Goal: Transaction & Acquisition: Purchase product/service

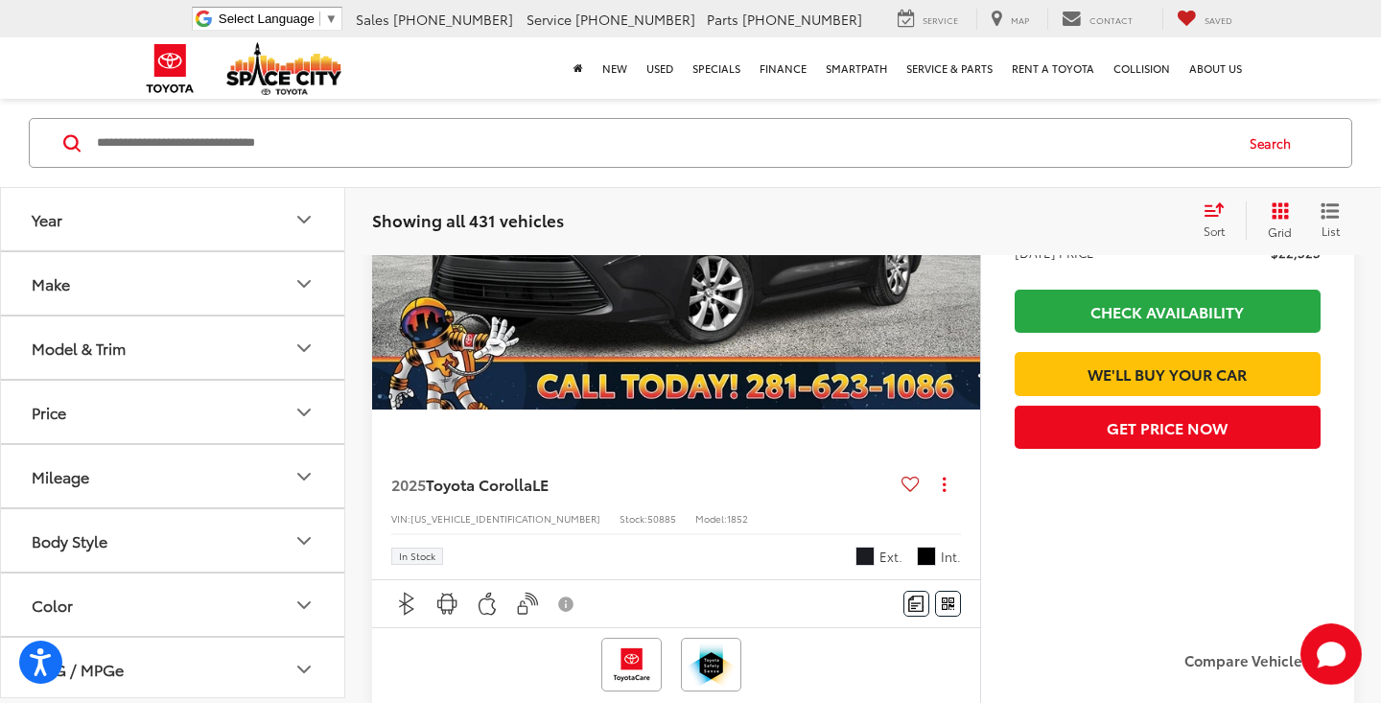
scroll to position [201, 0]
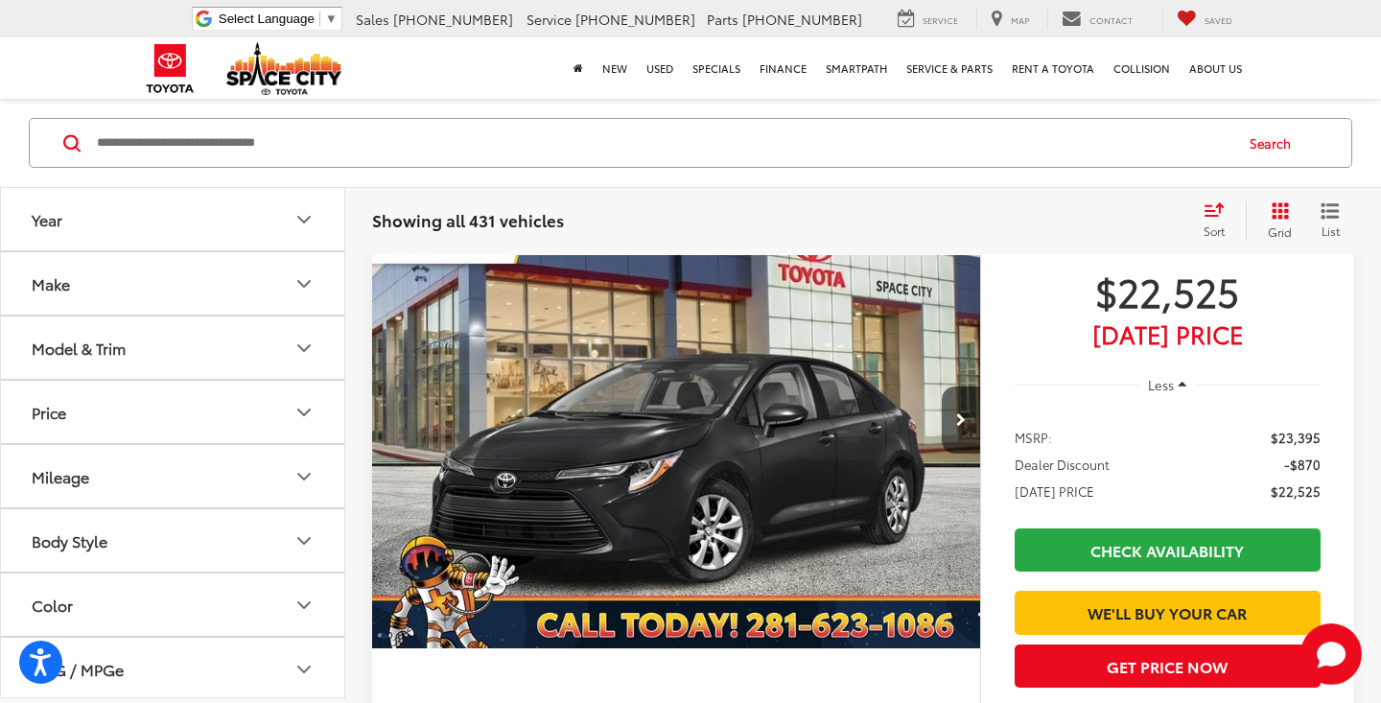
click at [197, 363] on button "Model & Trim" at bounding box center [173, 347] width 345 height 62
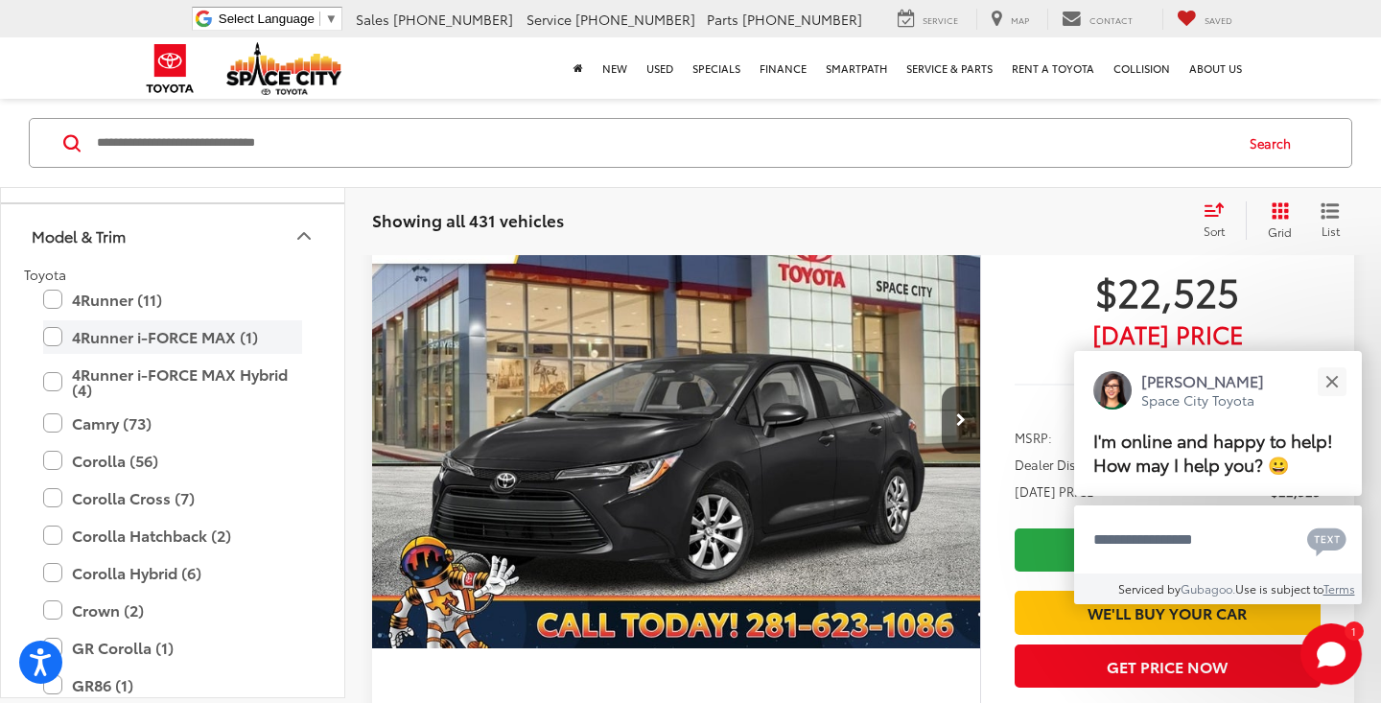
scroll to position [142, 0]
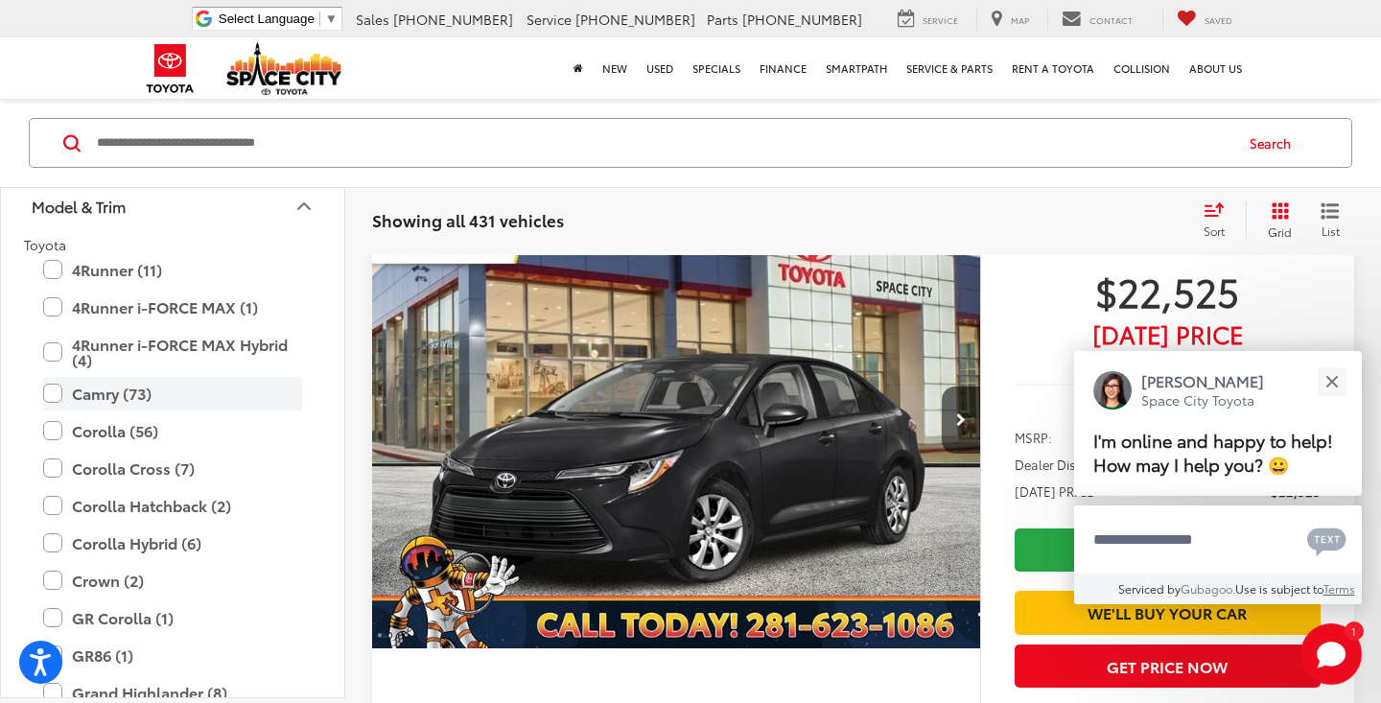
click at [119, 397] on label "Camry (73)" at bounding box center [172, 394] width 259 height 34
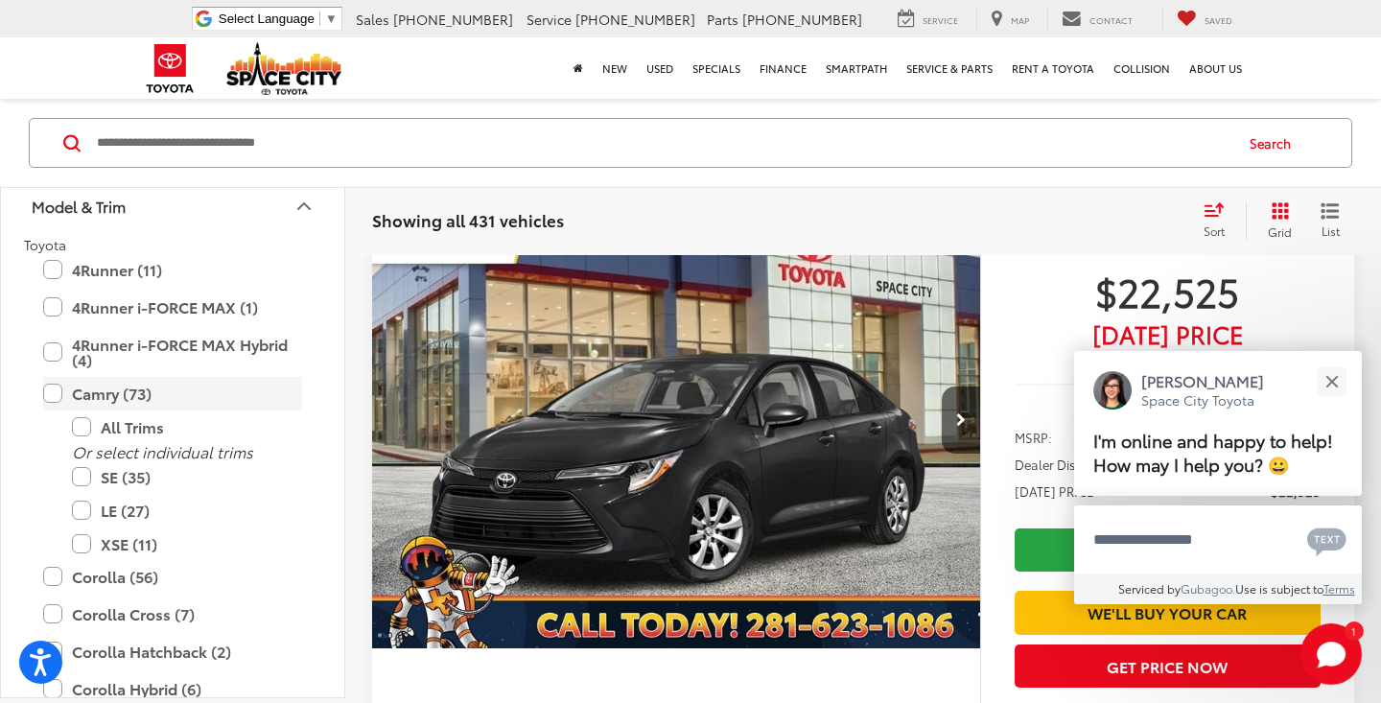
scroll to position [135, 0]
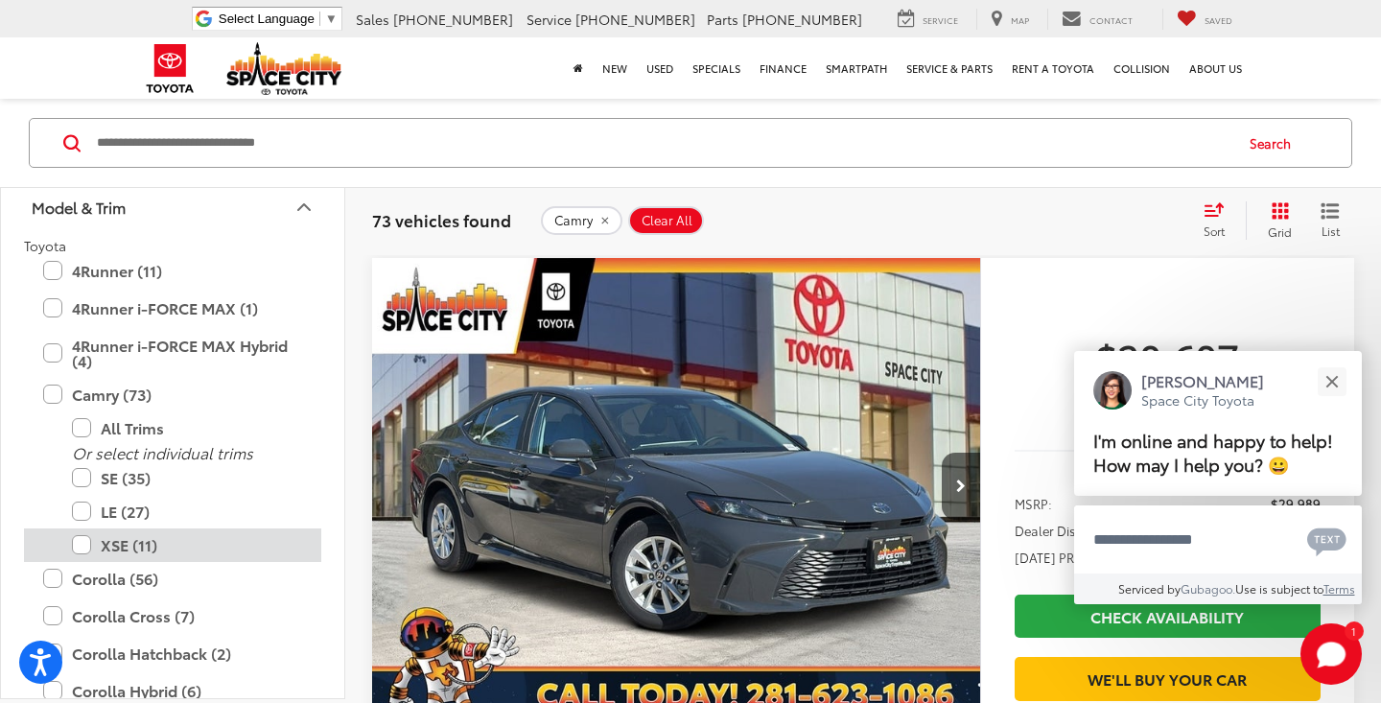
click at [135, 547] on label "XSE (11)" at bounding box center [187, 545] width 230 height 34
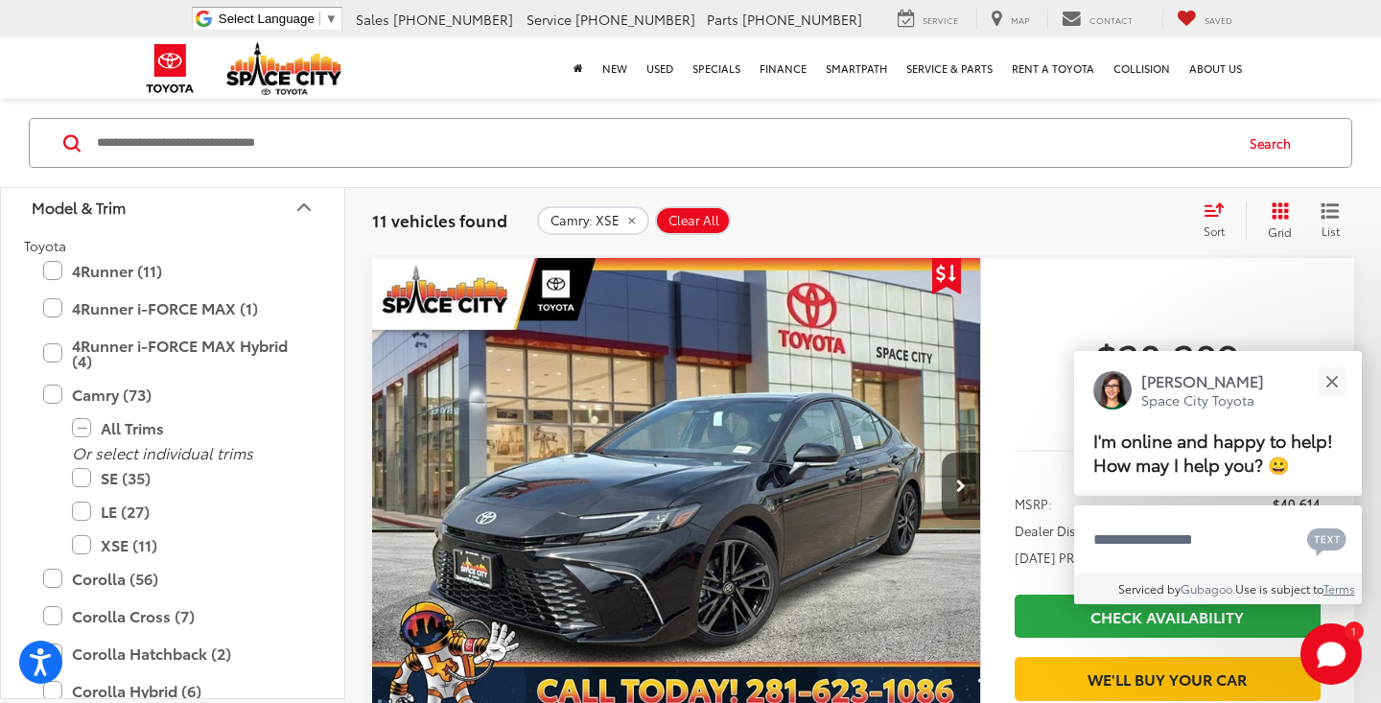
click at [248, 212] on button "Model & Trim" at bounding box center [173, 206] width 345 height 62
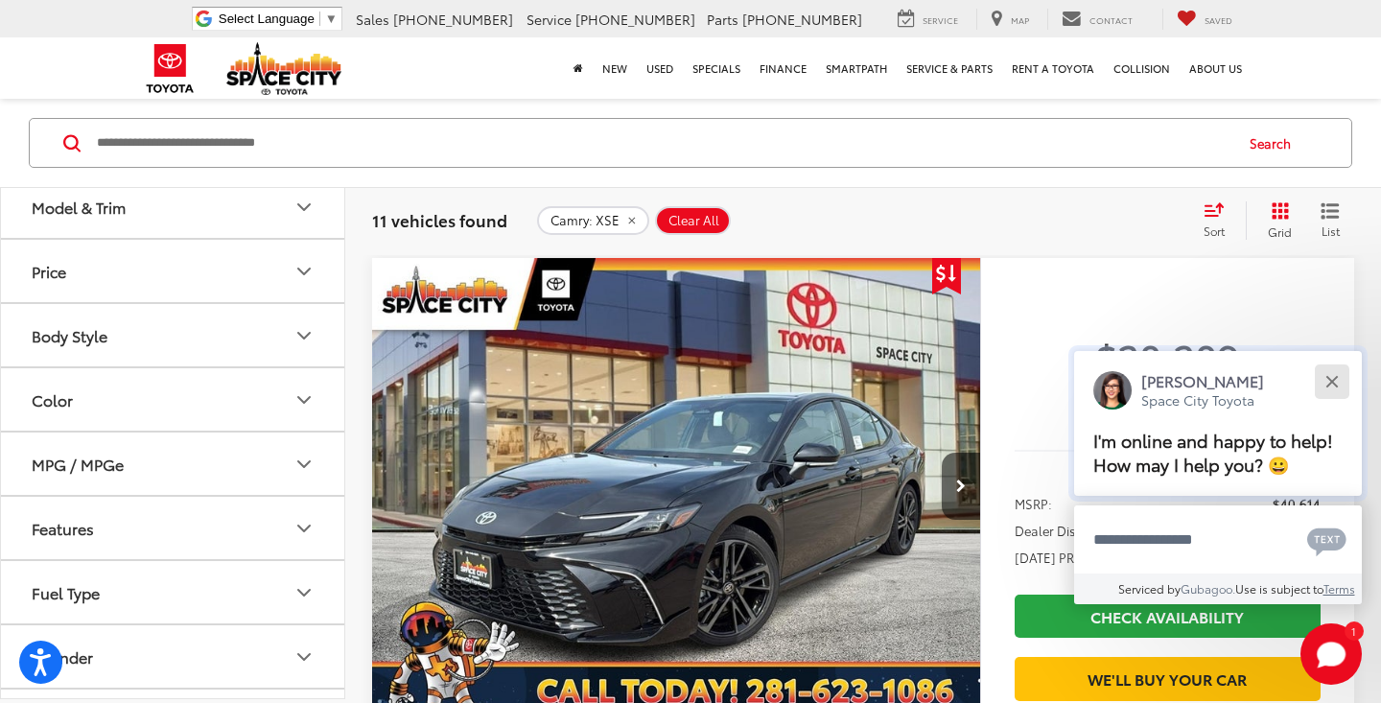
click at [1330, 365] on button "Close" at bounding box center [1331, 380] width 41 height 41
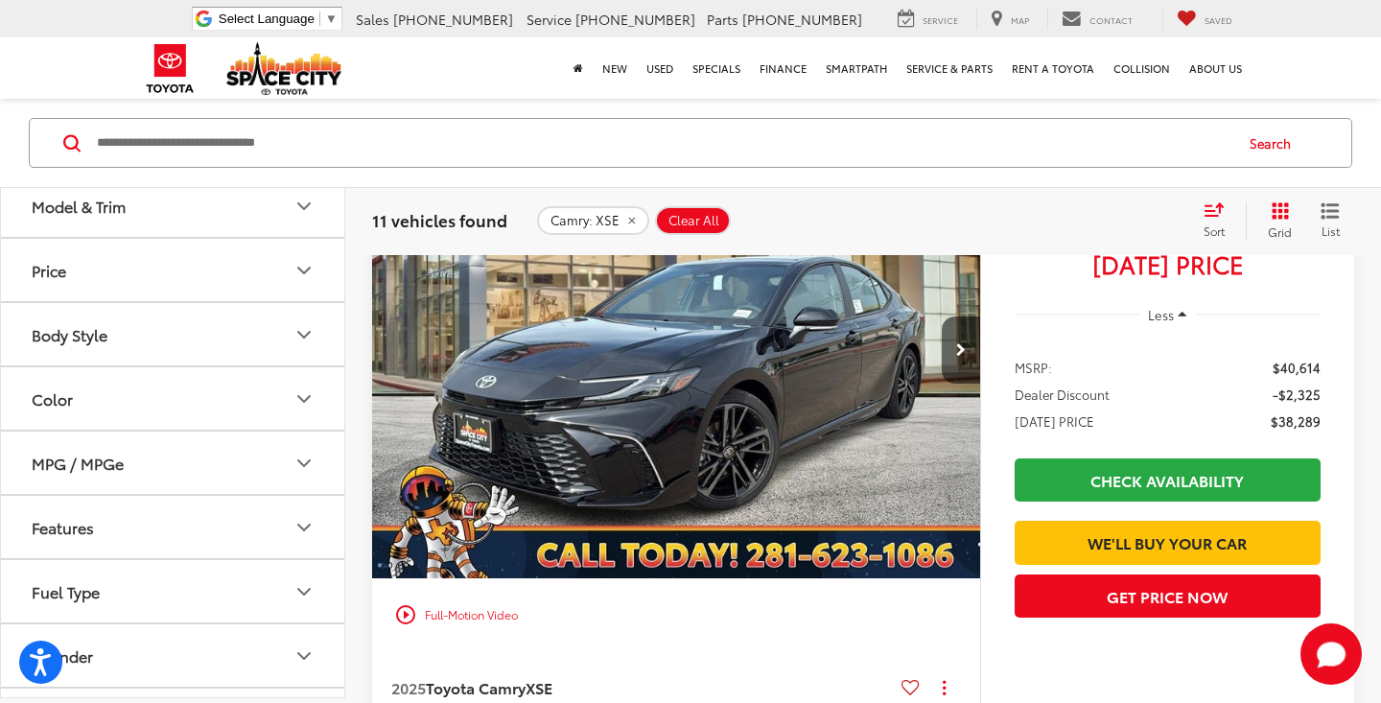
scroll to position [268, 0]
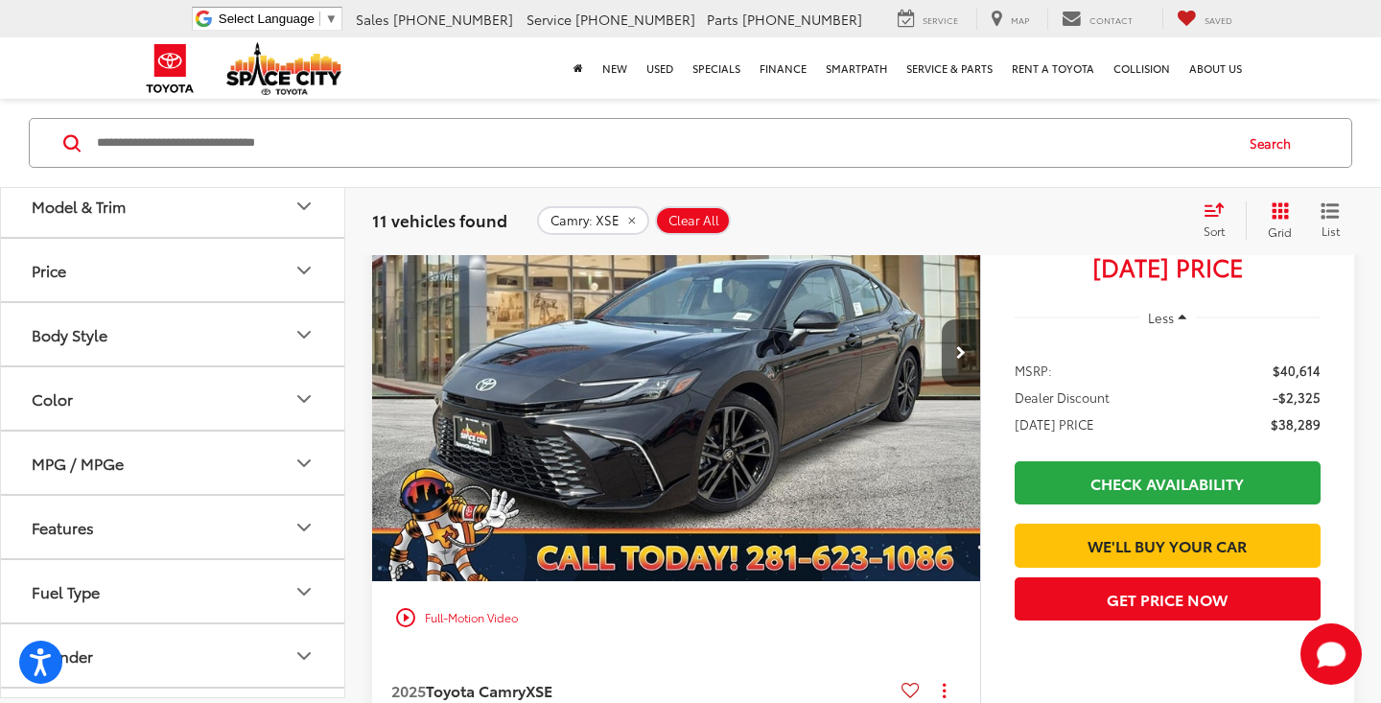
drag, startPoint x: 1286, startPoint y: 596, endPoint x: 1036, endPoint y: 147, distance: 514.1
click at [1036, 147] on input "Search by Make, Model, or Keyword" at bounding box center [663, 143] width 1136 height 46
click at [1009, 248] on div "11 vehicles found Camry: XSE Clear All + 0 test Sort Price: High to Low Price: …" at bounding box center [862, 220] width 1035 height 69
click at [958, 346] on icon "Next image" at bounding box center [961, 352] width 10 height 13
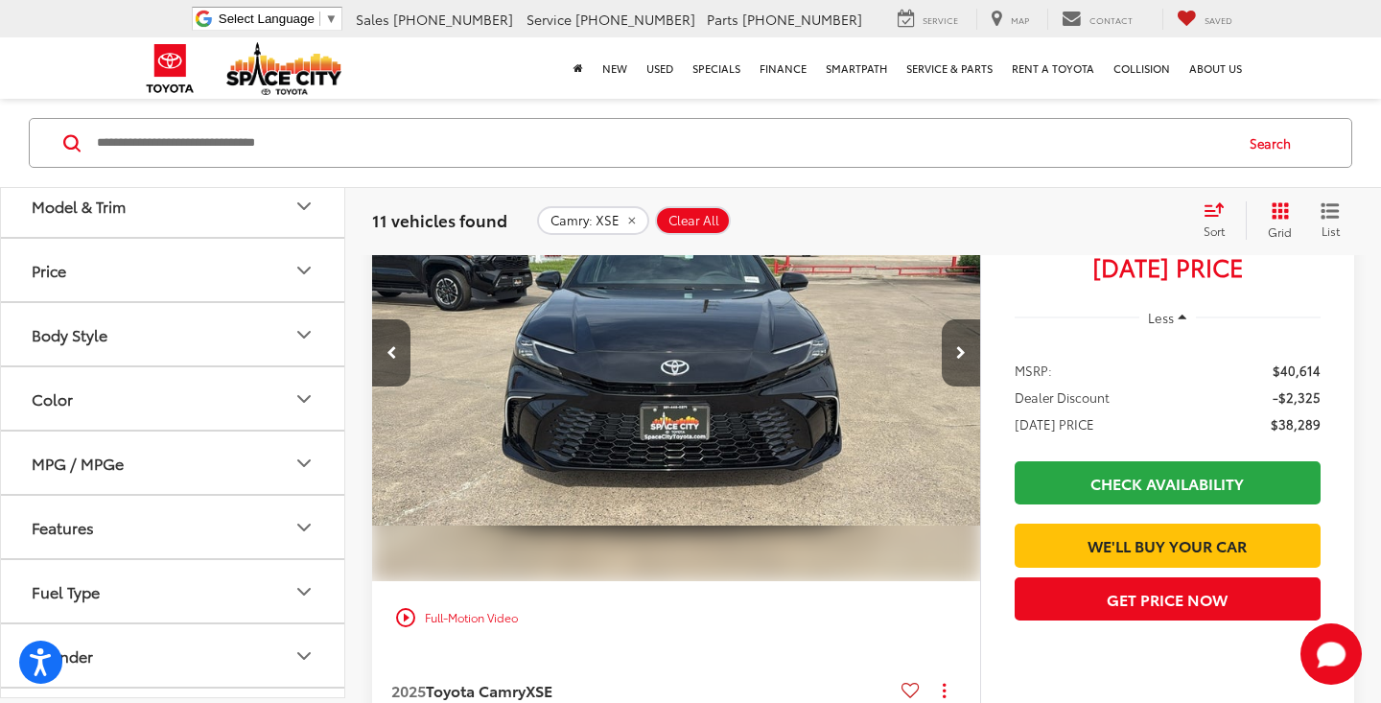
click at [958, 346] on icon "Next image" at bounding box center [961, 352] width 10 height 13
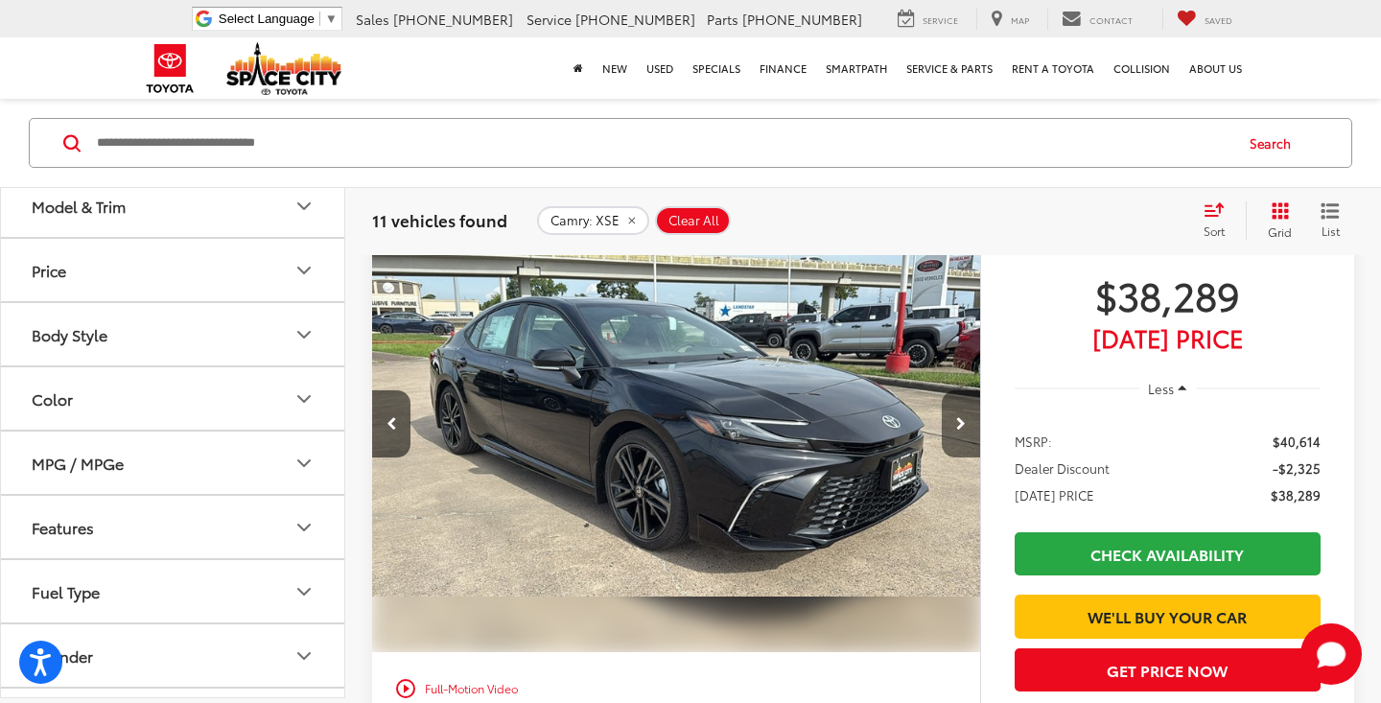
scroll to position [197, 0]
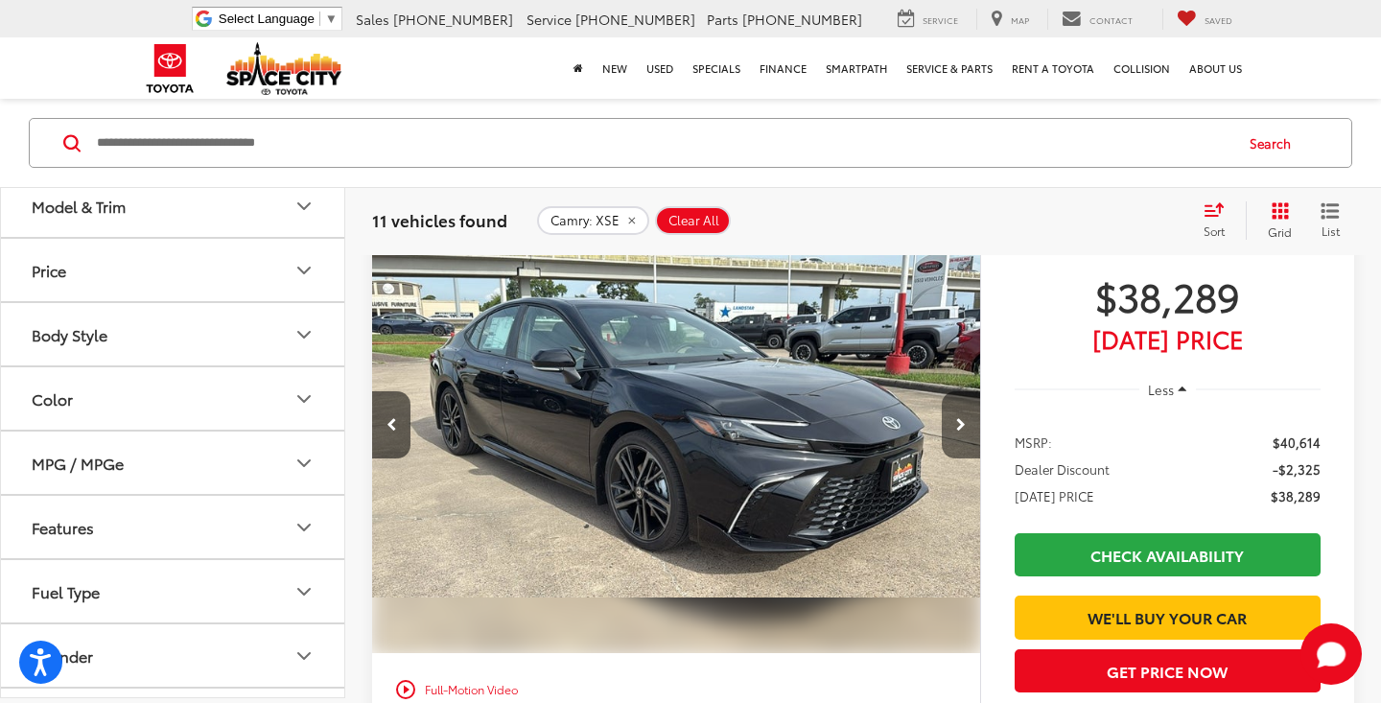
click at [962, 397] on button "Next image" at bounding box center [960, 424] width 38 height 67
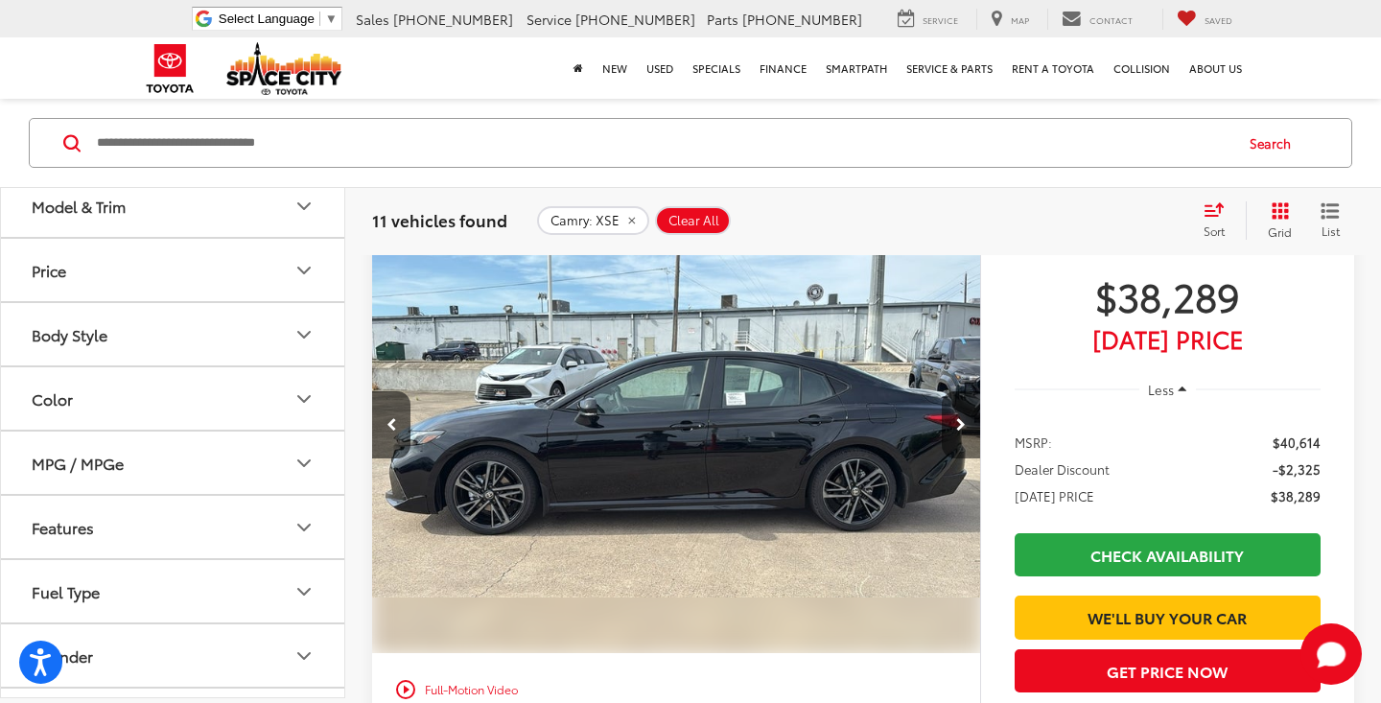
click at [962, 424] on icon "Next image" at bounding box center [961, 424] width 10 height 13
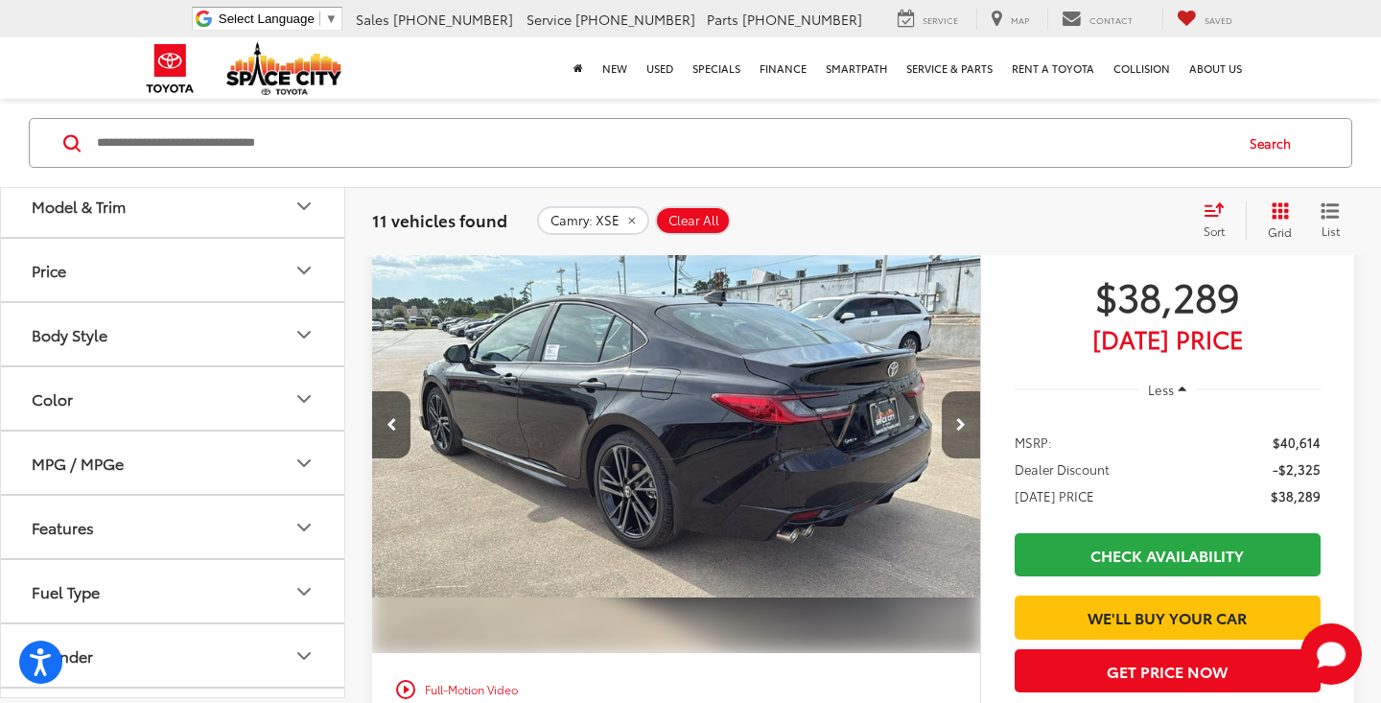
click at [962, 424] on icon "Next image" at bounding box center [961, 424] width 10 height 13
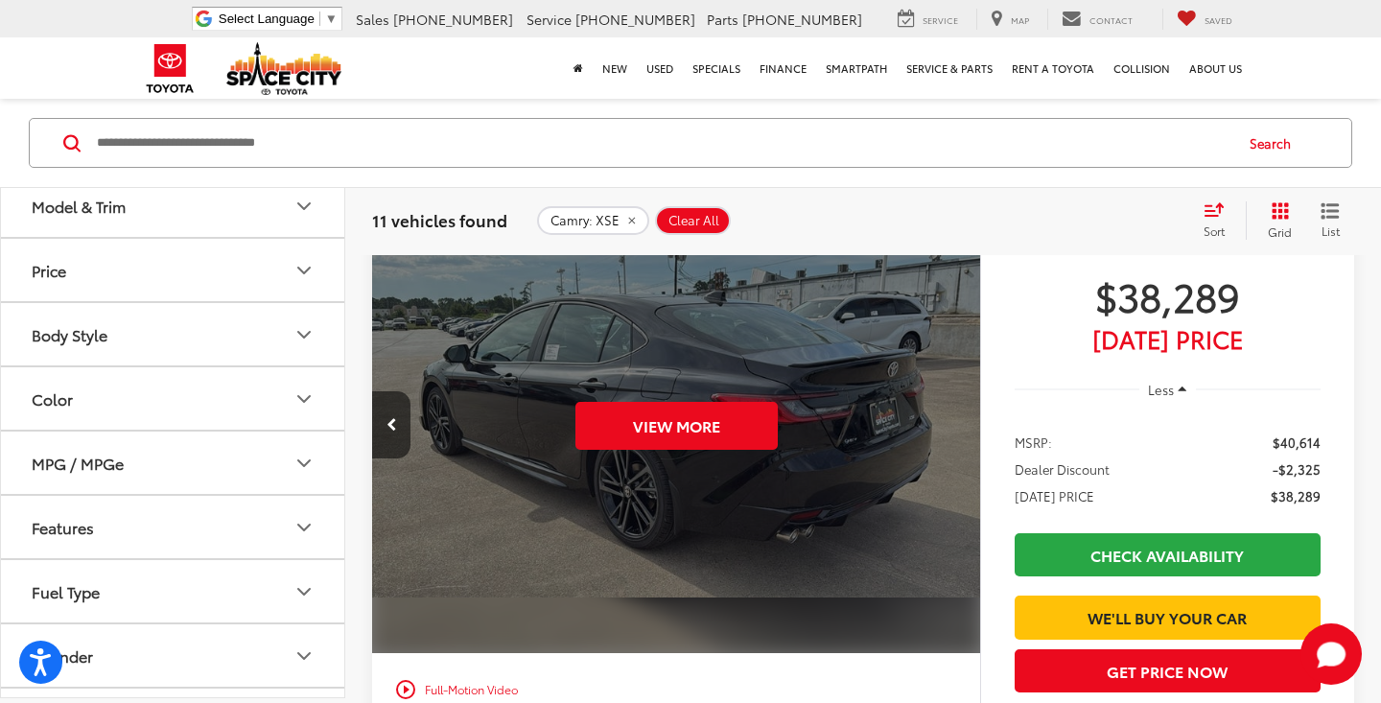
click at [962, 424] on div "View More" at bounding box center [676, 426] width 611 height 458
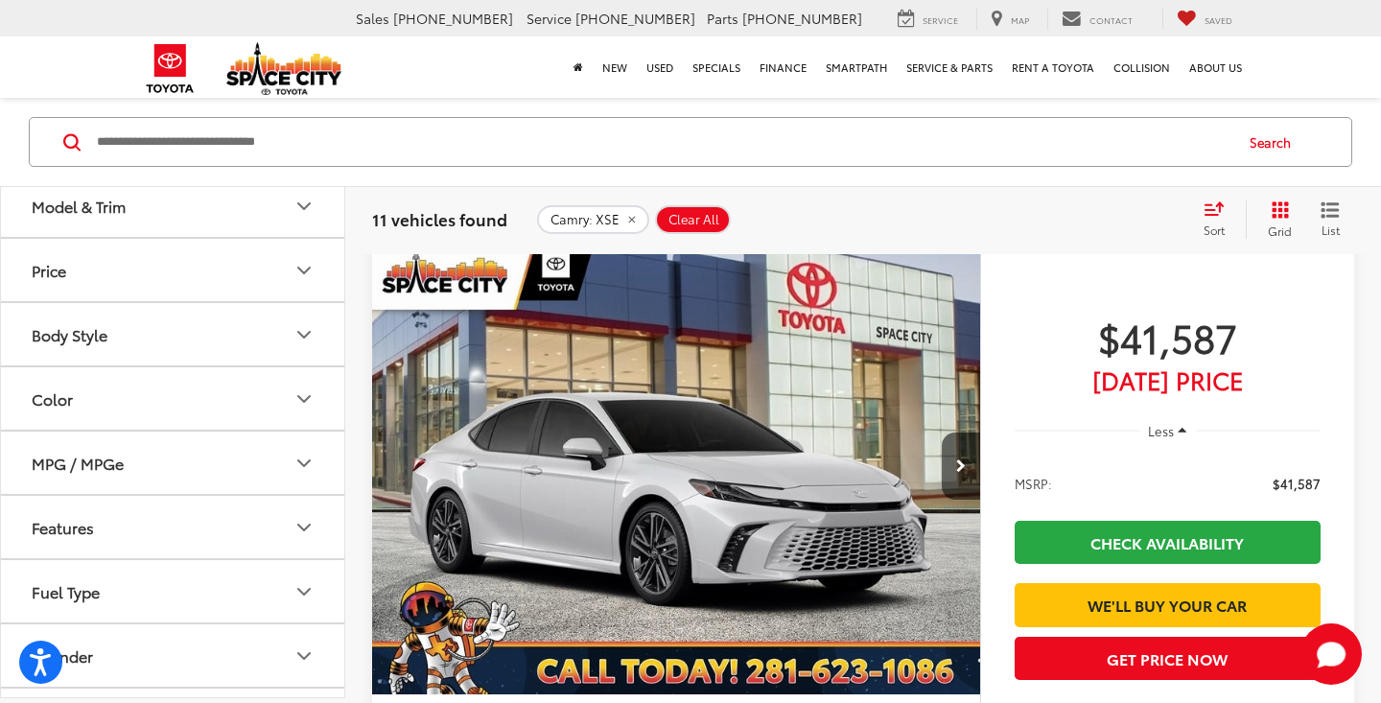
scroll to position [2552, 0]
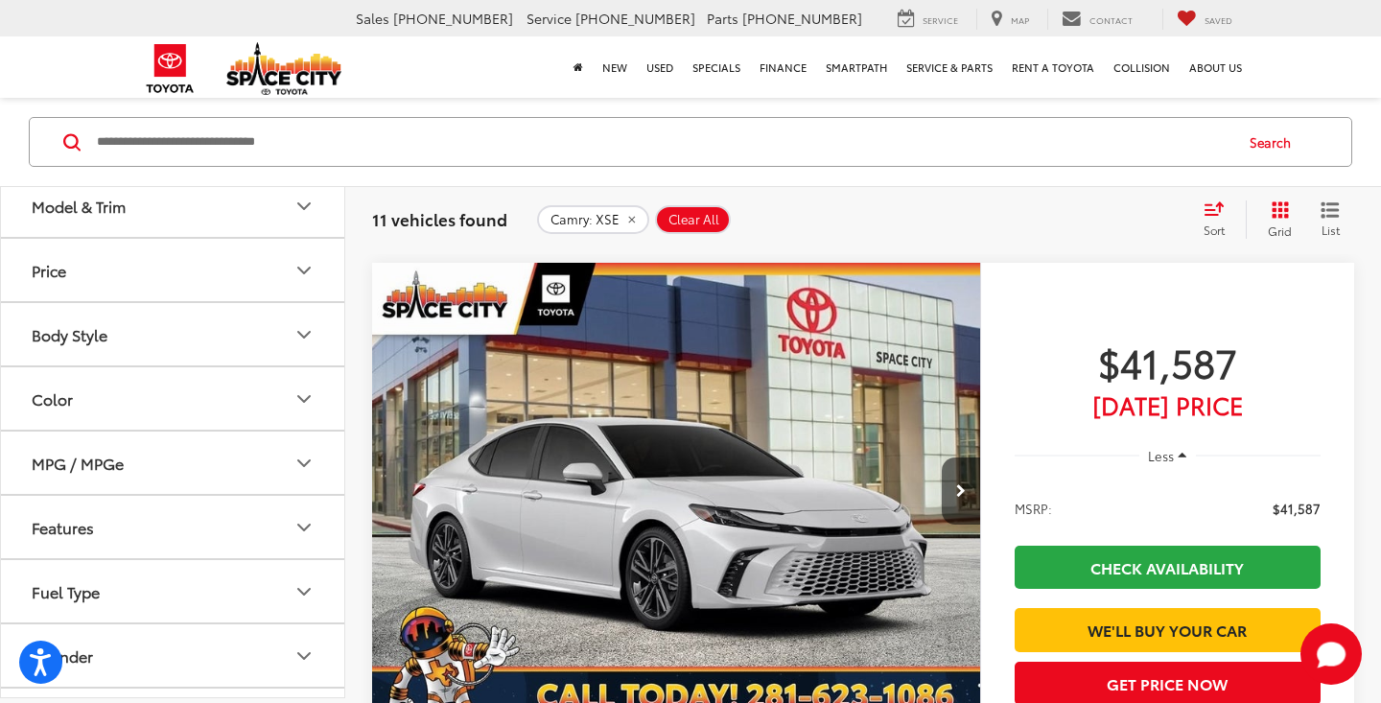
click at [825, 542] on img "2025 Toyota Camry XSE 0" at bounding box center [676, 492] width 611 height 458
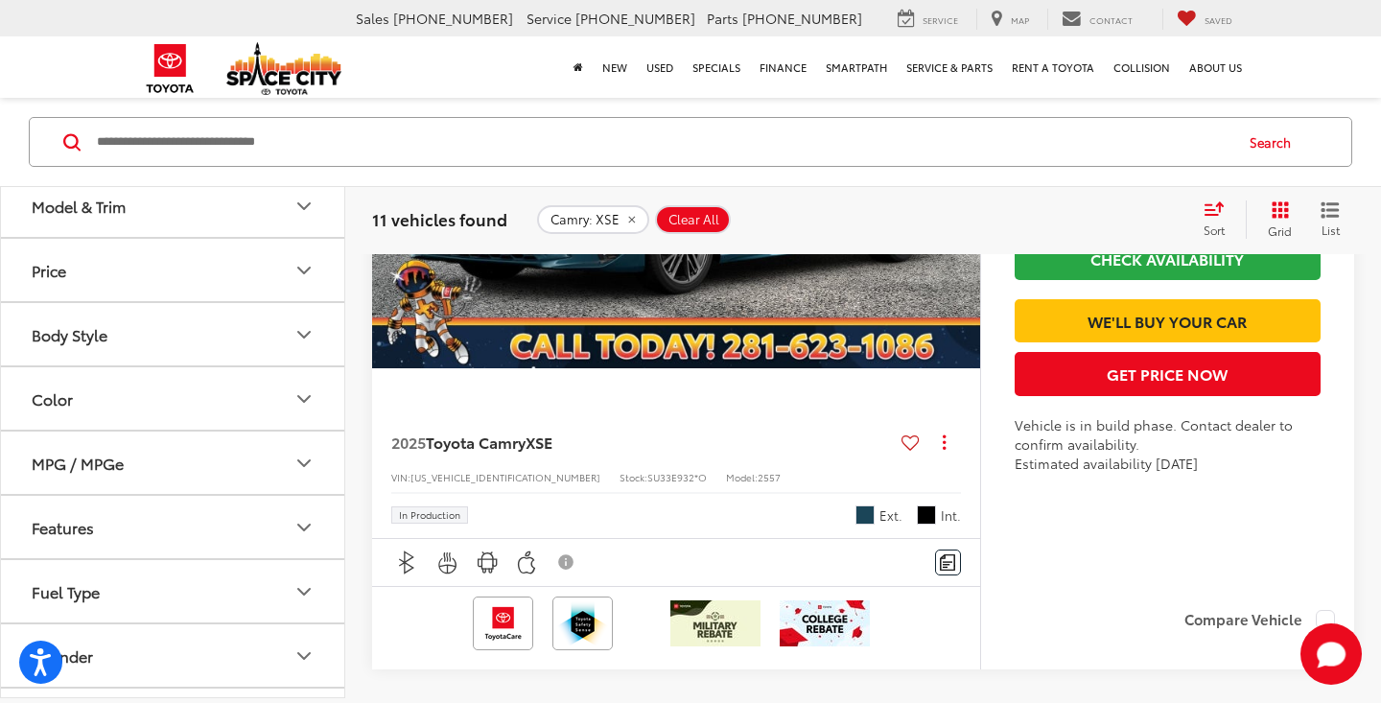
scroll to position [8592, 0]
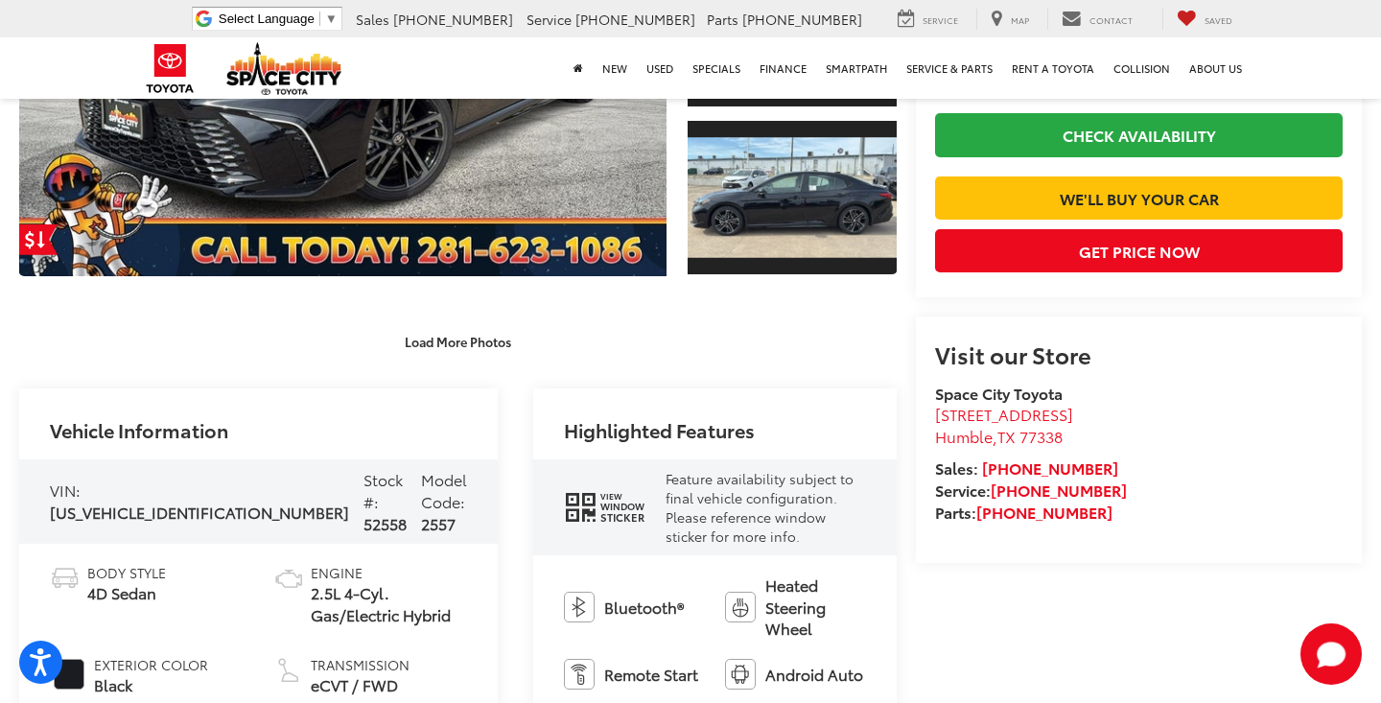
scroll to position [370, 0]
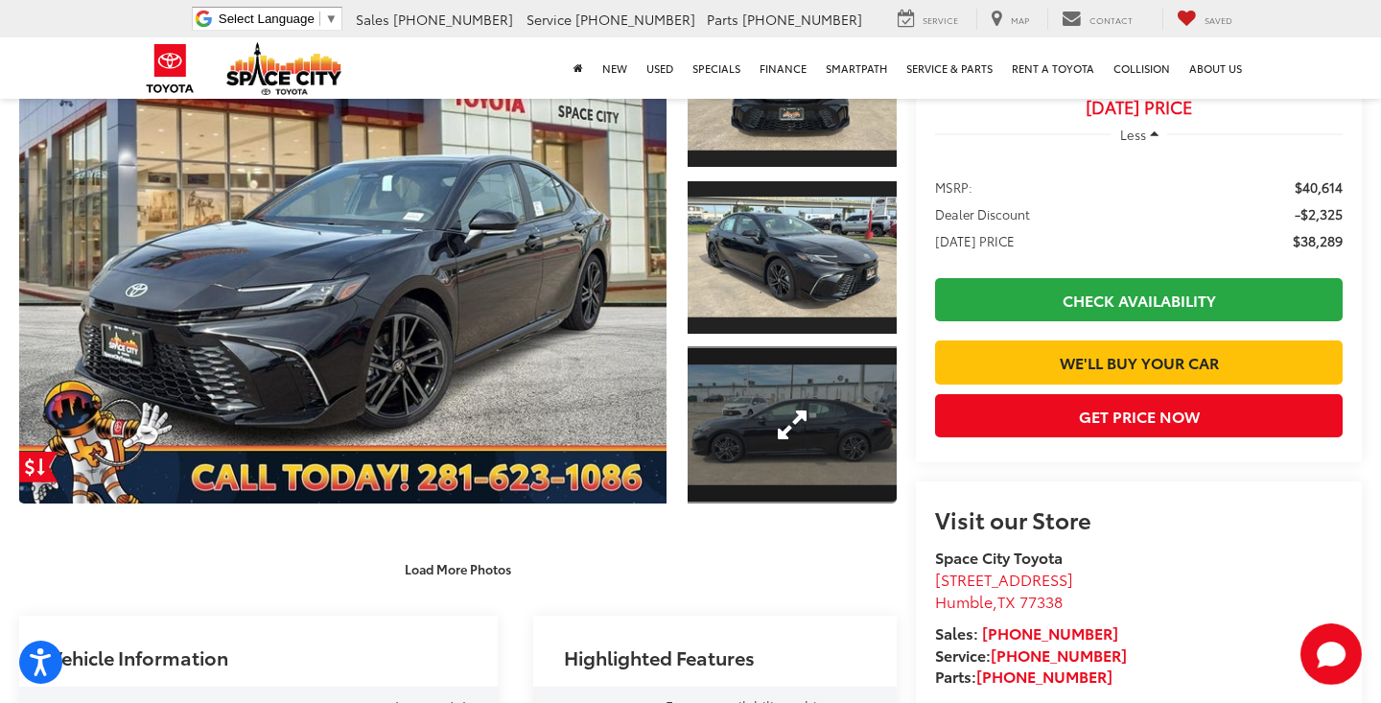
click at [753, 422] on link "Expand Photo 3" at bounding box center [791, 424] width 209 height 157
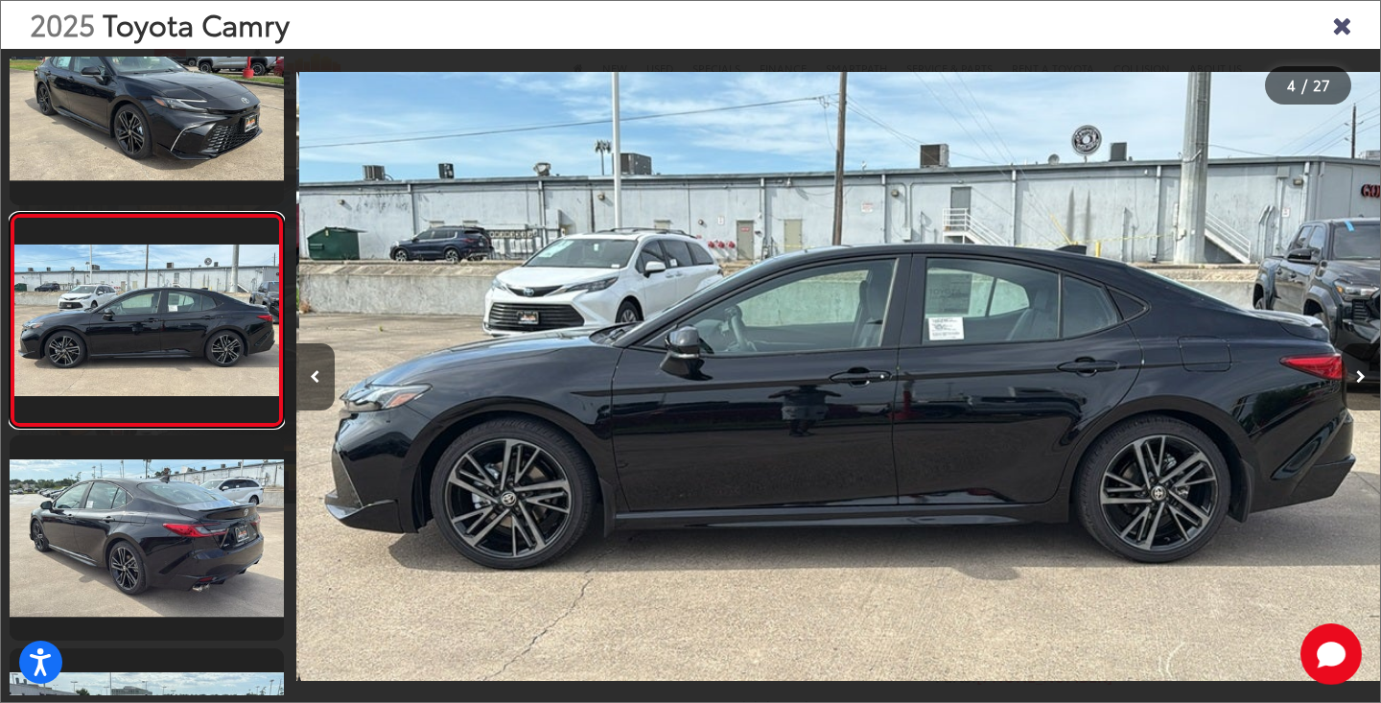
scroll to position [0, 3251]
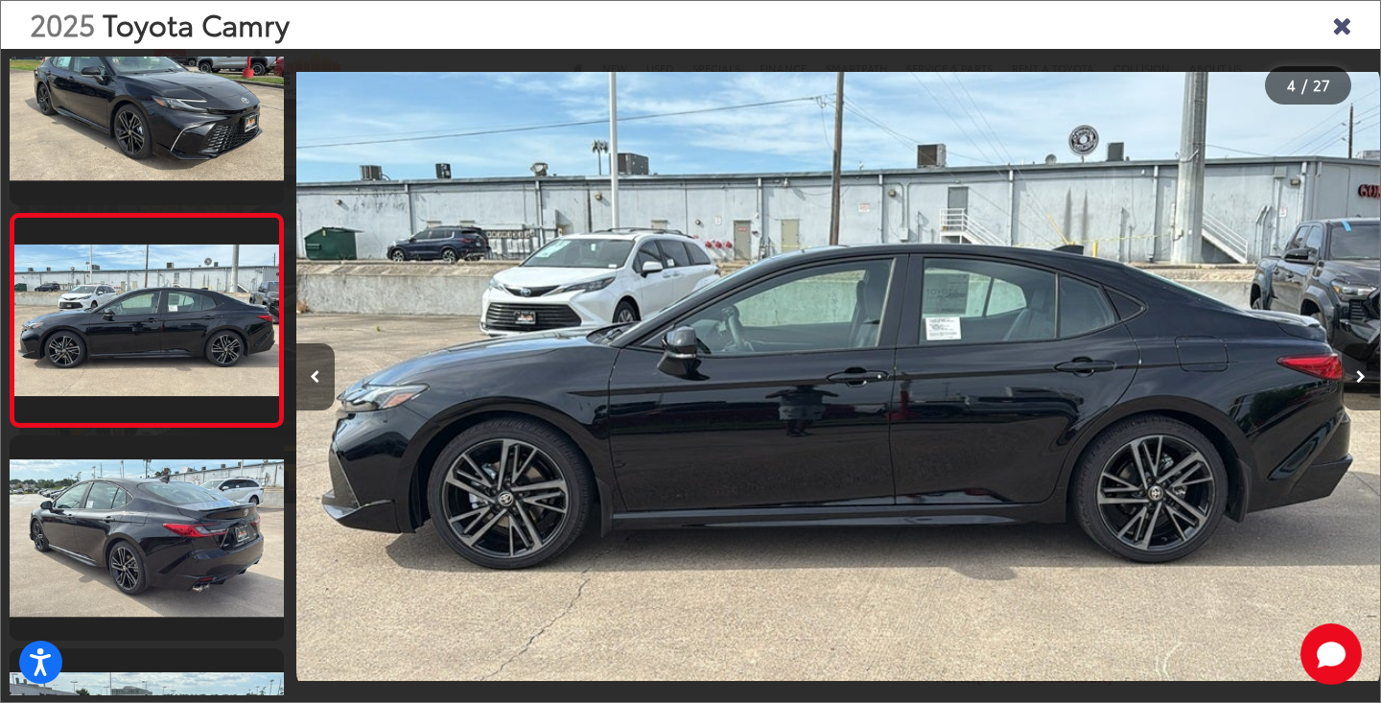
click at [1353, 383] on button "Next image" at bounding box center [1360, 376] width 38 height 67
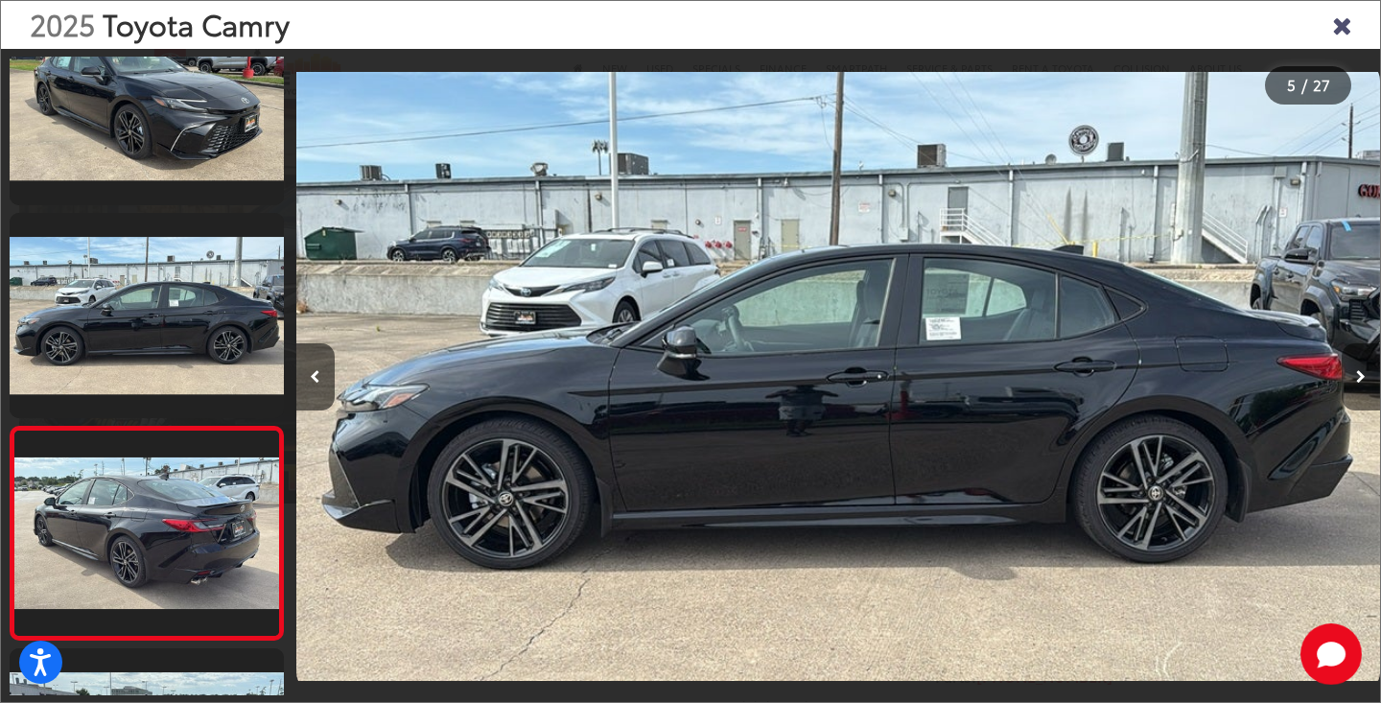
scroll to position [0, 4335]
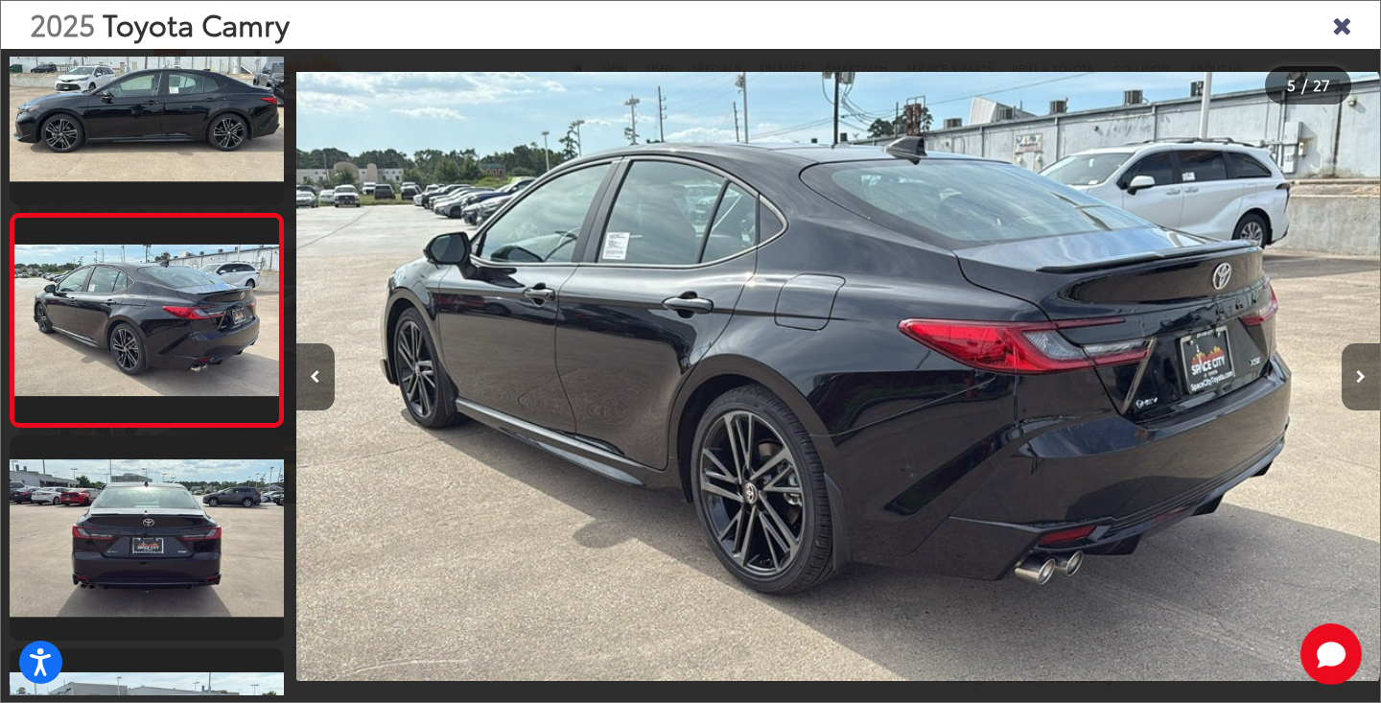
click at [1353, 383] on button "Next image" at bounding box center [1360, 376] width 38 height 67
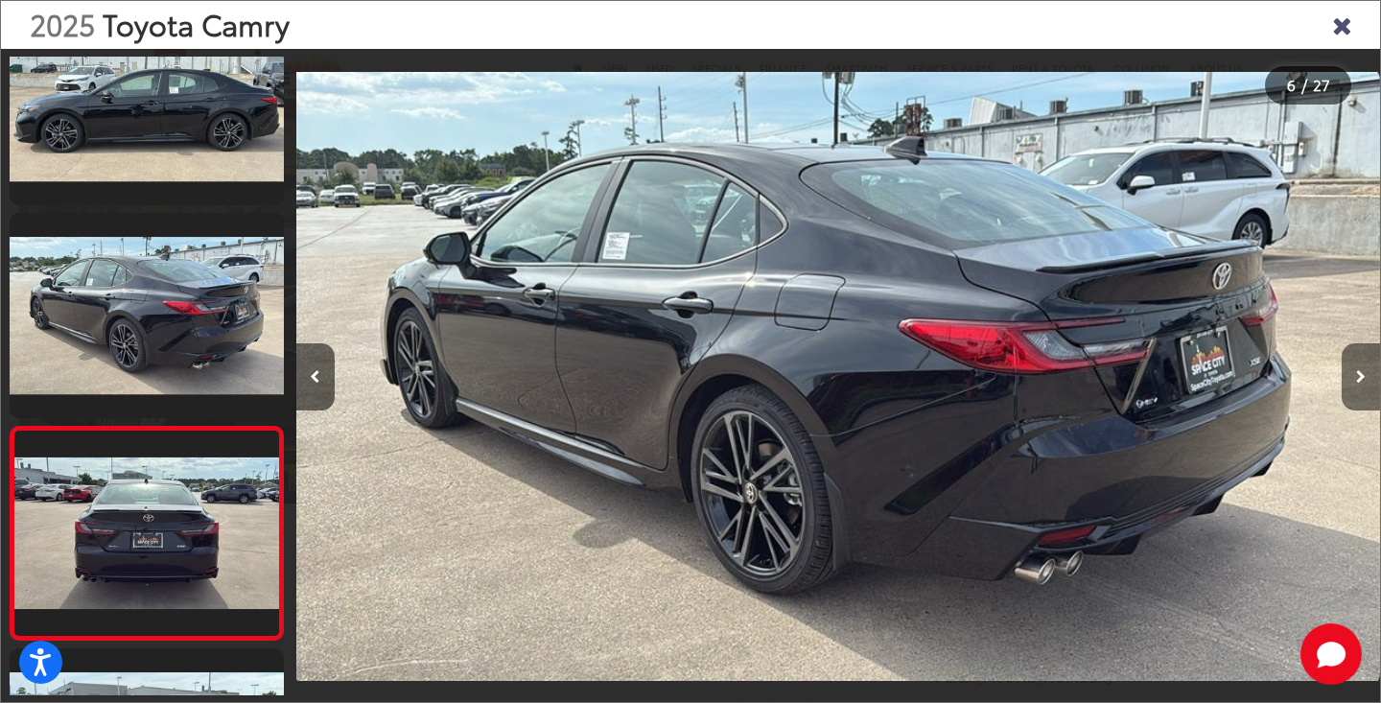
scroll to position [0, 5419]
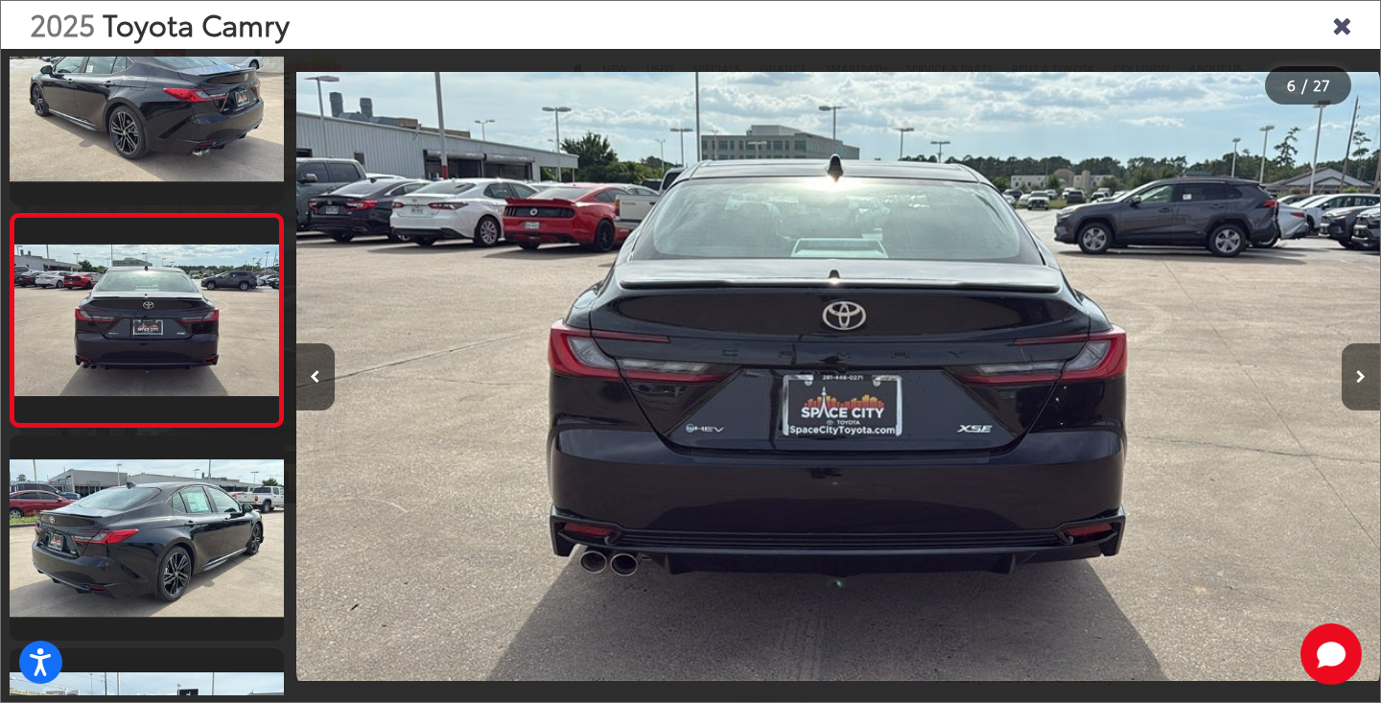
click at [1353, 383] on button "Next image" at bounding box center [1360, 376] width 38 height 67
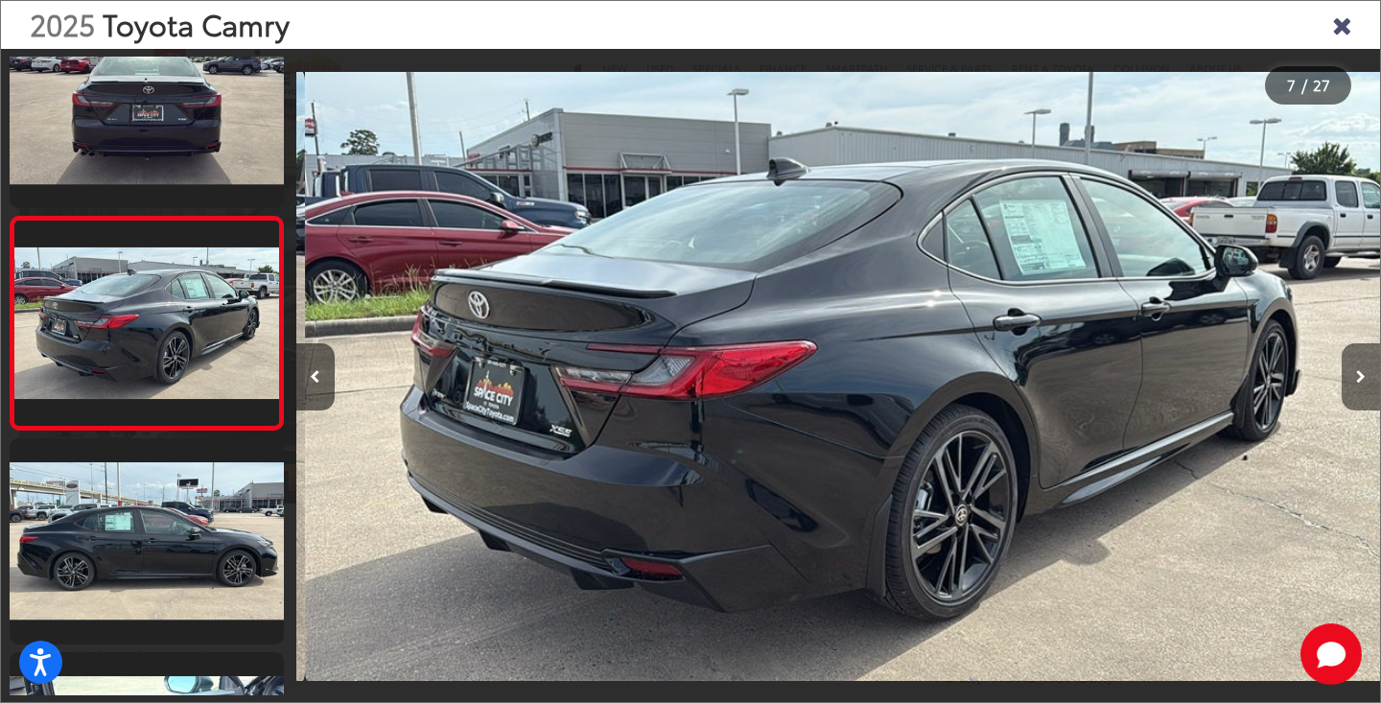
scroll to position [0, 6502]
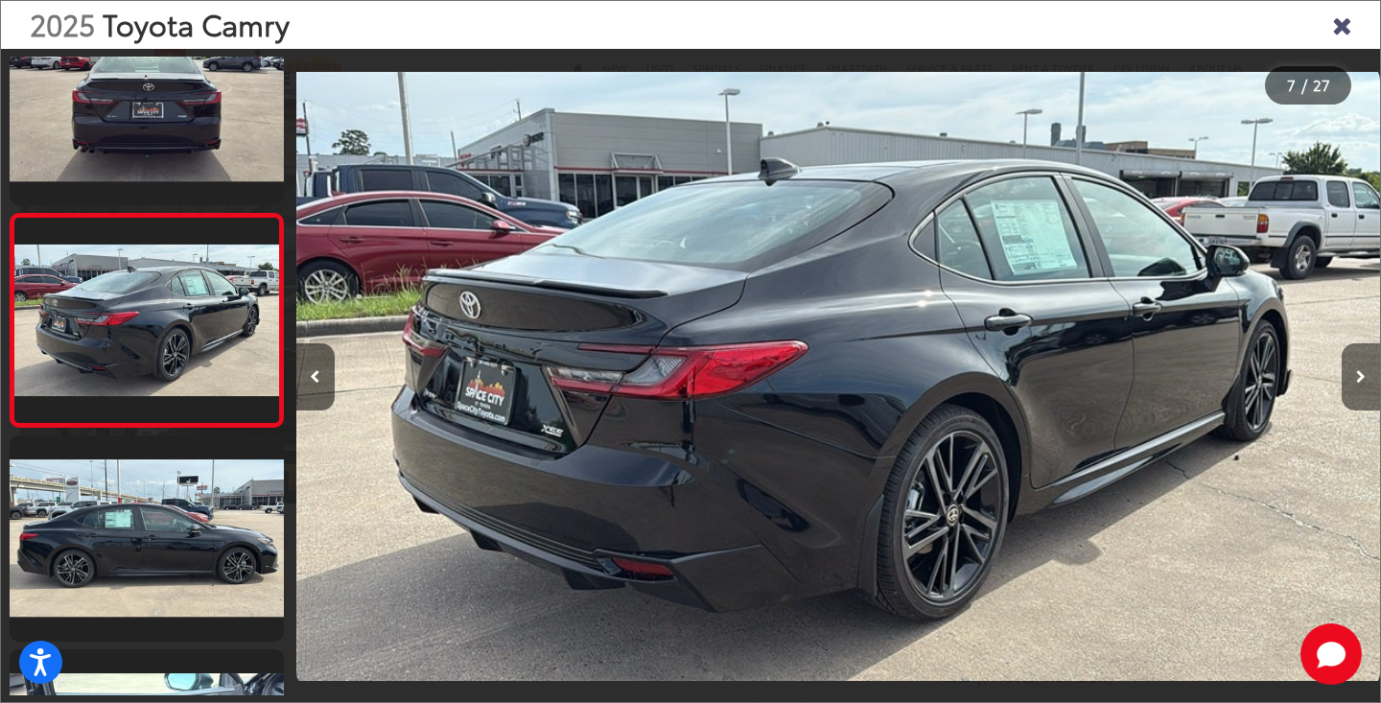
click at [1353, 383] on button "Next image" at bounding box center [1360, 376] width 38 height 67
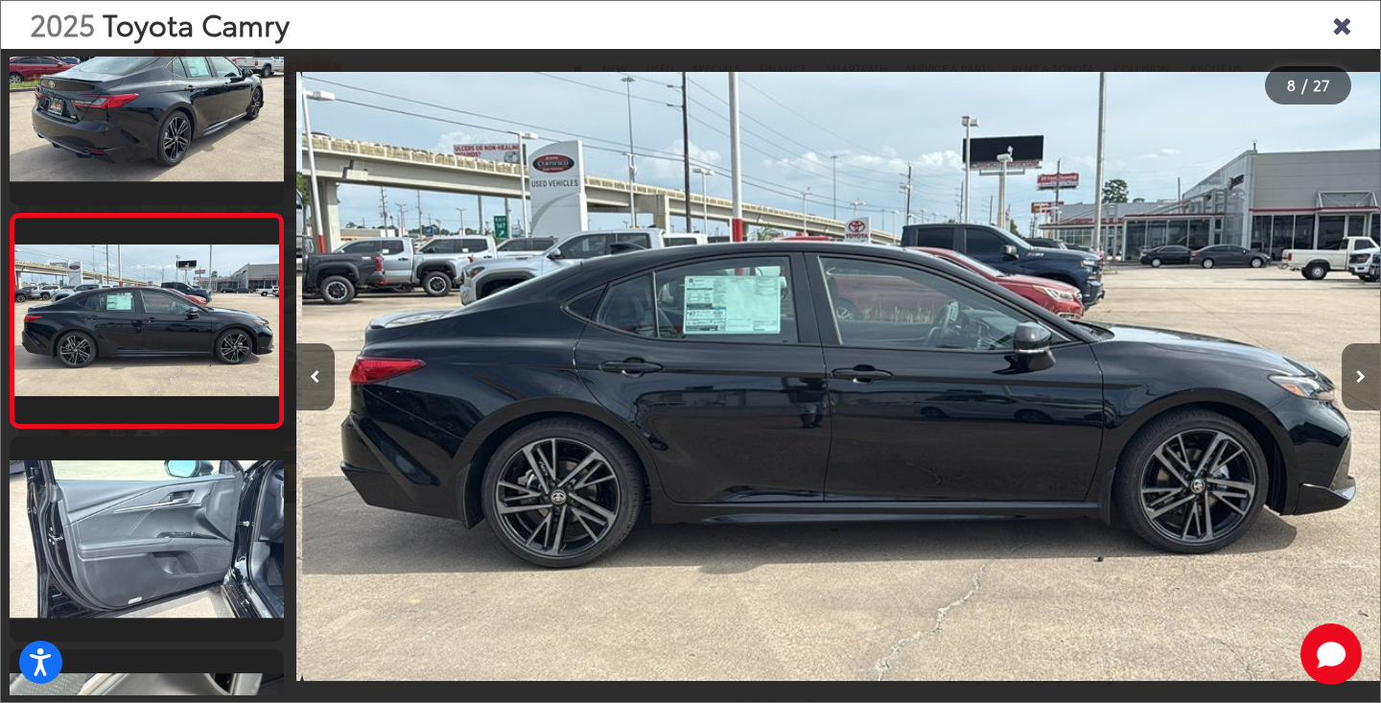
scroll to position [0, 7586]
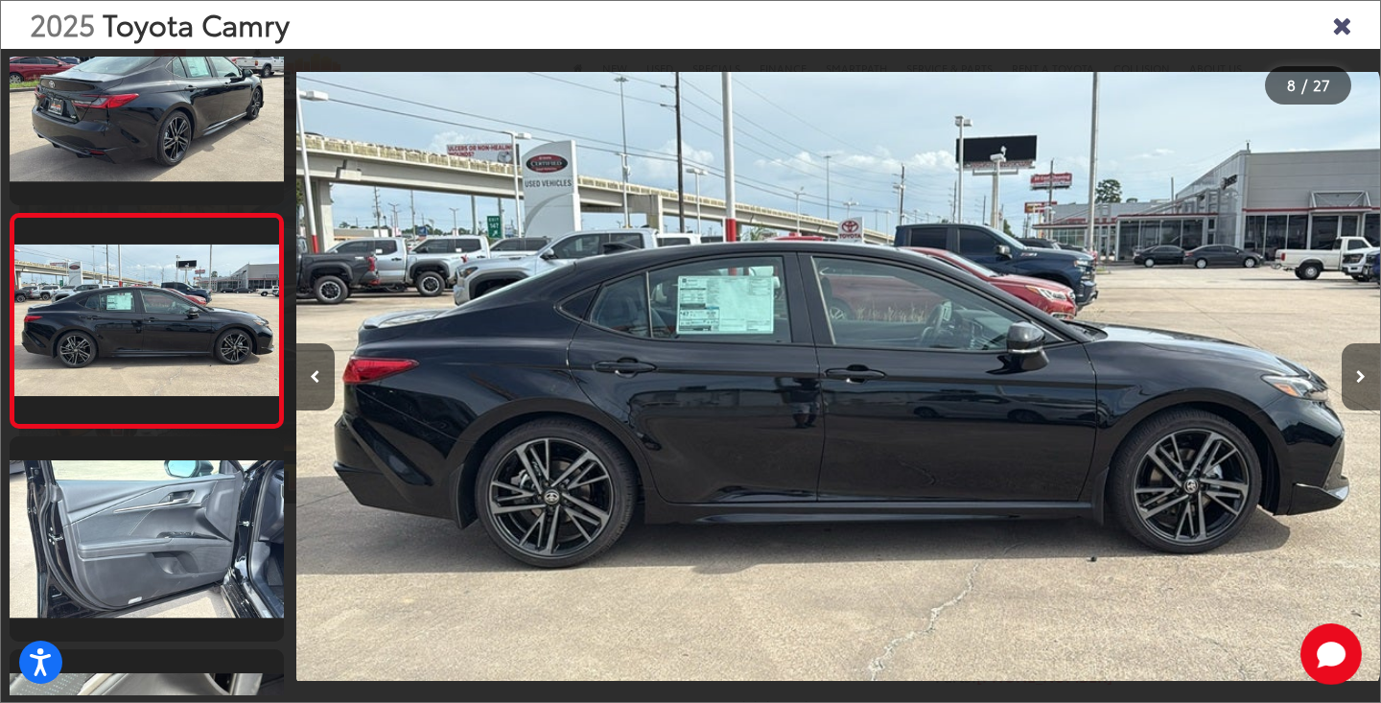
click at [1353, 383] on button "Next image" at bounding box center [1360, 376] width 38 height 67
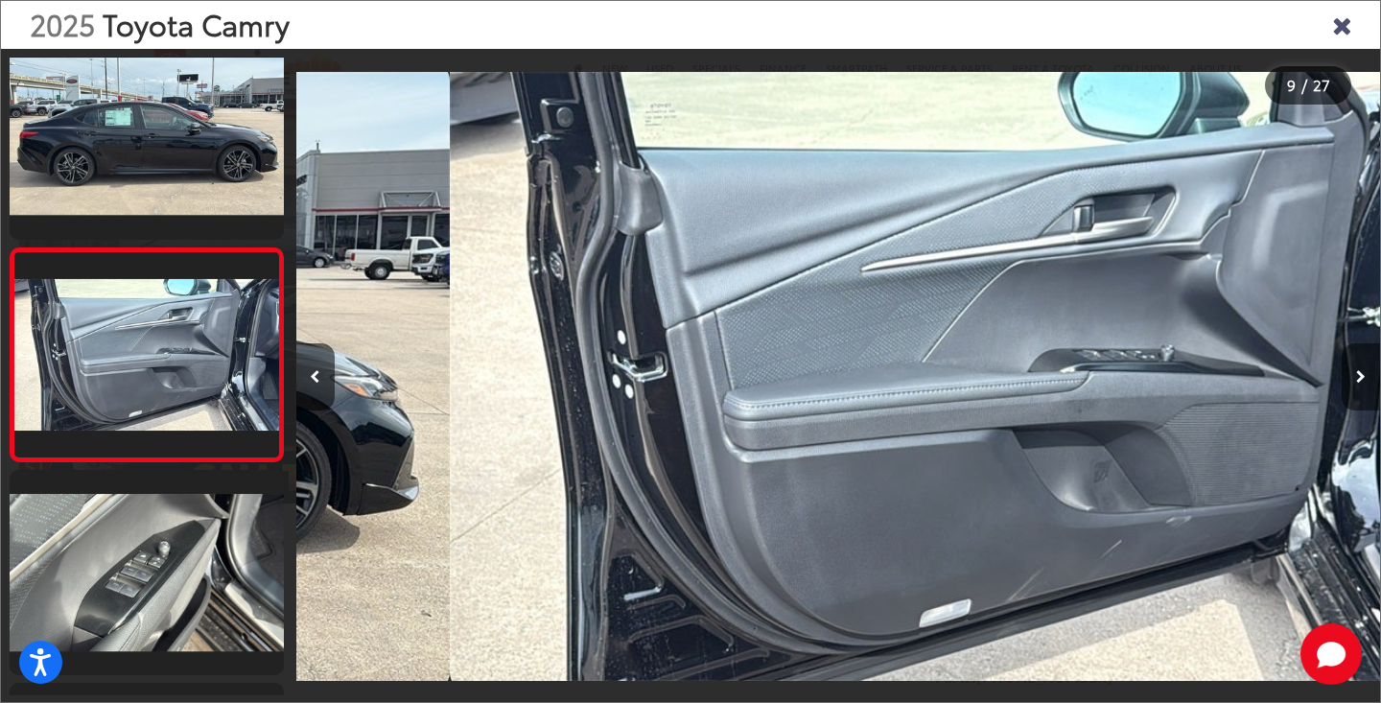
scroll to position [0, 8670]
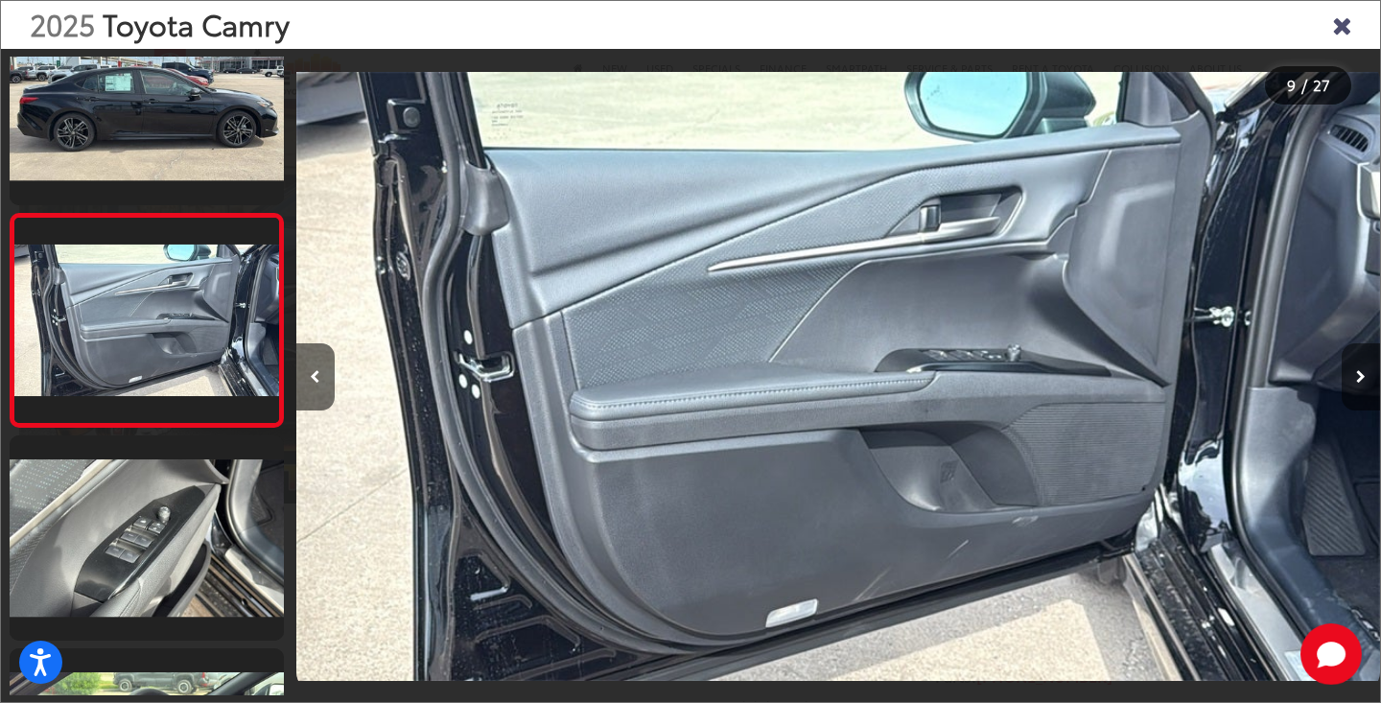
click at [1353, 383] on button "Next image" at bounding box center [1360, 376] width 38 height 67
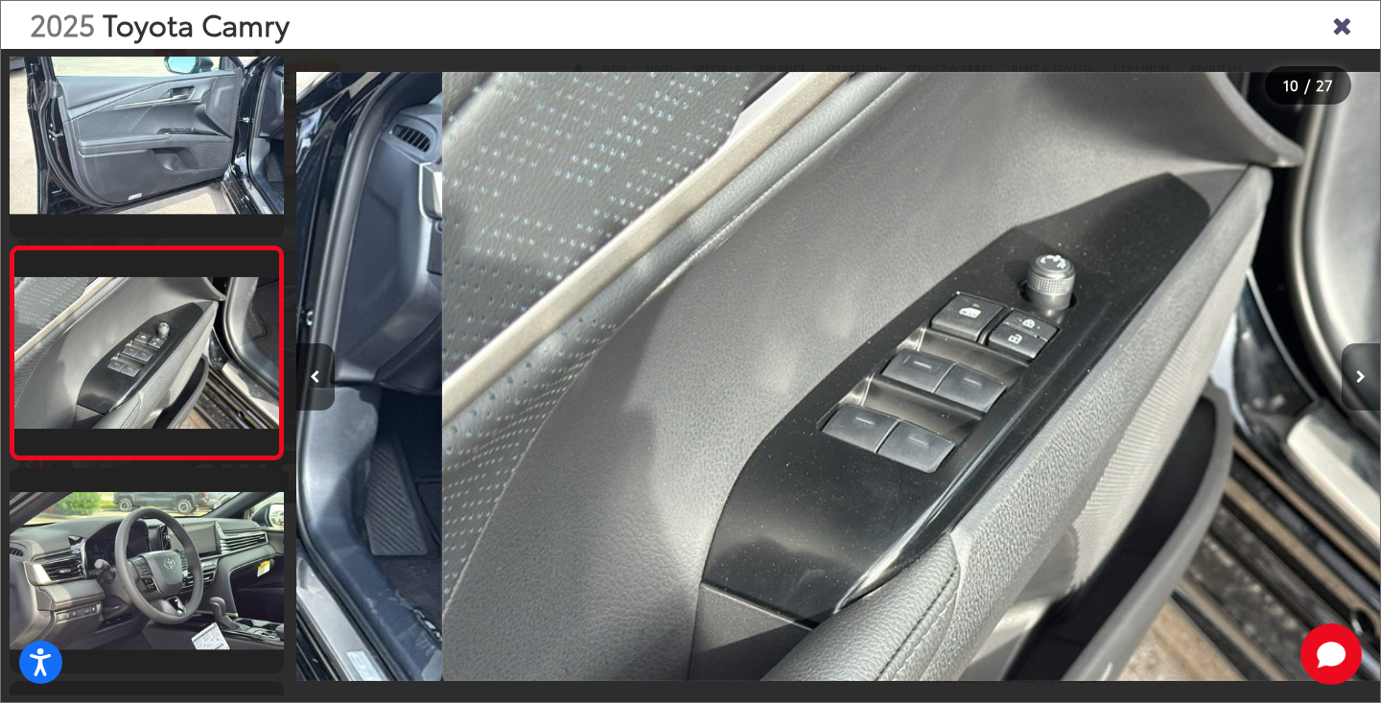
scroll to position [0, 9754]
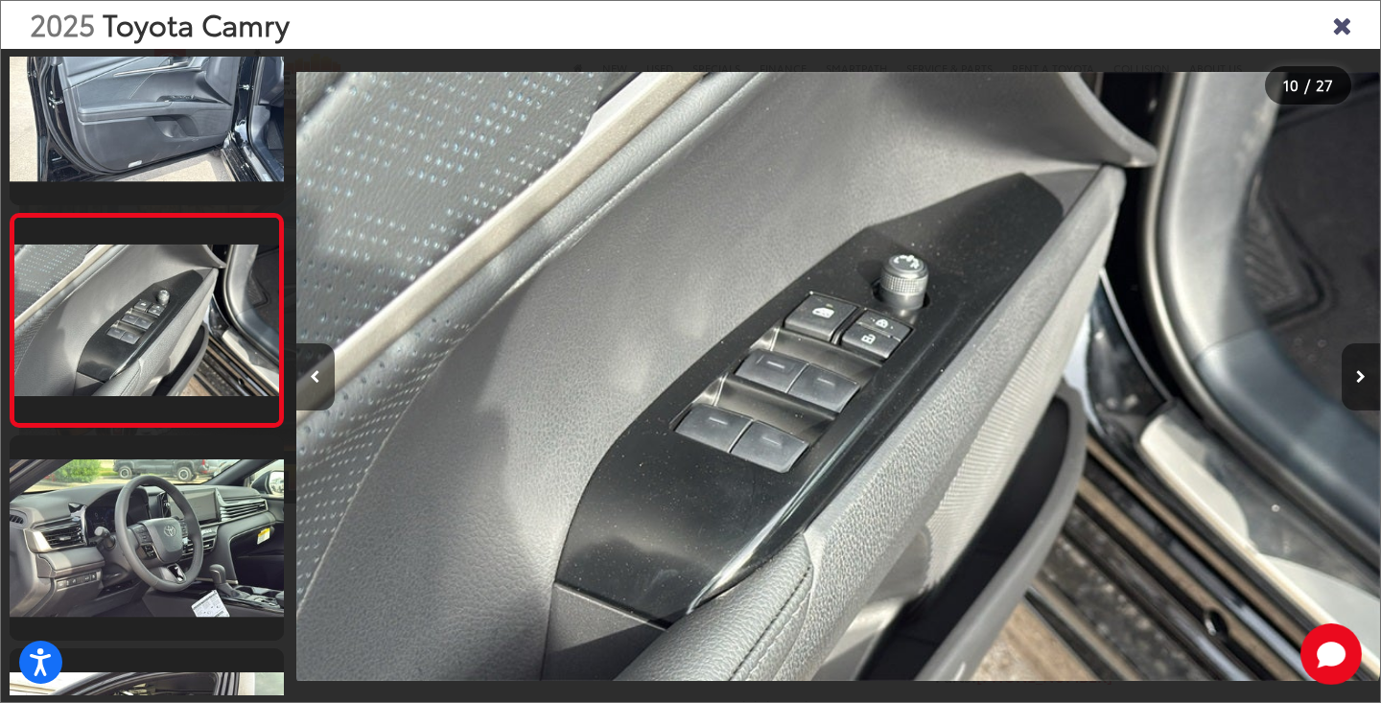
click at [1353, 383] on button "Next image" at bounding box center [1360, 376] width 38 height 67
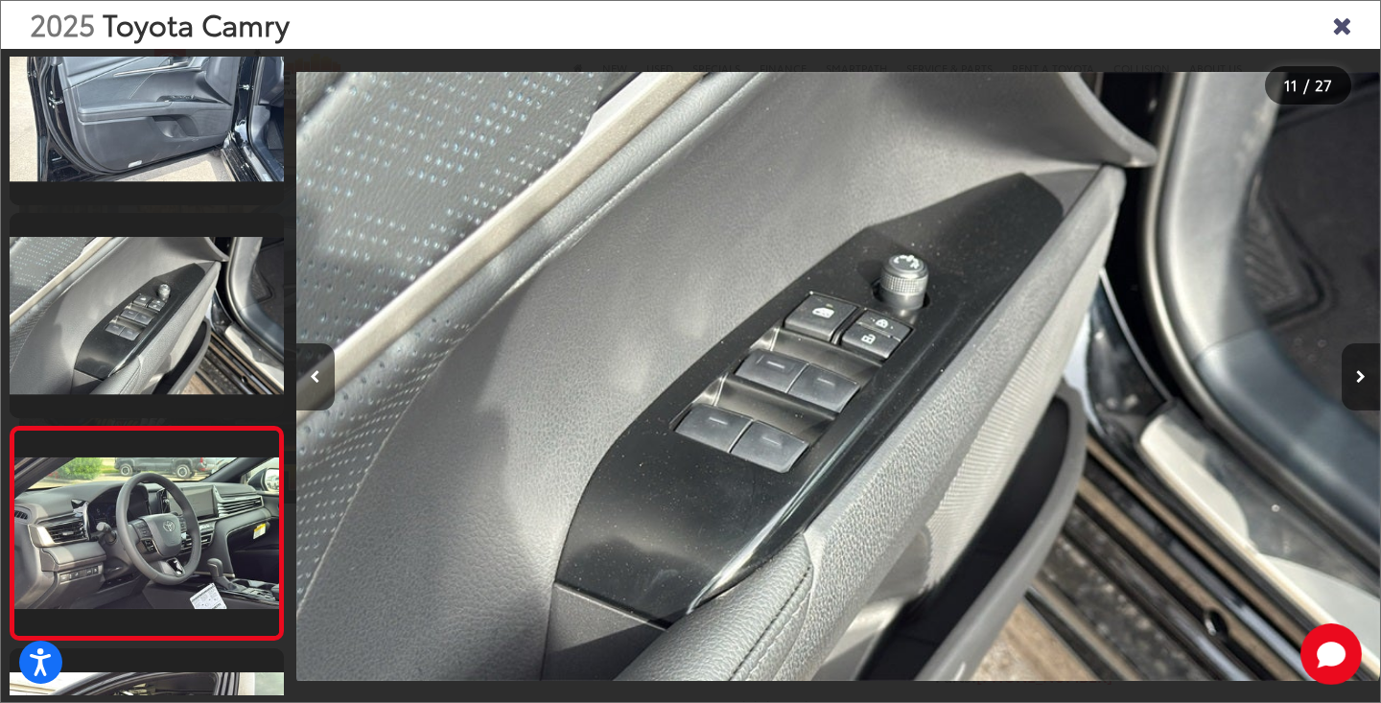
scroll to position [0, 10837]
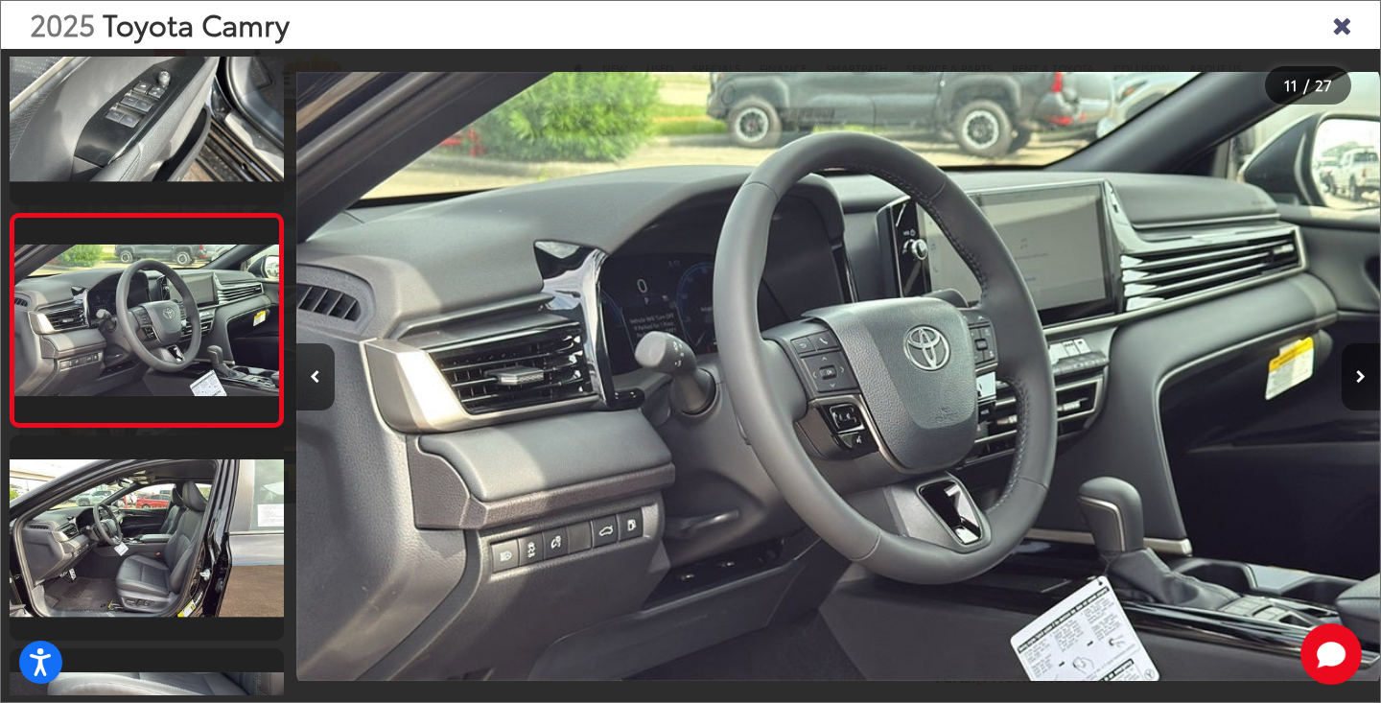
click at [1353, 383] on button "Next image" at bounding box center [1360, 376] width 38 height 67
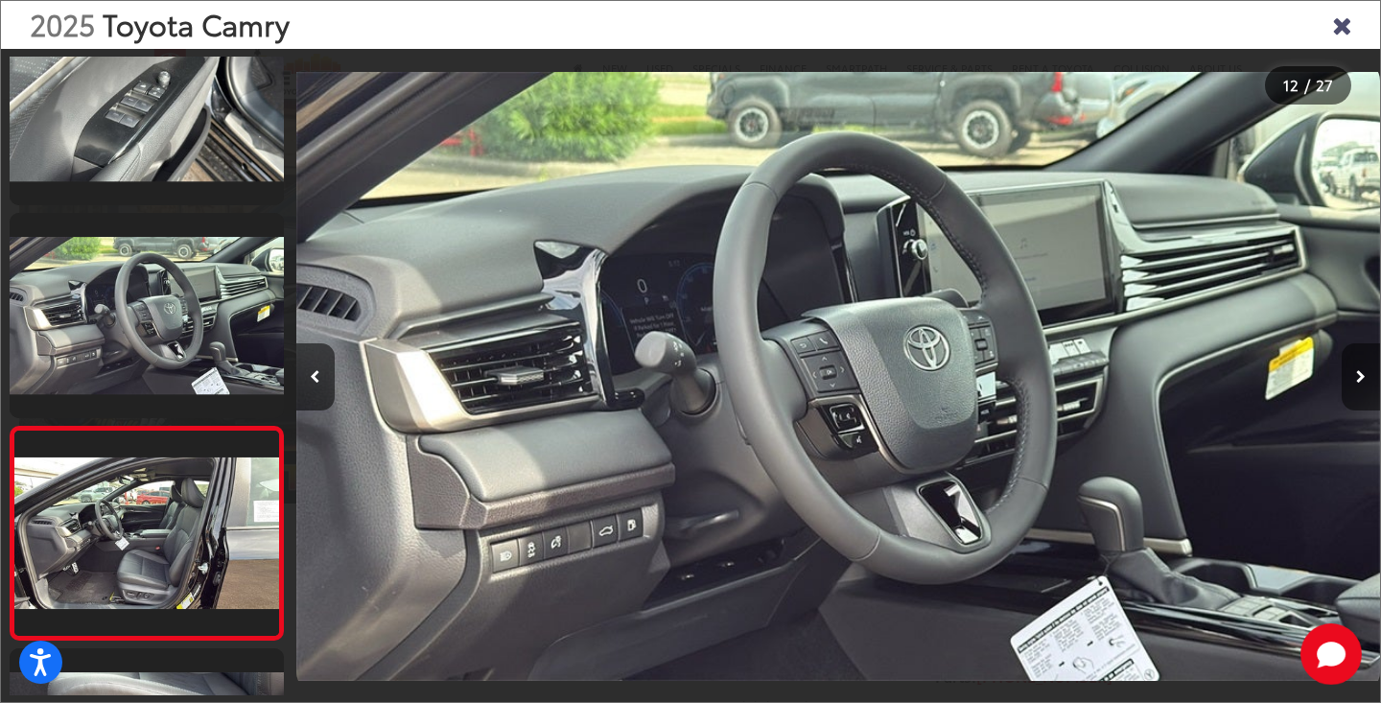
scroll to position [0, 0]
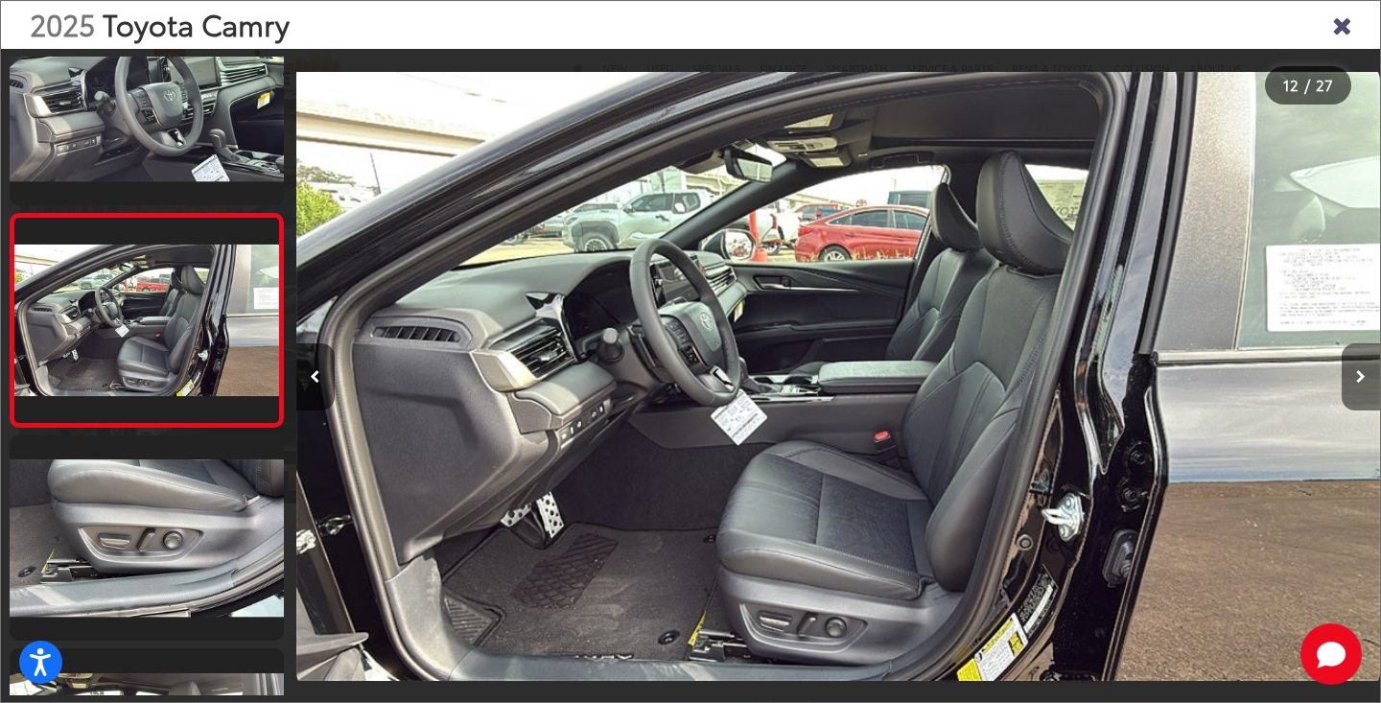
click at [1353, 383] on button "Next image" at bounding box center [1360, 376] width 38 height 67
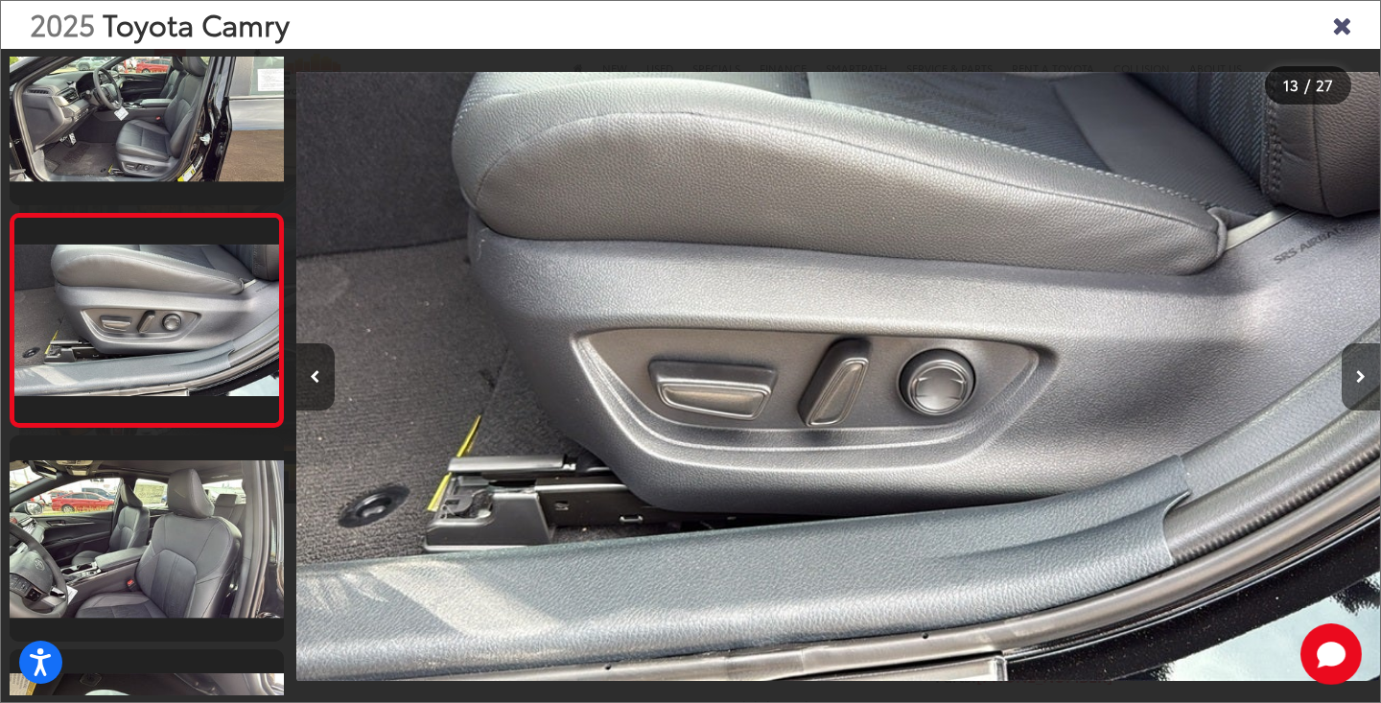
click at [1353, 383] on button "Next image" at bounding box center [1360, 376] width 38 height 67
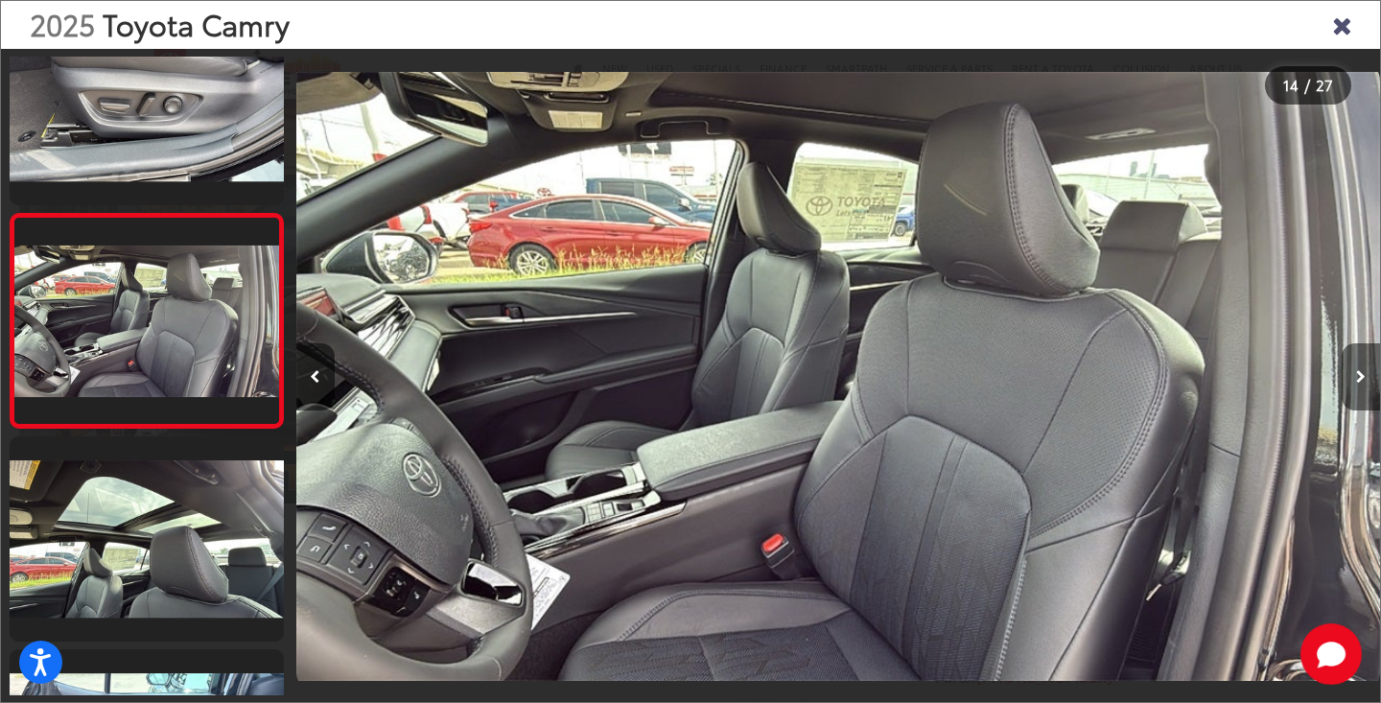
click at [1353, 383] on button "Next image" at bounding box center [1360, 376] width 38 height 67
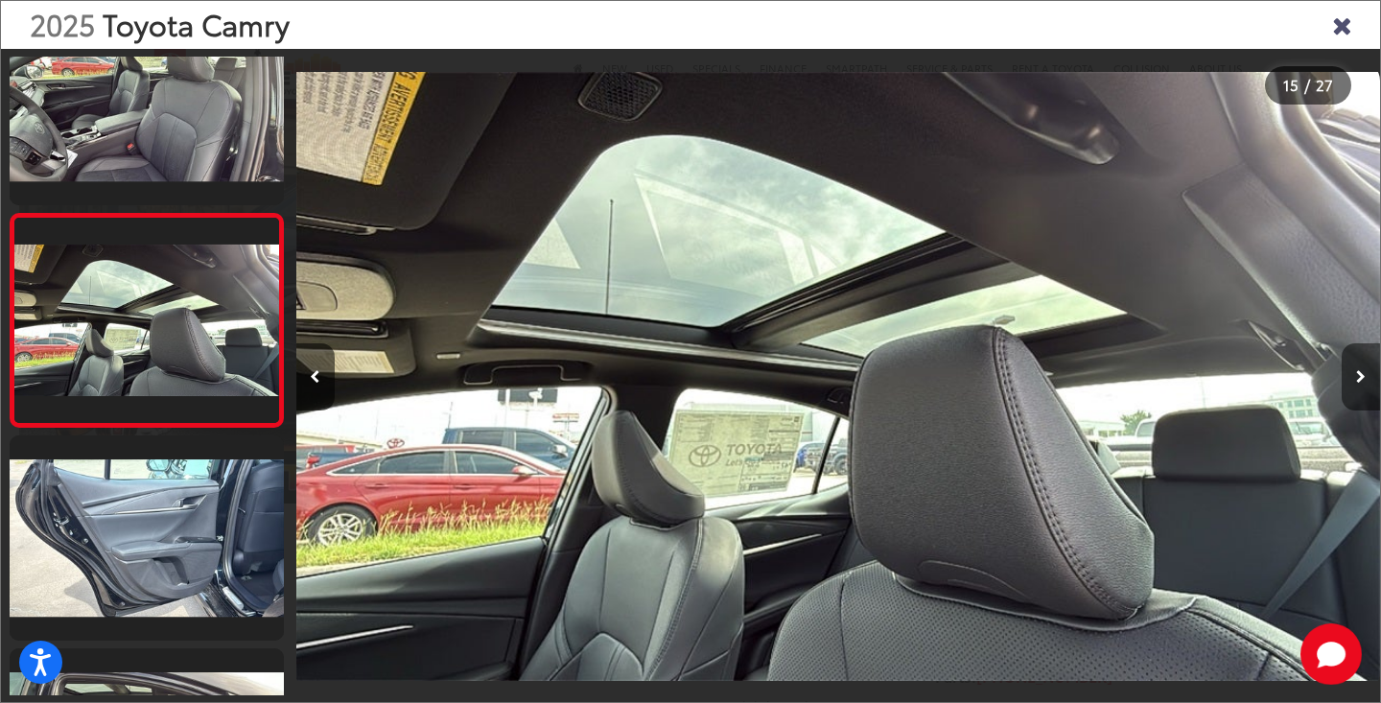
click at [1353, 383] on button "Next image" at bounding box center [1360, 376] width 38 height 67
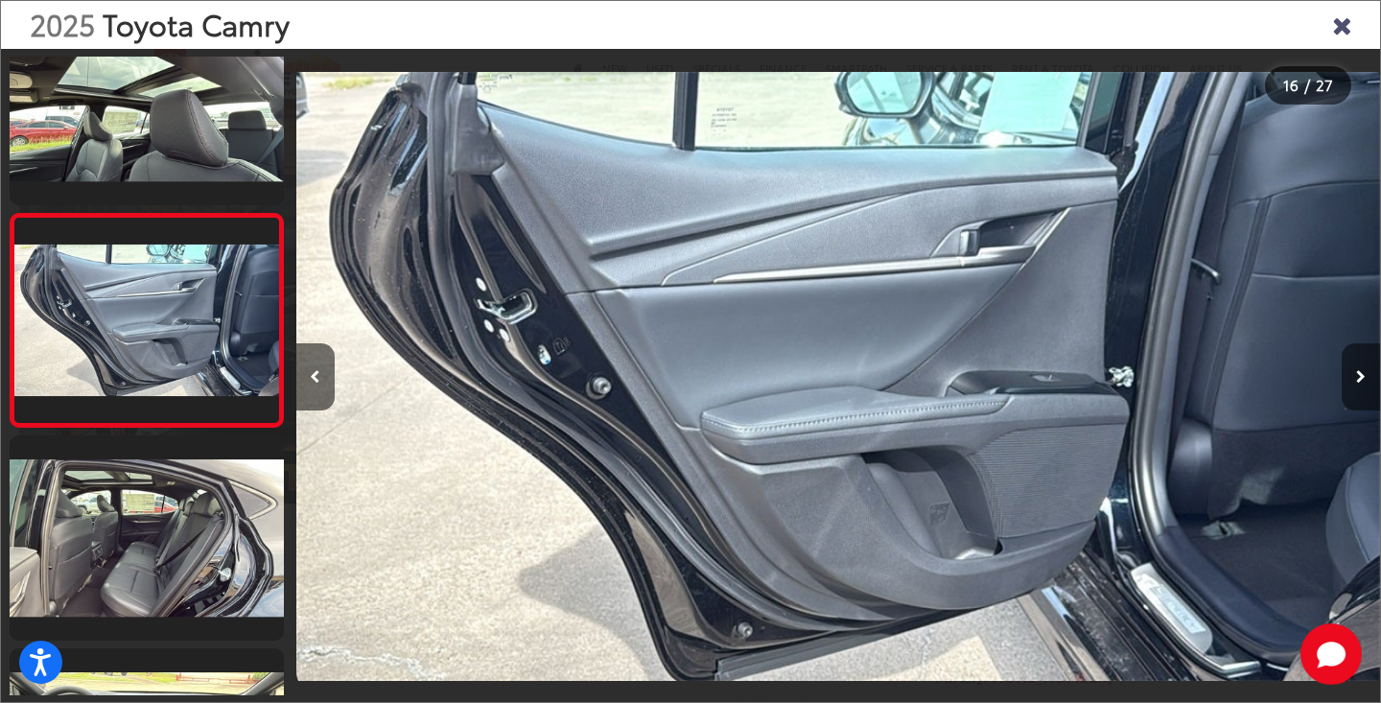
click at [1353, 383] on button "Next image" at bounding box center [1360, 376] width 38 height 67
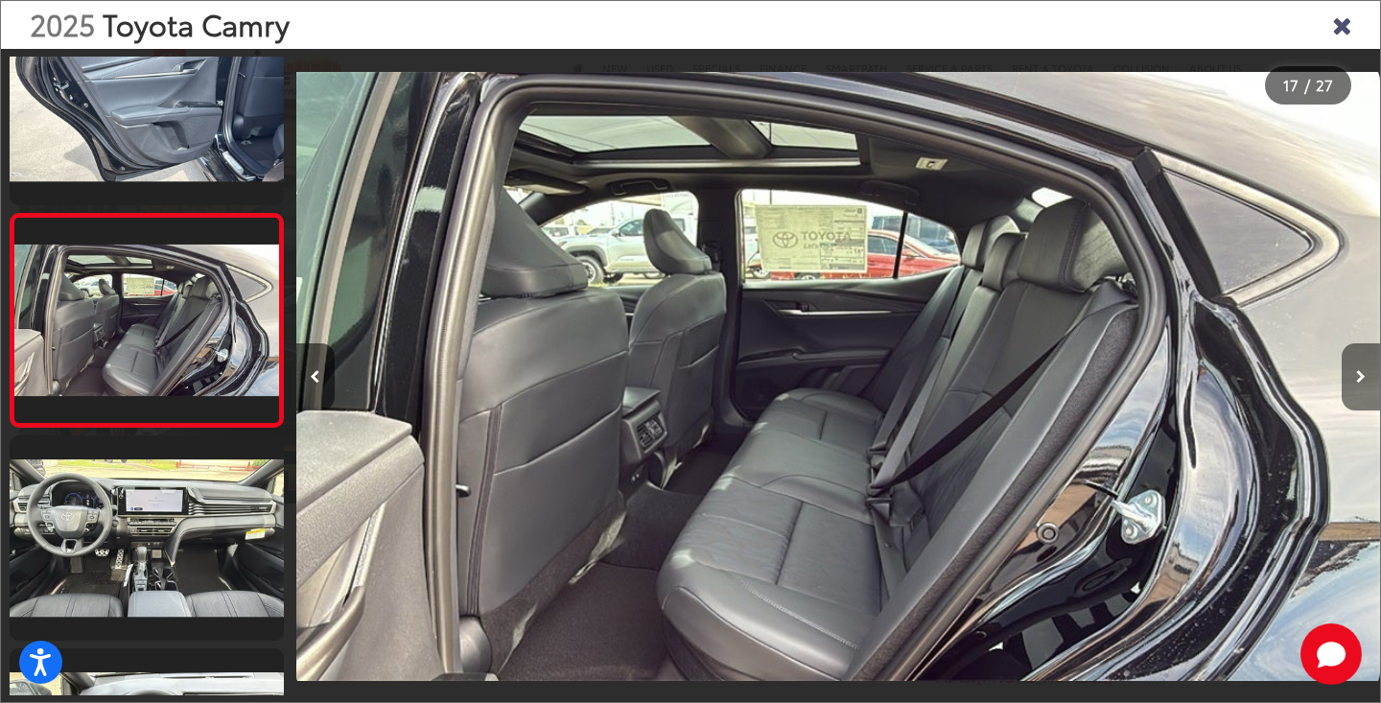
click at [1353, 383] on button "Next image" at bounding box center [1360, 376] width 38 height 67
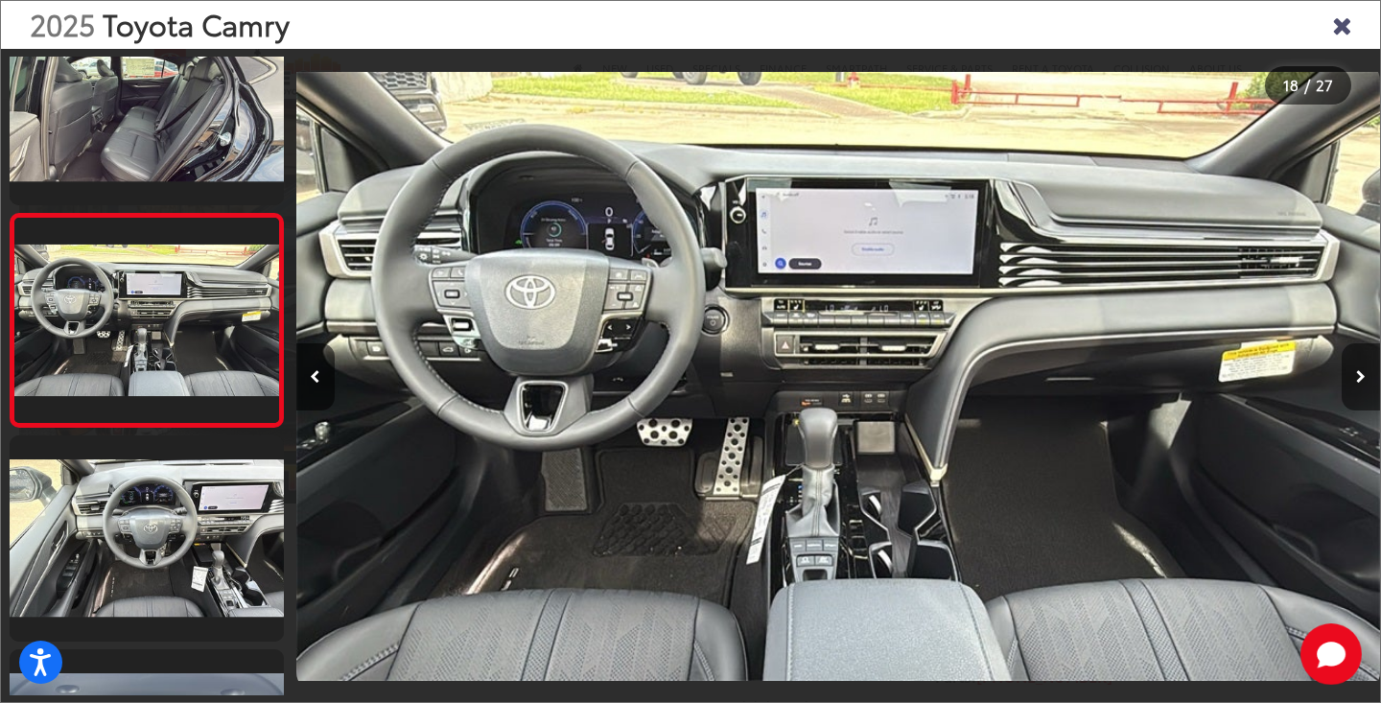
click at [1353, 383] on button "Next image" at bounding box center [1360, 376] width 38 height 67
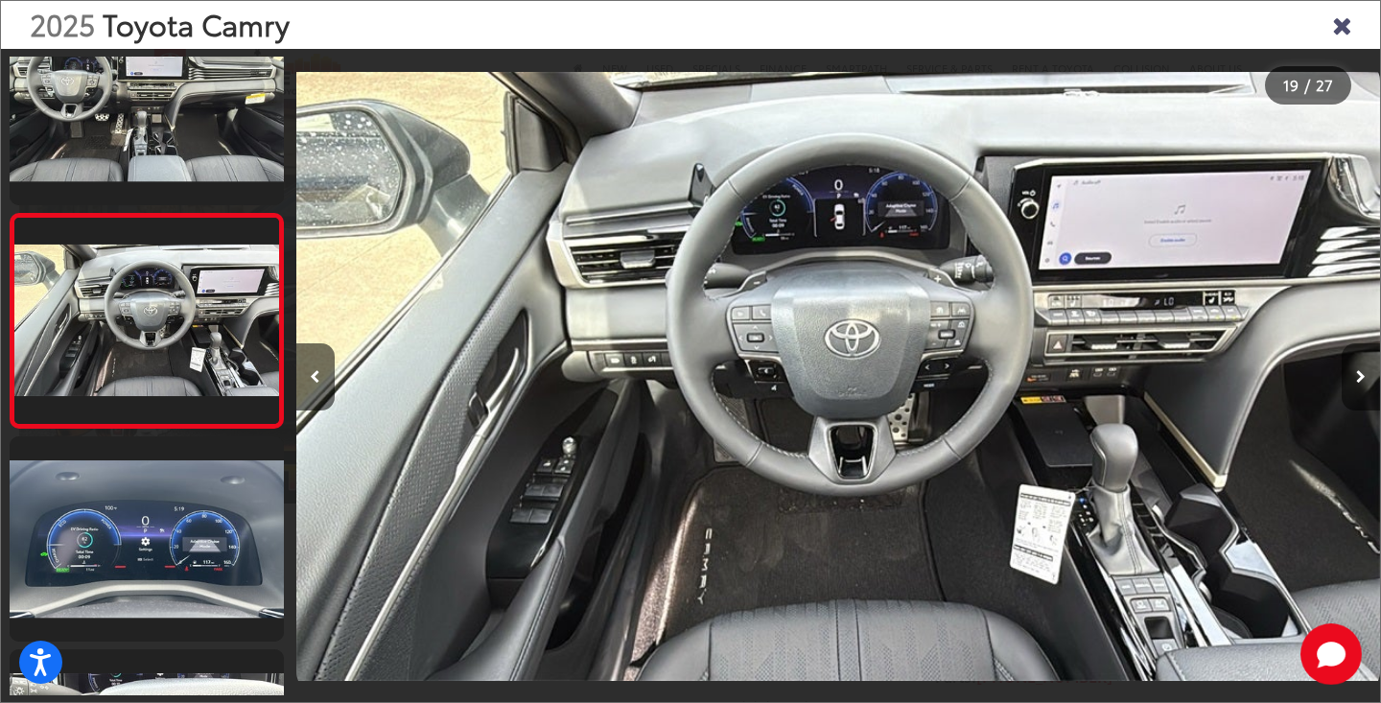
click at [1353, 383] on button "Next image" at bounding box center [1360, 376] width 38 height 67
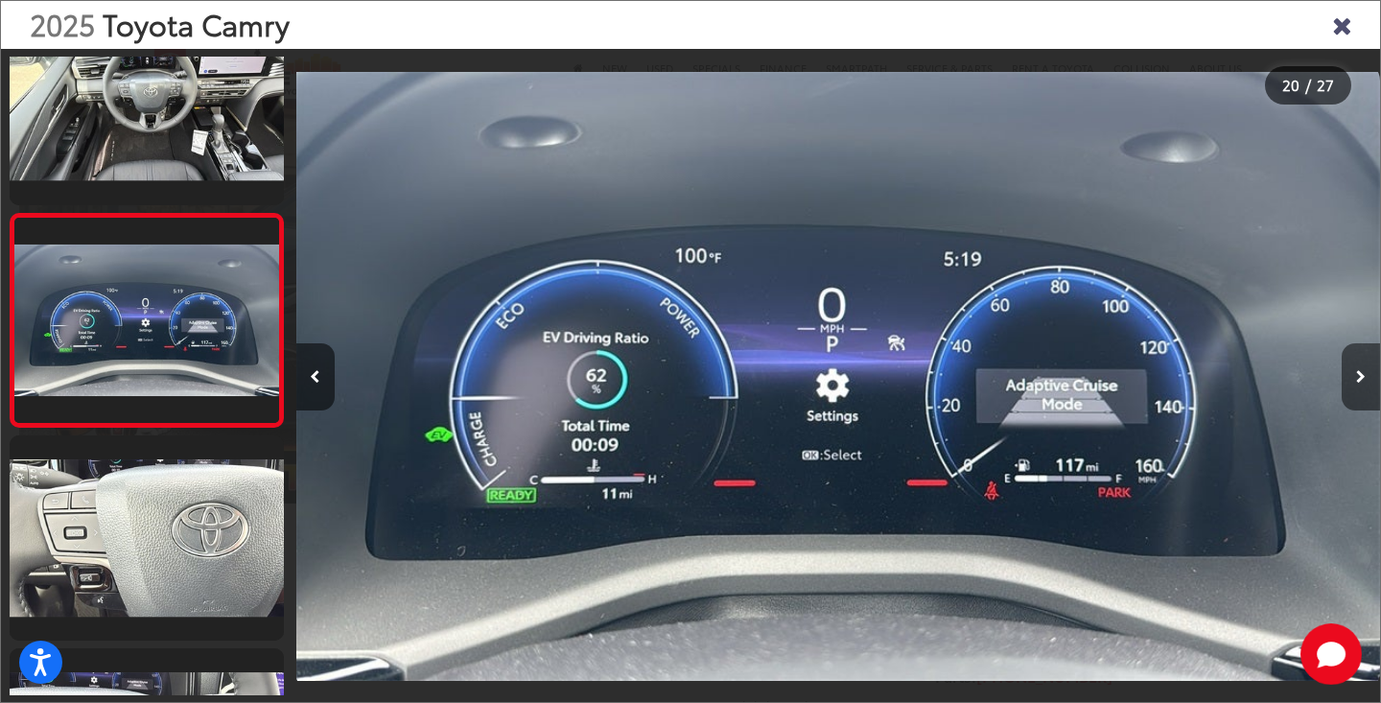
click at [1353, 383] on button "Next image" at bounding box center [1360, 376] width 38 height 67
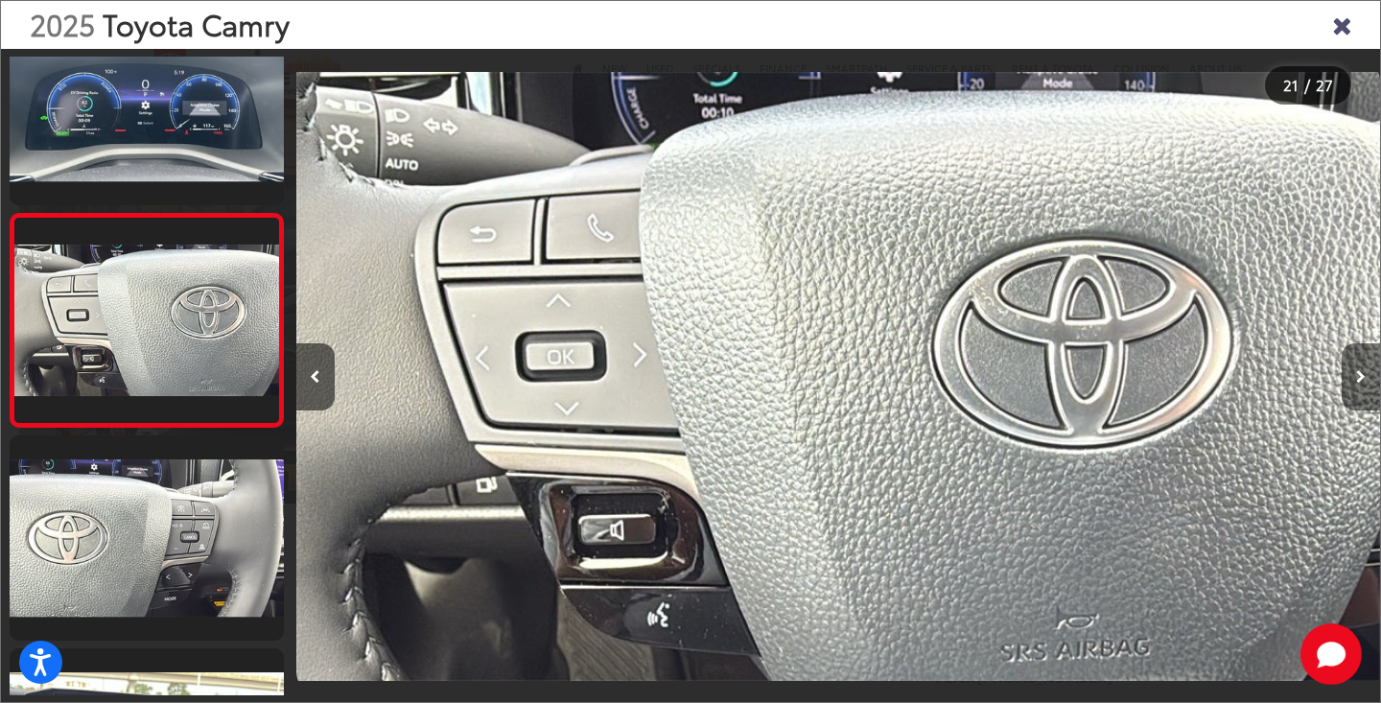
click at [1353, 383] on button "Next image" at bounding box center [1360, 376] width 38 height 67
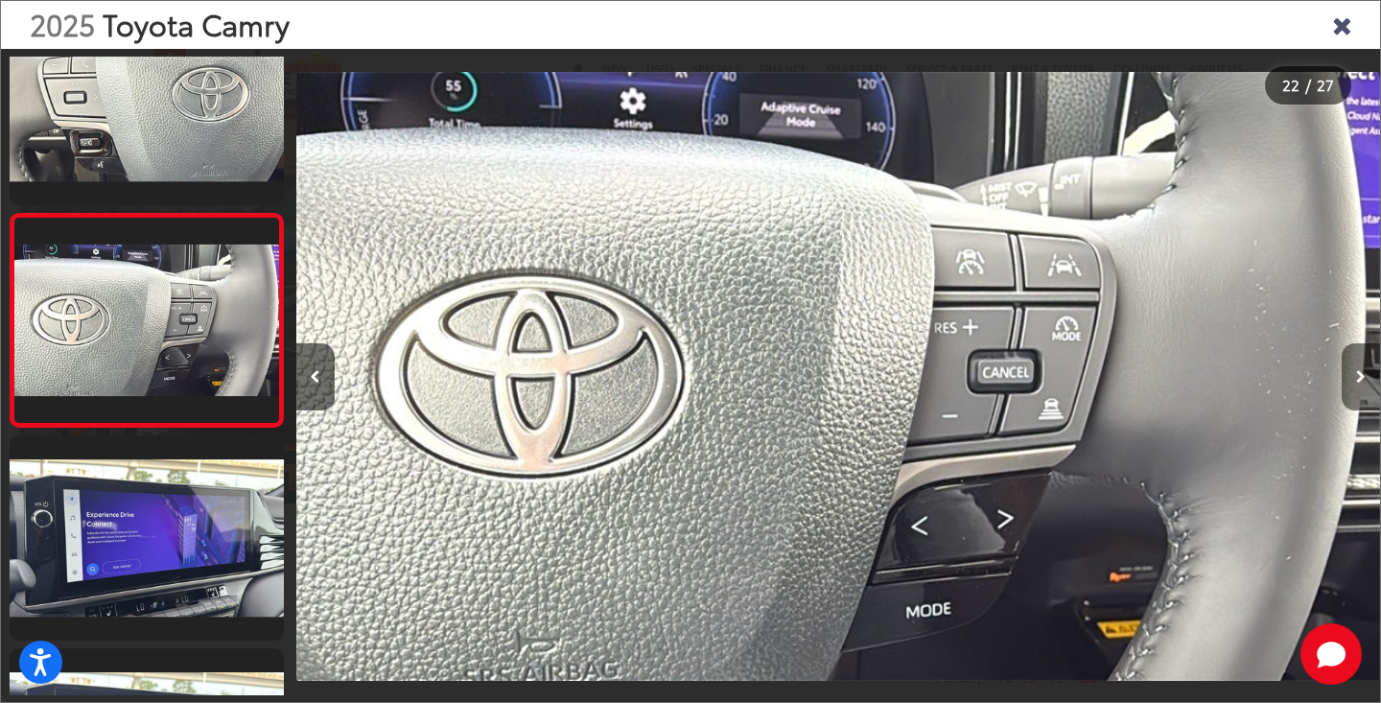
click at [1353, 383] on button "Next image" at bounding box center [1360, 376] width 38 height 67
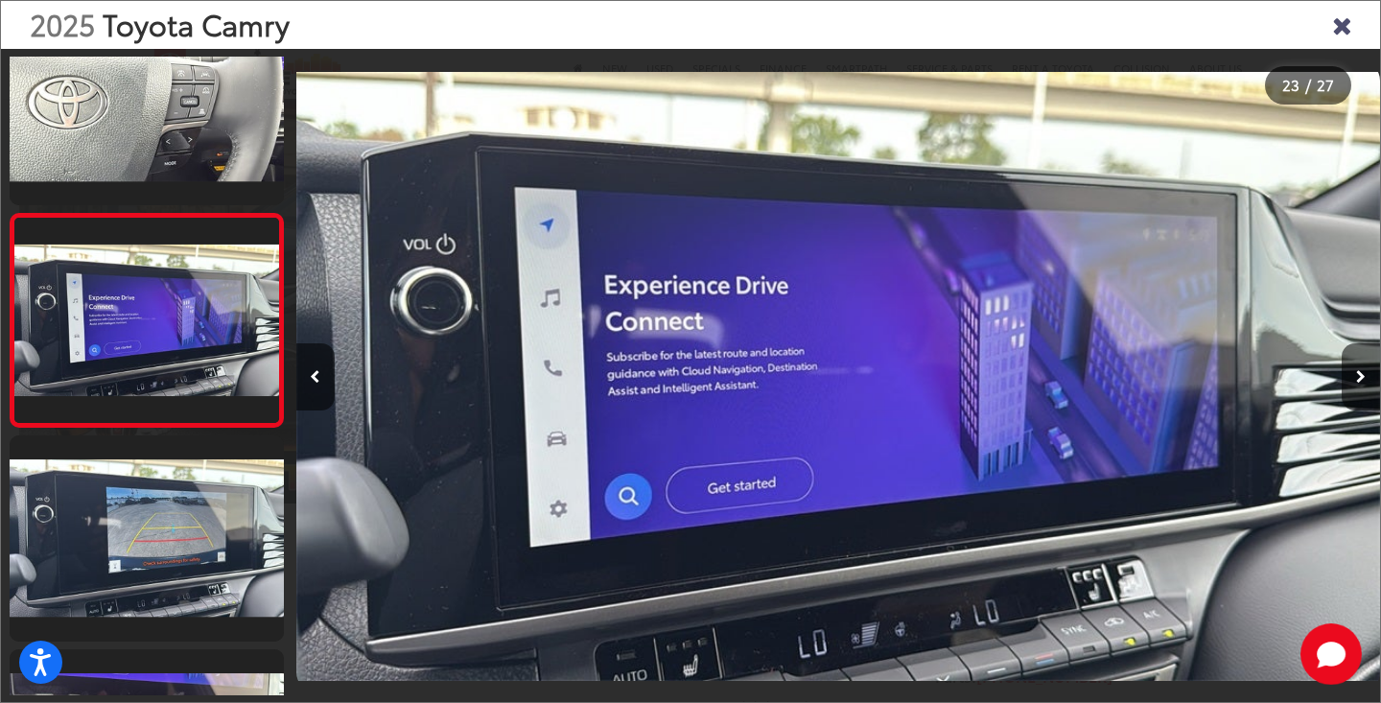
click at [1341, 45] on div "2025 Toyota Camry" at bounding box center [690, 25] width 1379 height 48
click at [1335, 30] on icon "Close gallery" at bounding box center [1341, 24] width 19 height 25
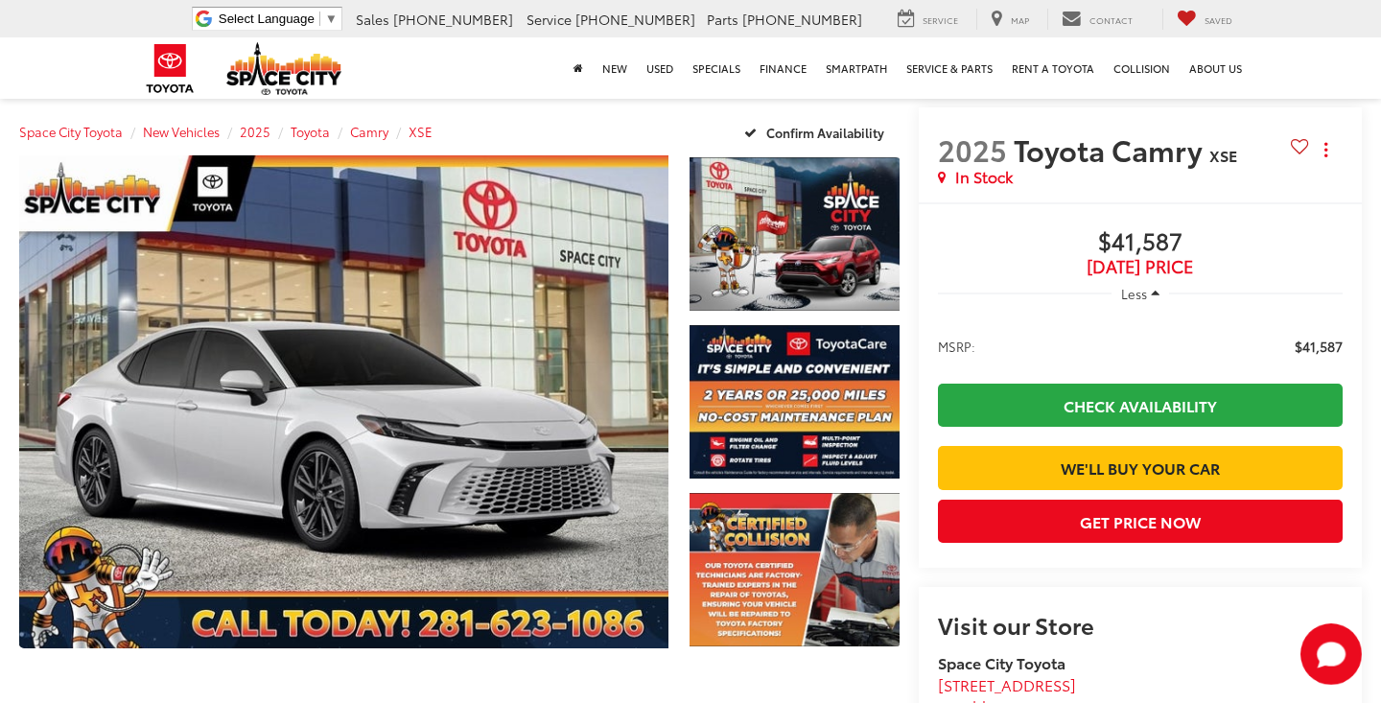
scroll to position [219, 0]
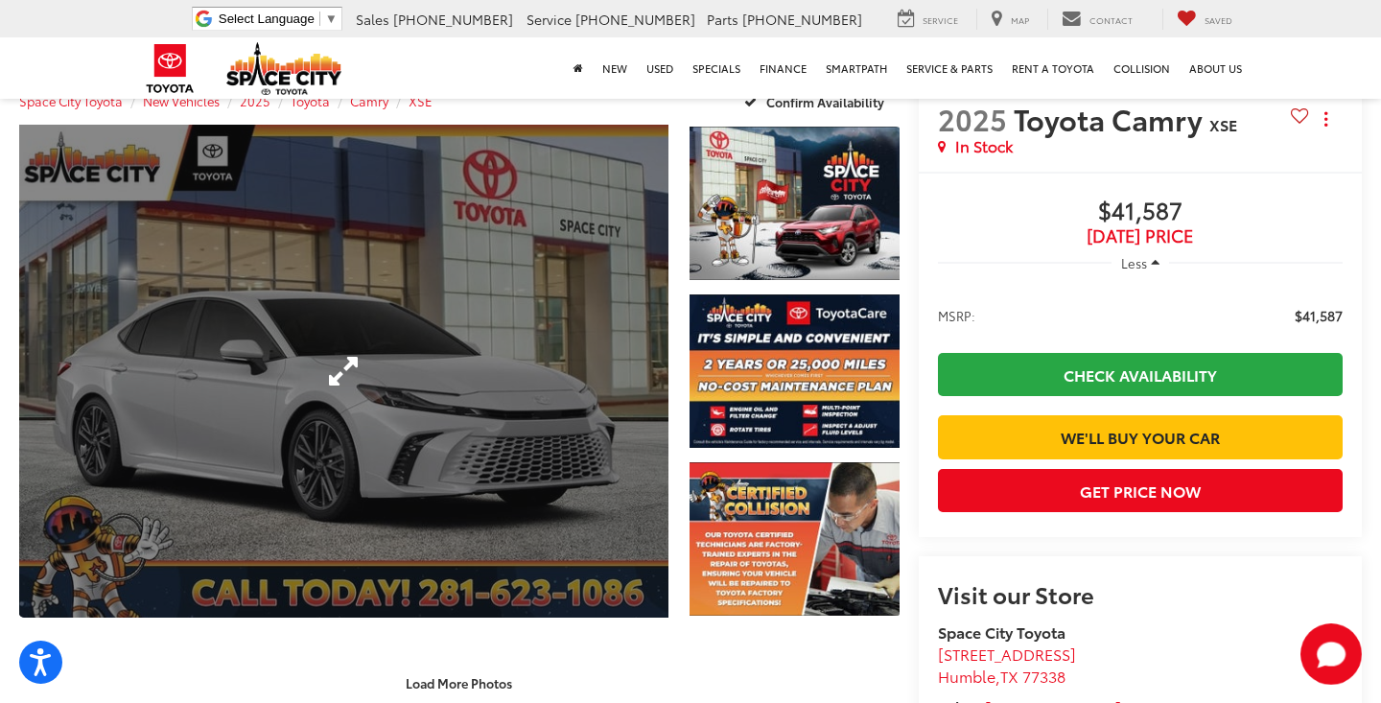
click at [548, 425] on link "Expand Photo 0" at bounding box center [343, 371] width 649 height 493
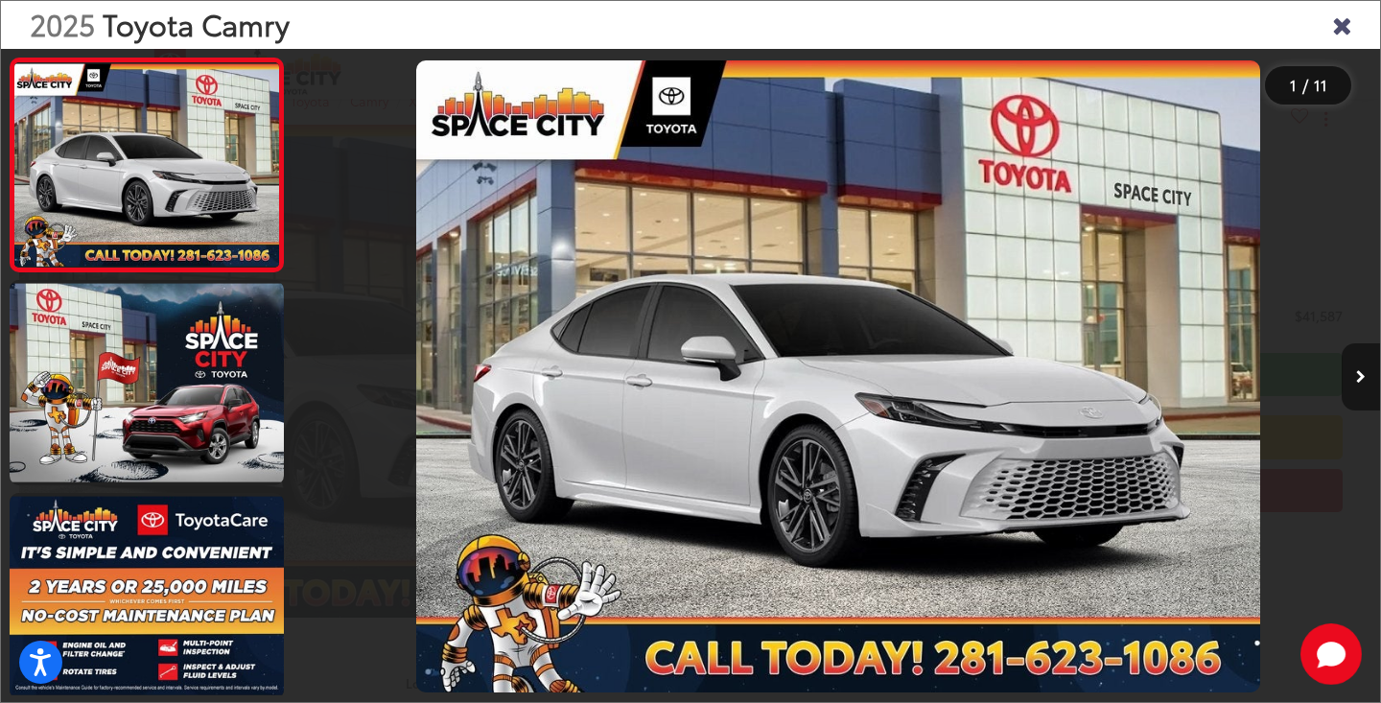
click at [1358, 375] on icon "Next image" at bounding box center [1361, 376] width 10 height 13
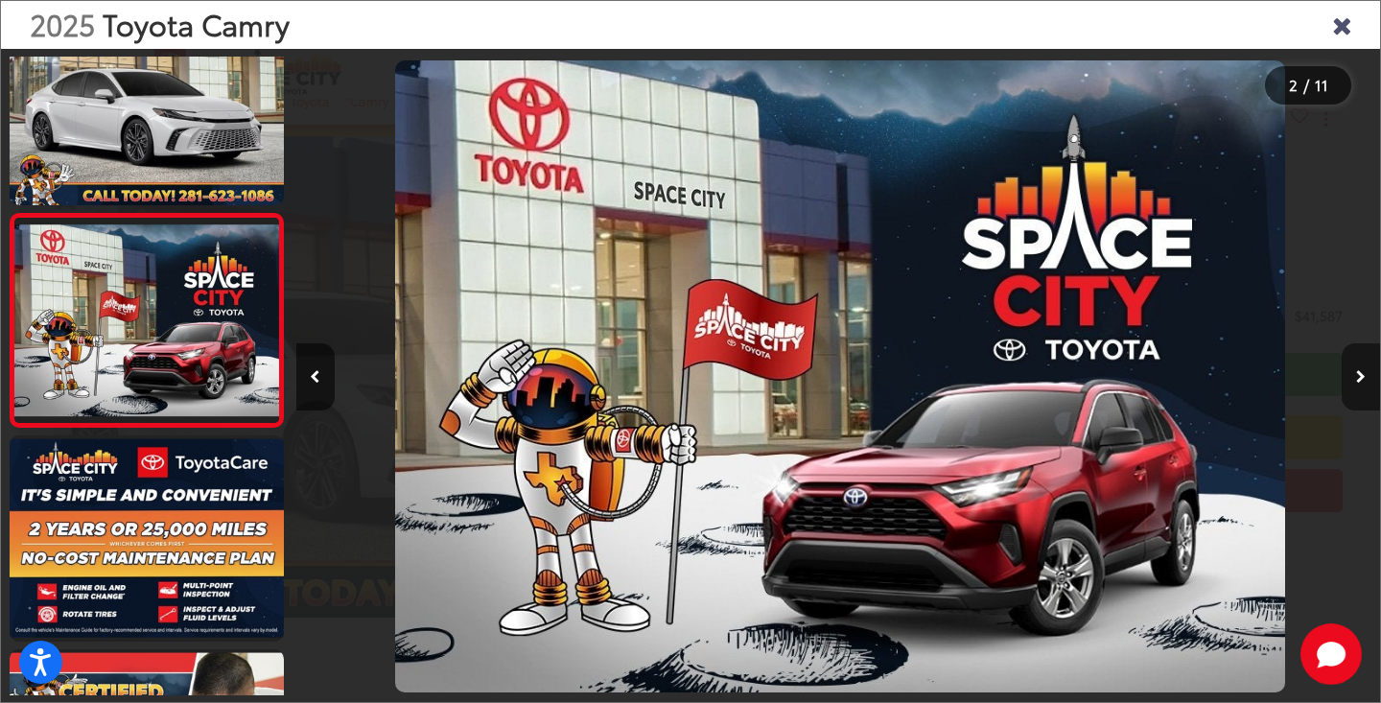
scroll to position [0, 1083]
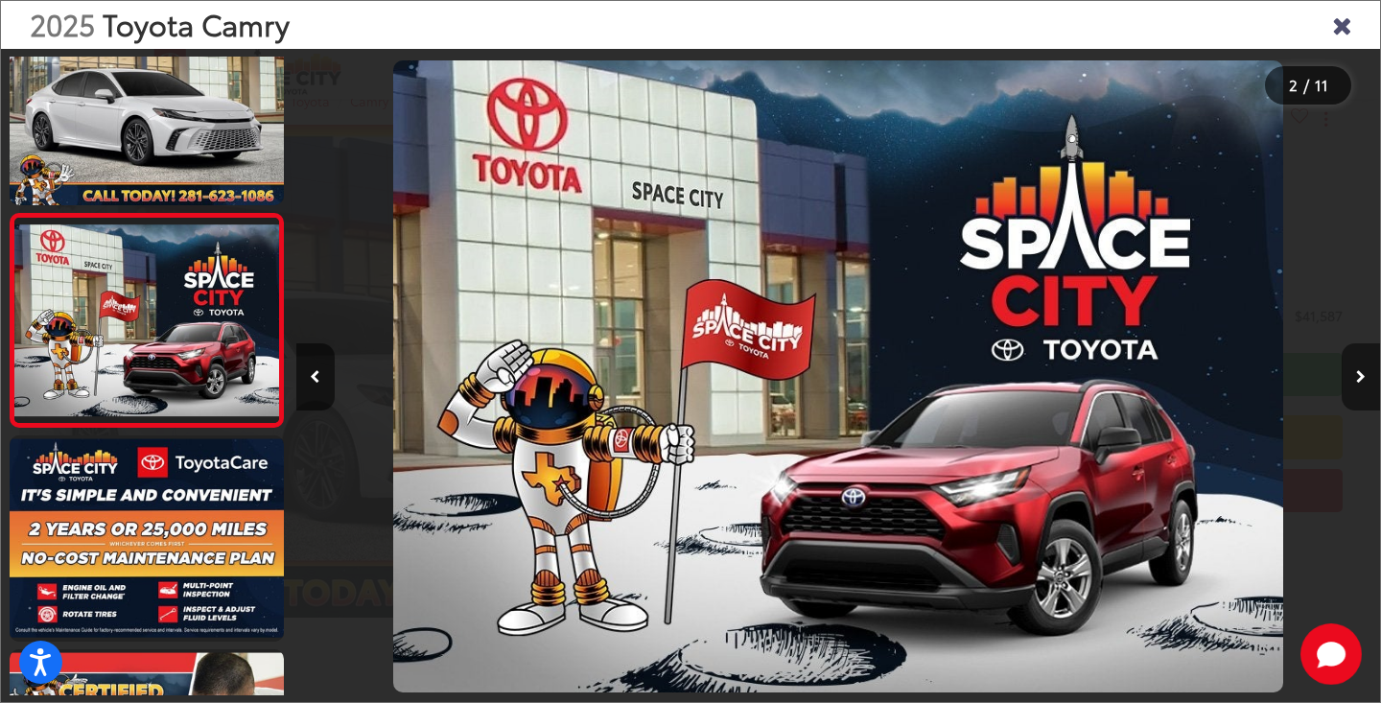
click at [1358, 375] on icon "Next image" at bounding box center [1361, 376] width 10 height 13
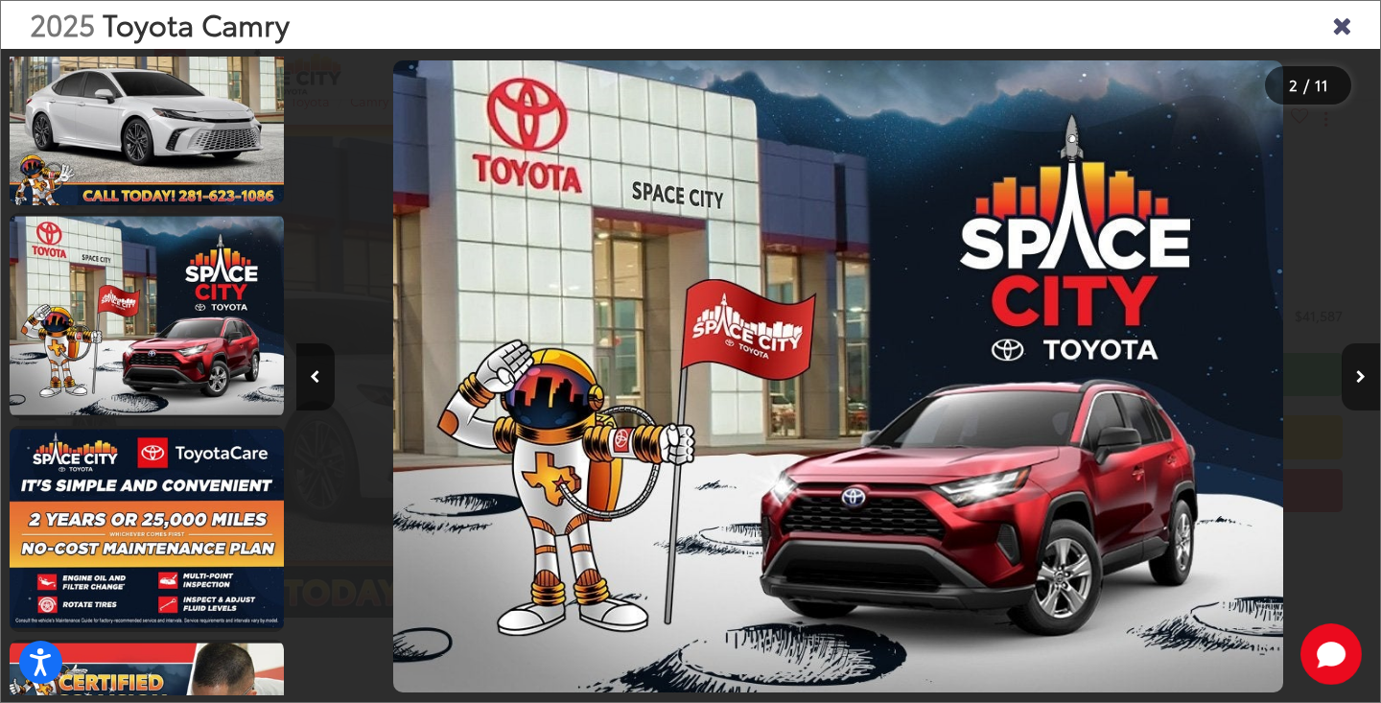
scroll to position [0, 2168]
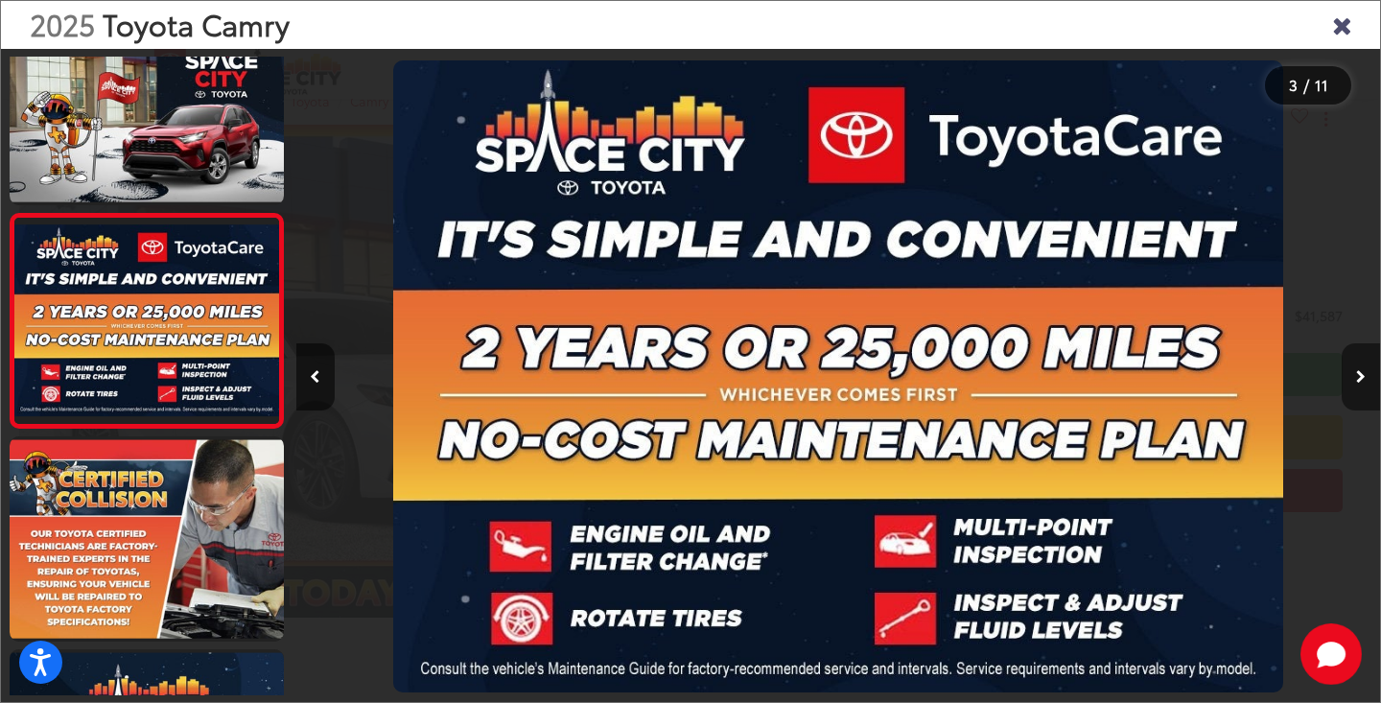
click at [1358, 375] on icon "Next image" at bounding box center [1361, 376] width 10 height 13
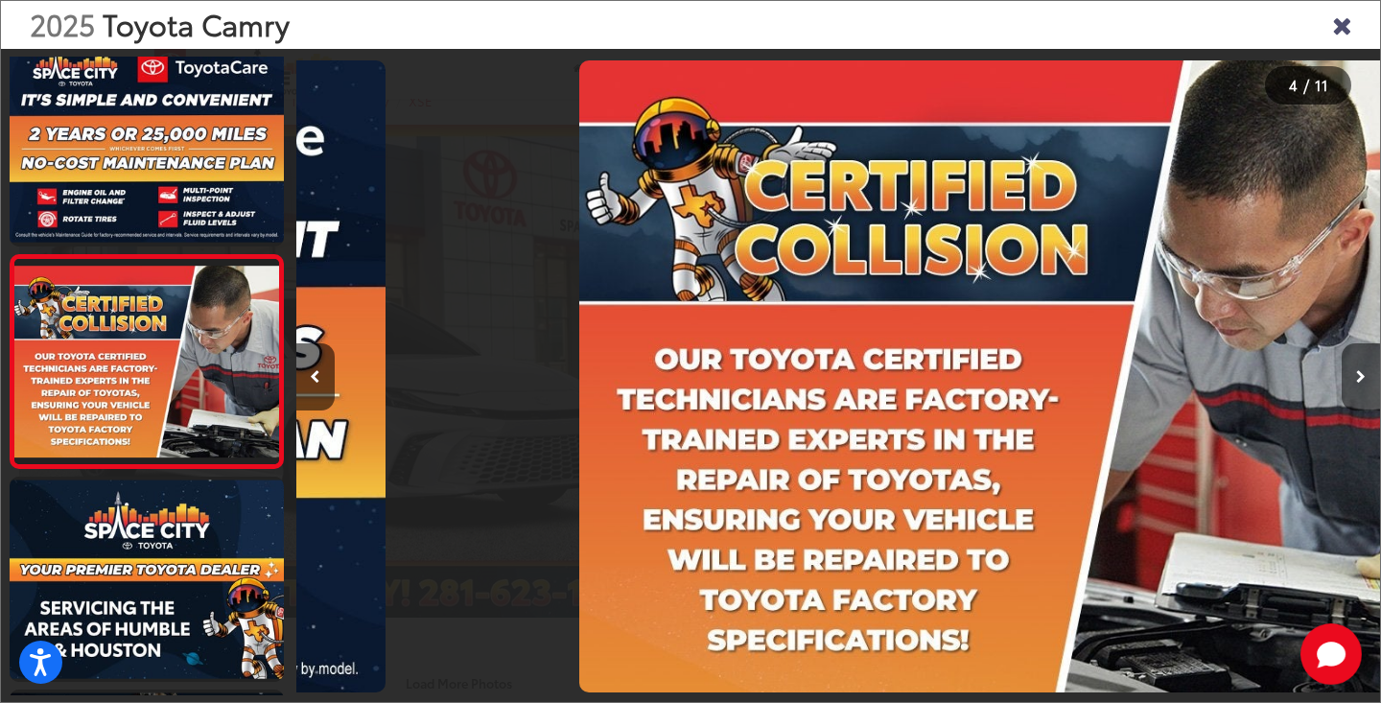
scroll to position [0, 3251]
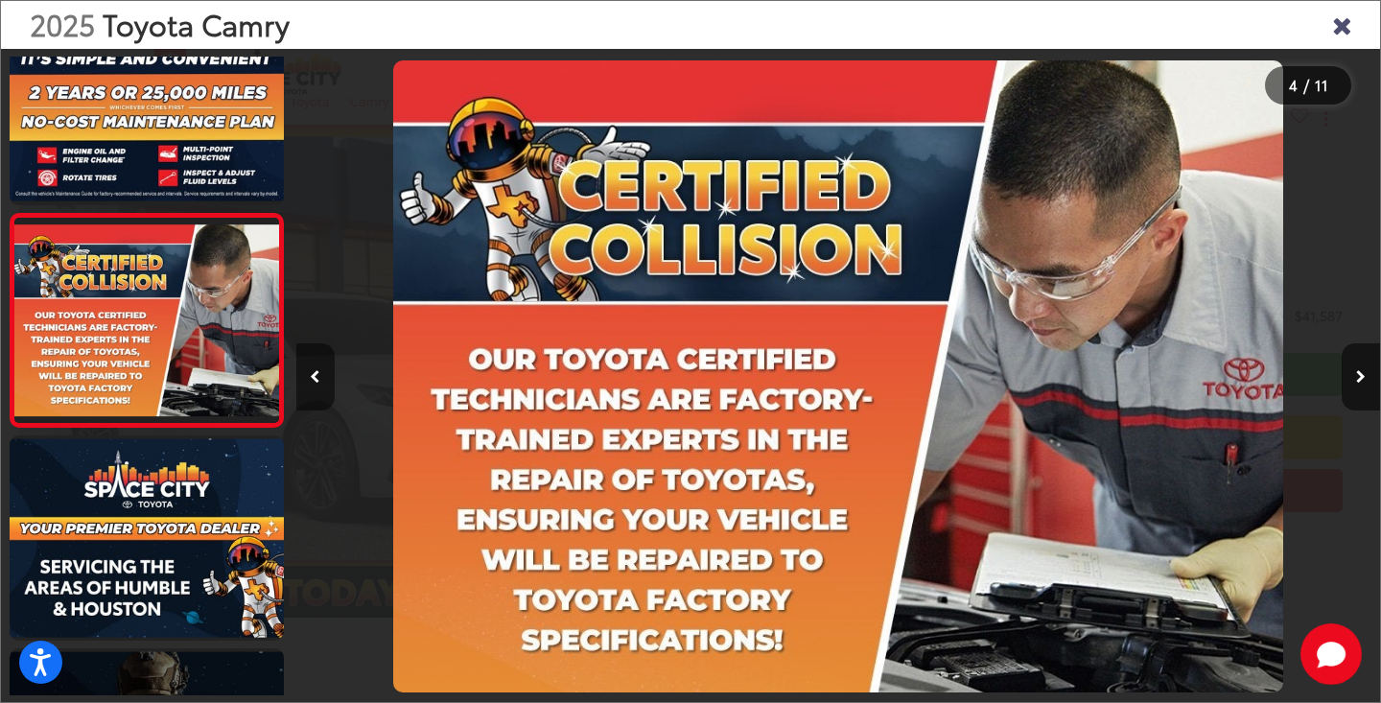
click at [316, 368] on button "Previous image" at bounding box center [315, 376] width 38 height 67
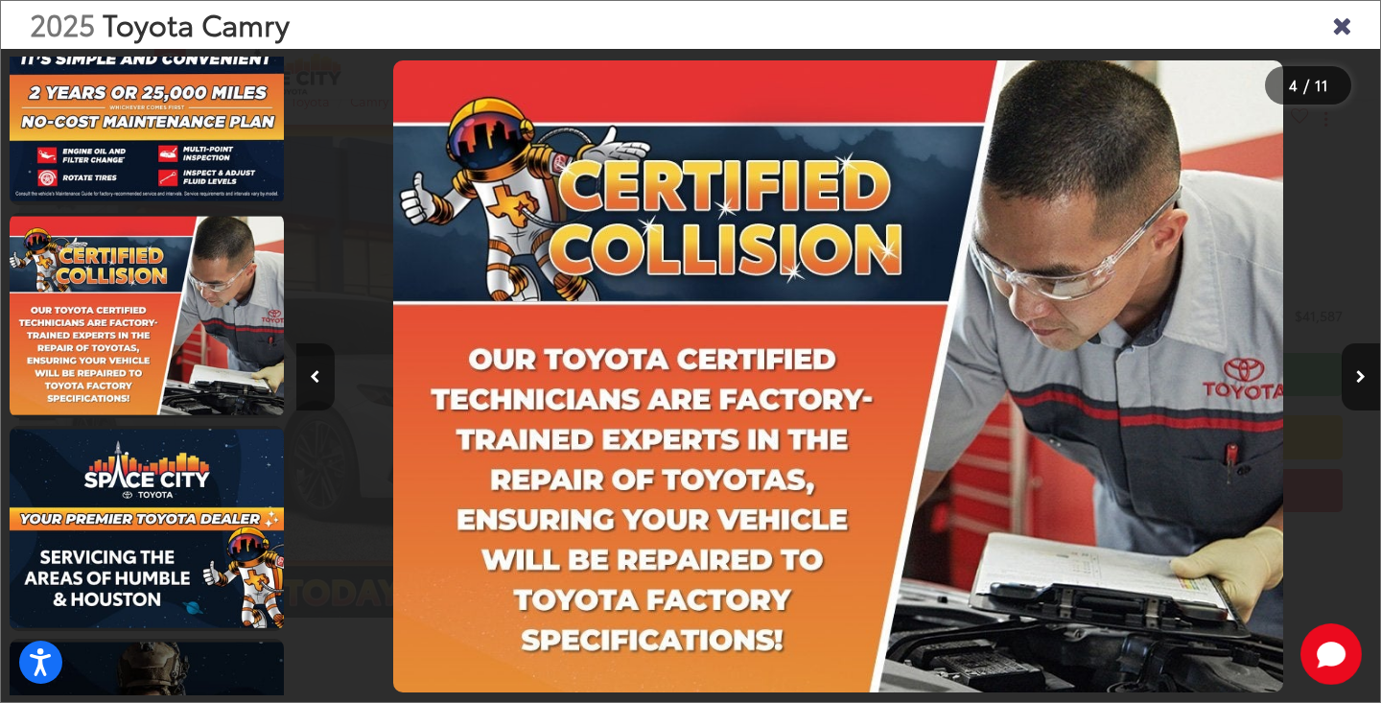
scroll to position [0, 2168]
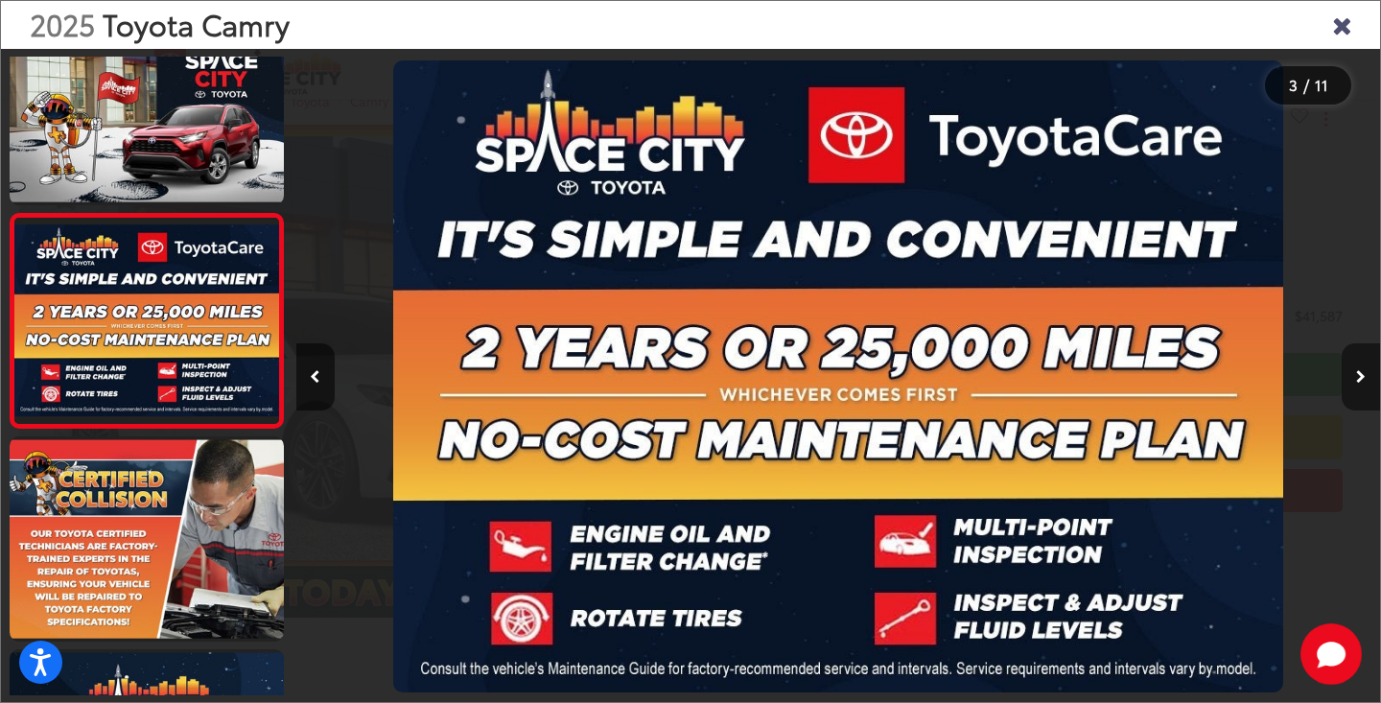
click at [1361, 374] on icon "Next image" at bounding box center [1361, 376] width 10 height 13
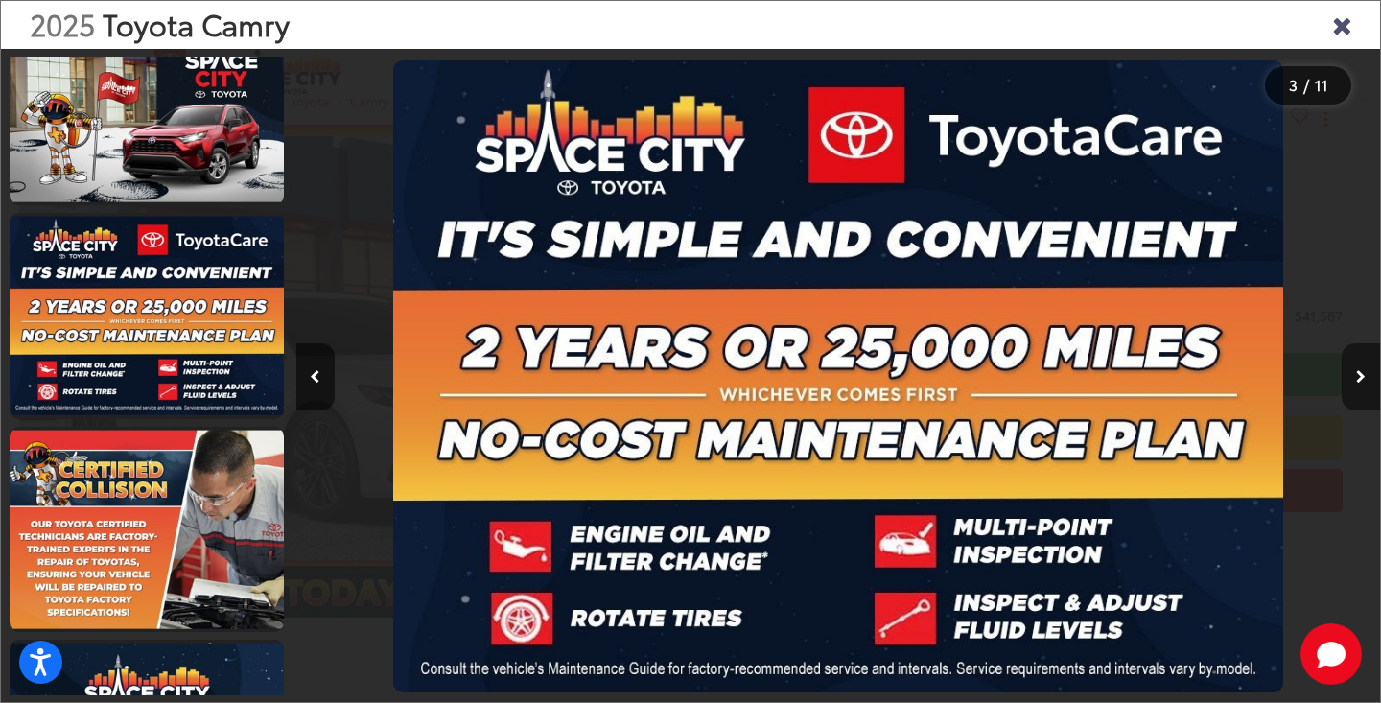
scroll to position [484, 0]
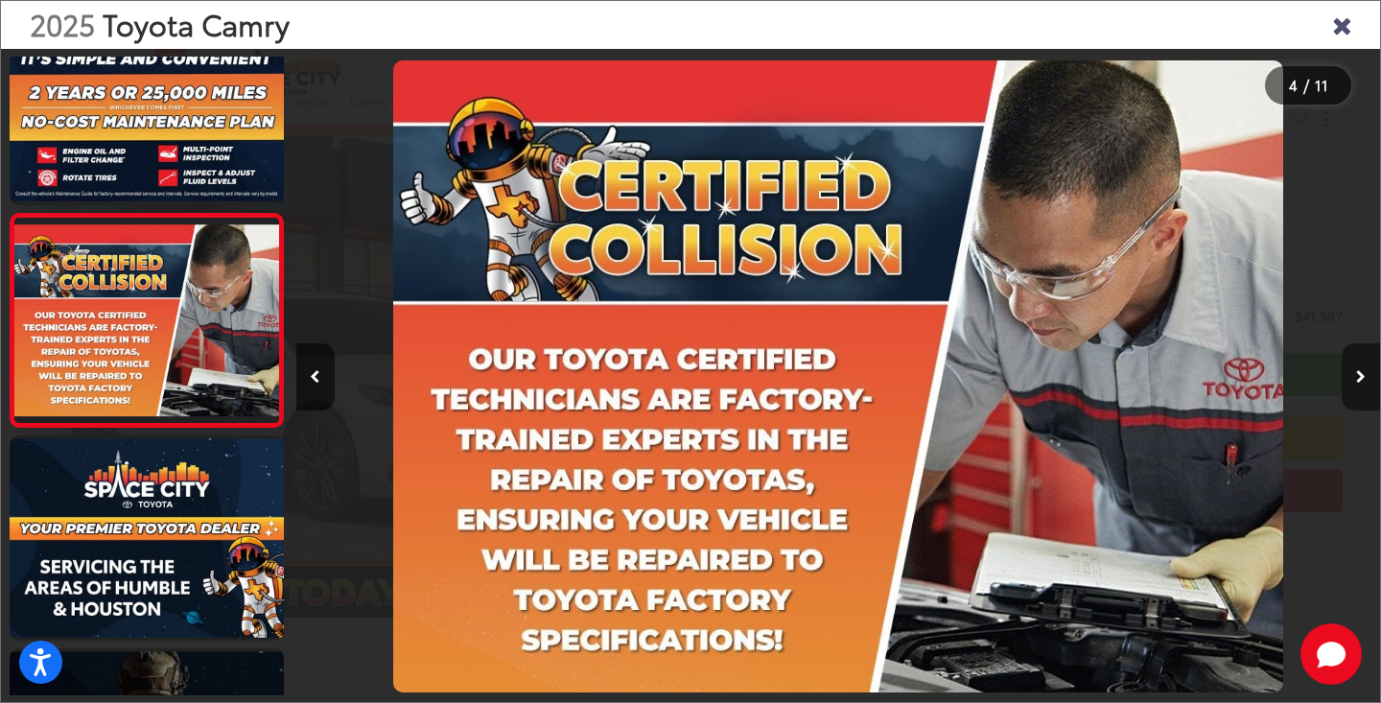
click at [1361, 374] on icon "Next image" at bounding box center [1361, 376] width 10 height 13
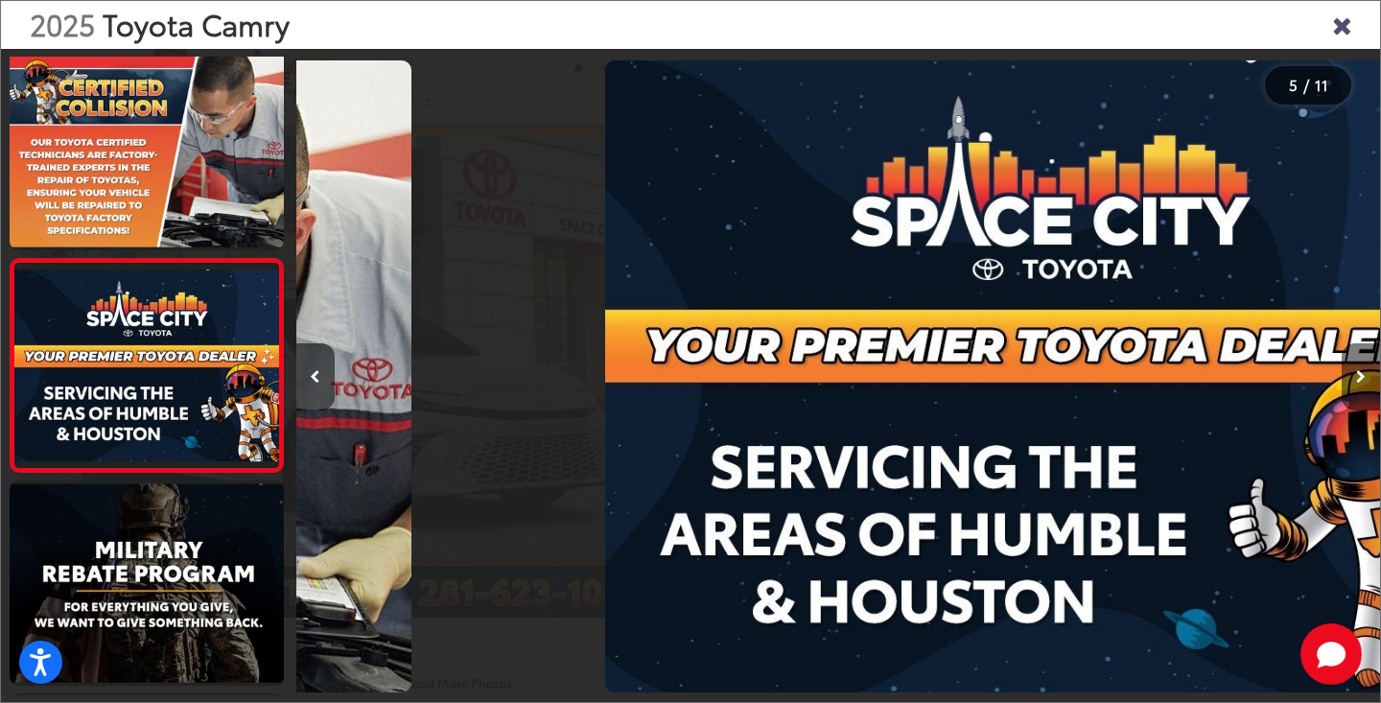
scroll to position [0, 4335]
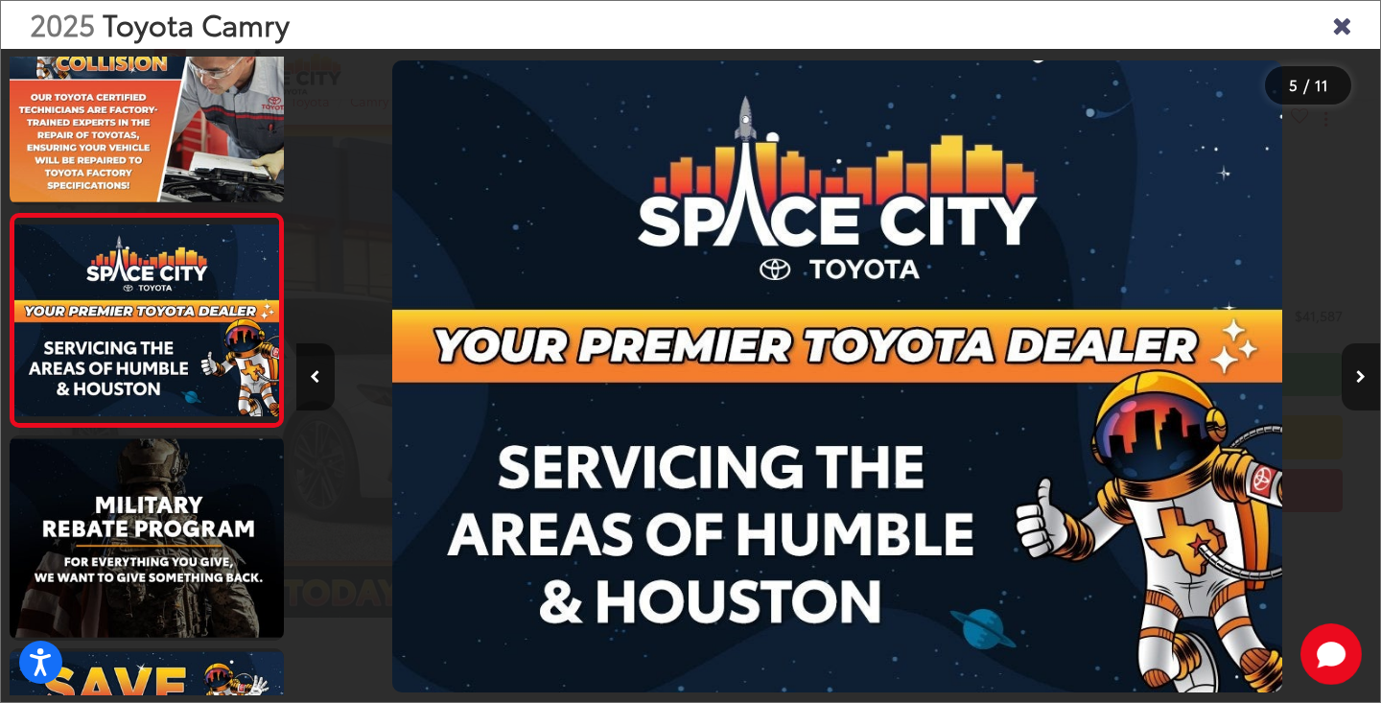
click at [1361, 374] on icon "Next image" at bounding box center [1361, 376] width 10 height 13
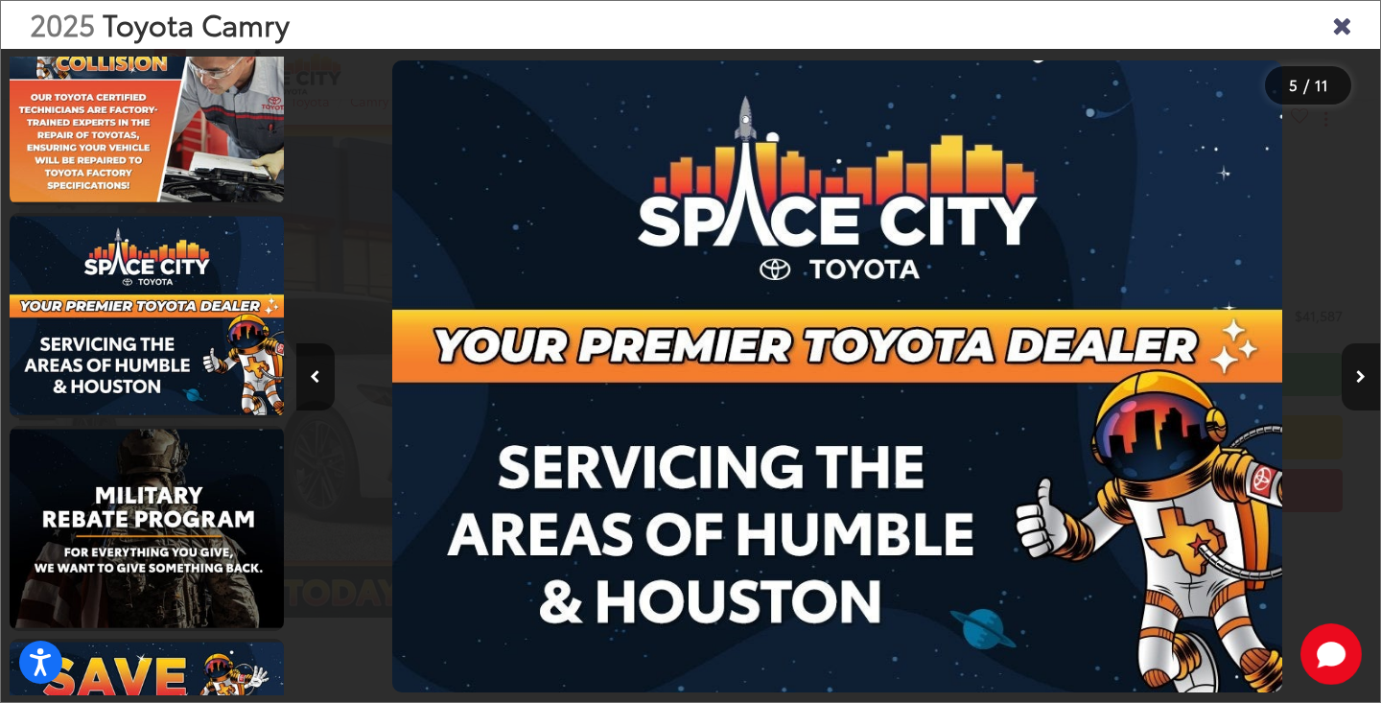
scroll to position [0, 5419]
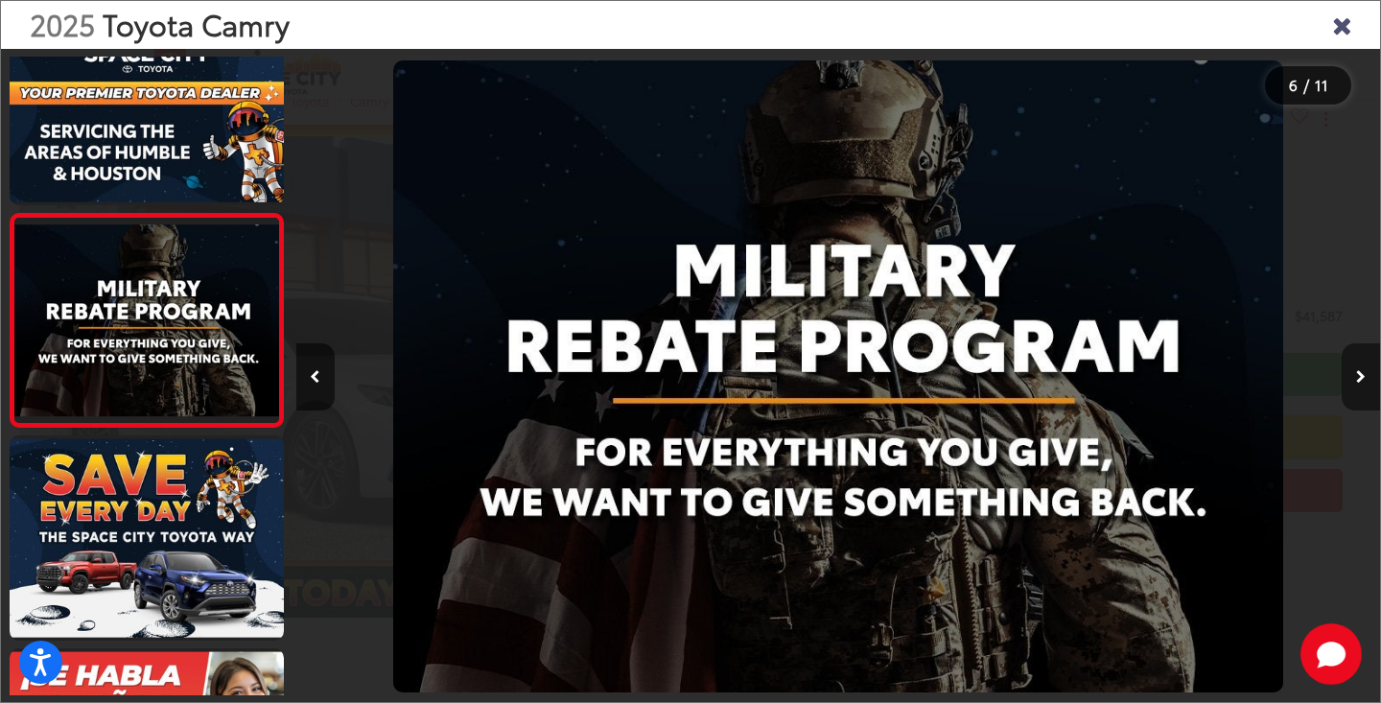
click at [1361, 374] on icon "Next image" at bounding box center [1361, 376] width 10 height 13
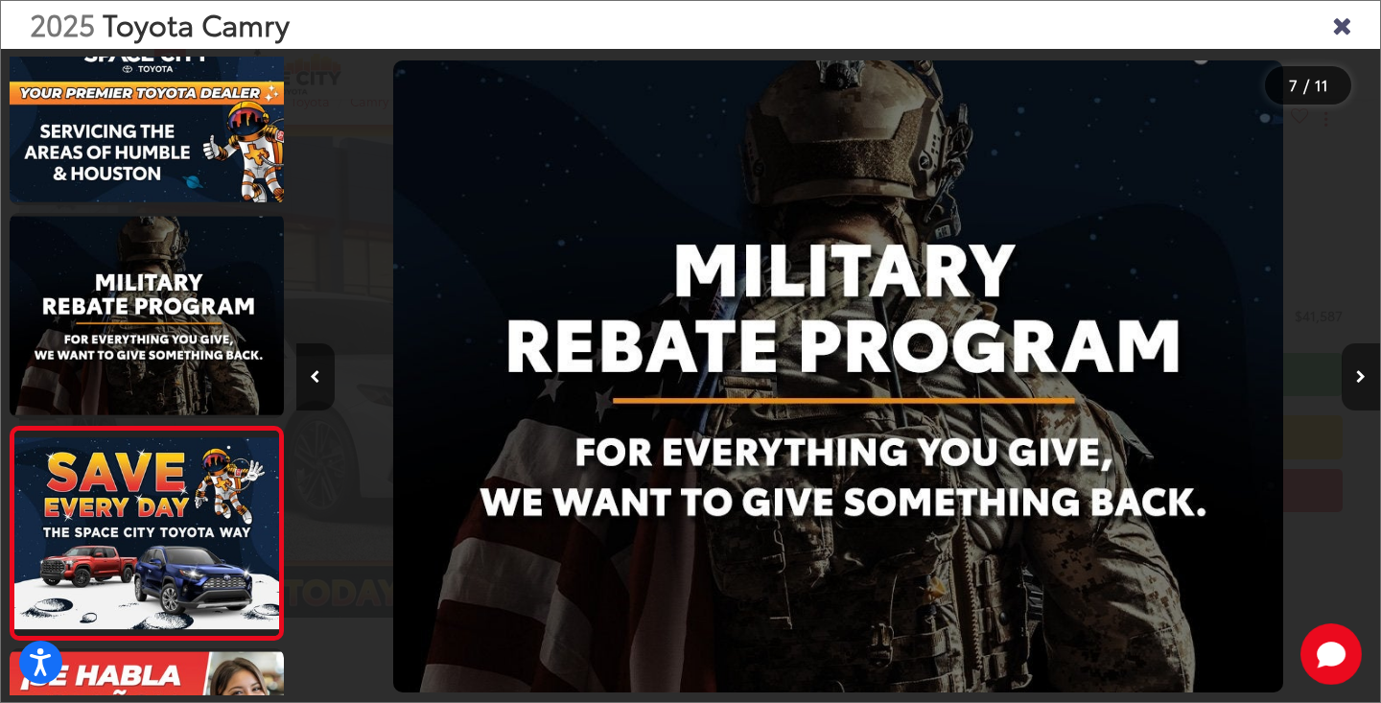
scroll to position [0, 6502]
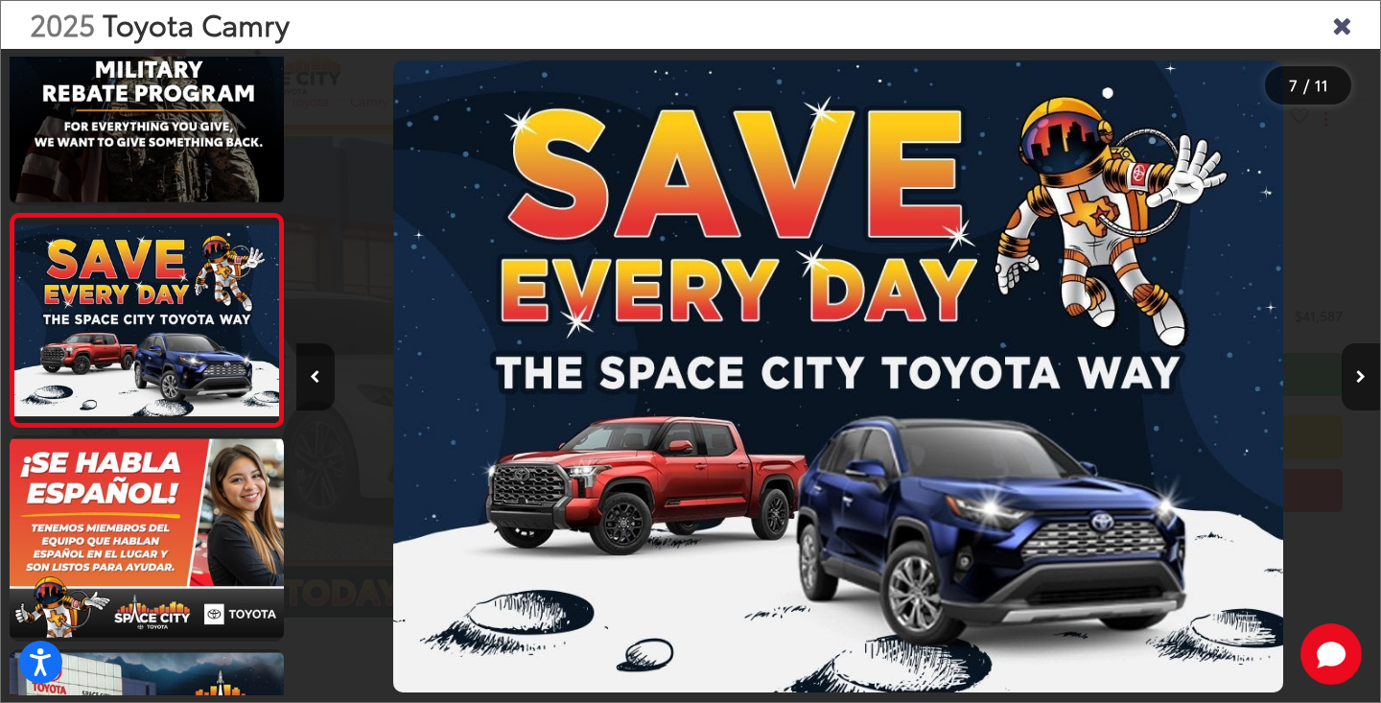
click at [1361, 374] on icon "Next image" at bounding box center [1361, 376] width 10 height 13
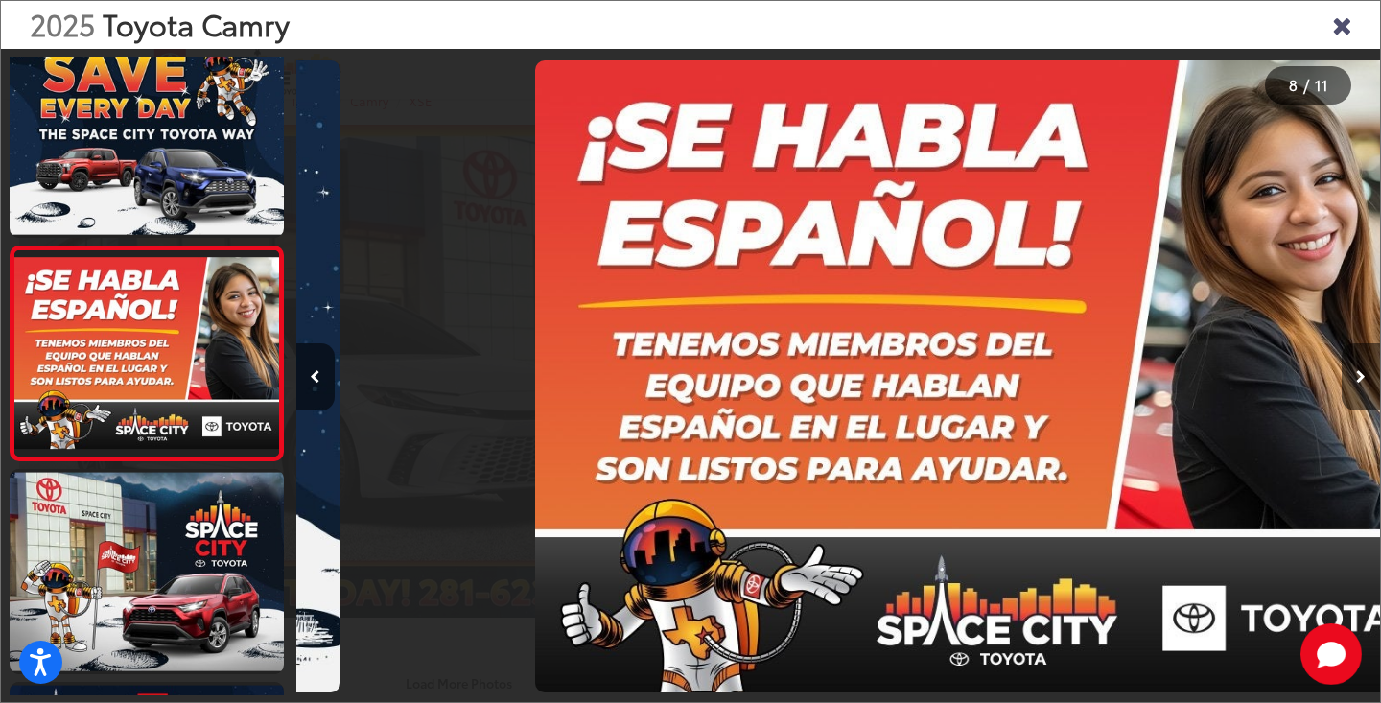
scroll to position [0, 7586]
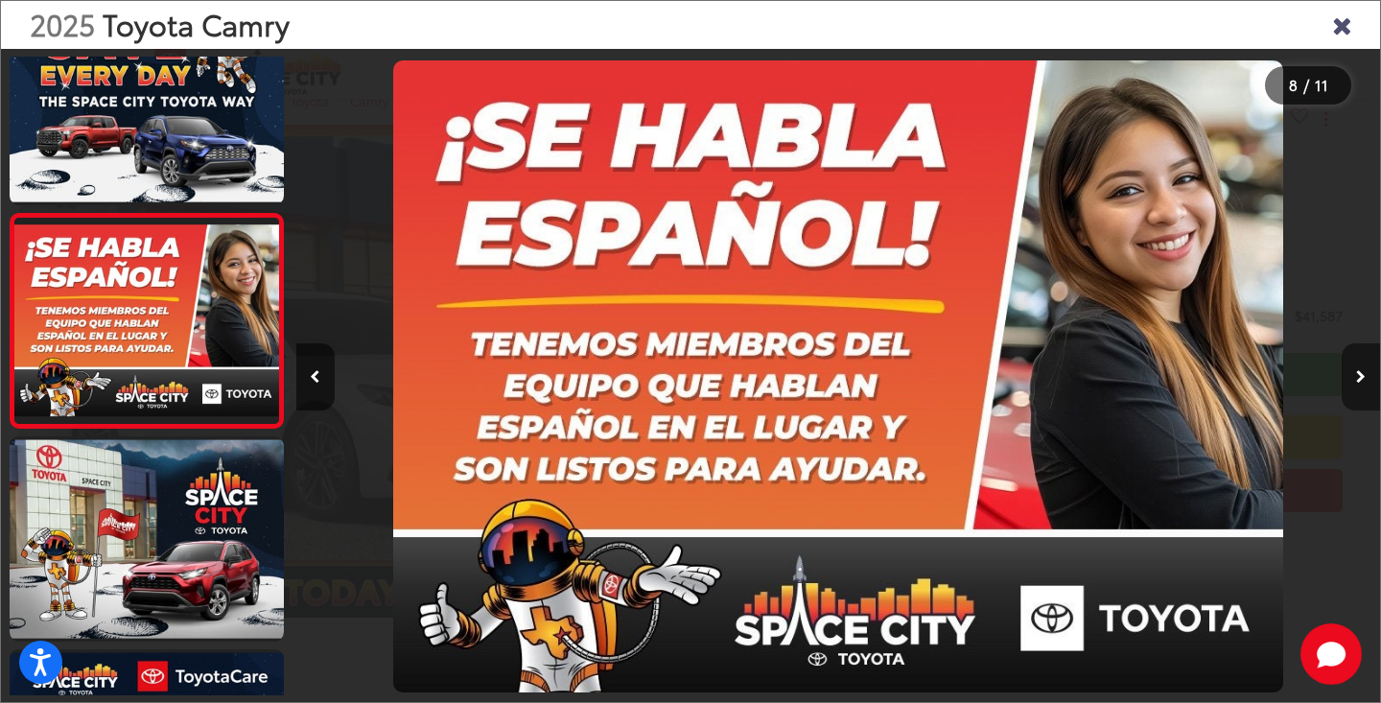
click at [1361, 374] on icon "Next image" at bounding box center [1361, 376] width 10 height 13
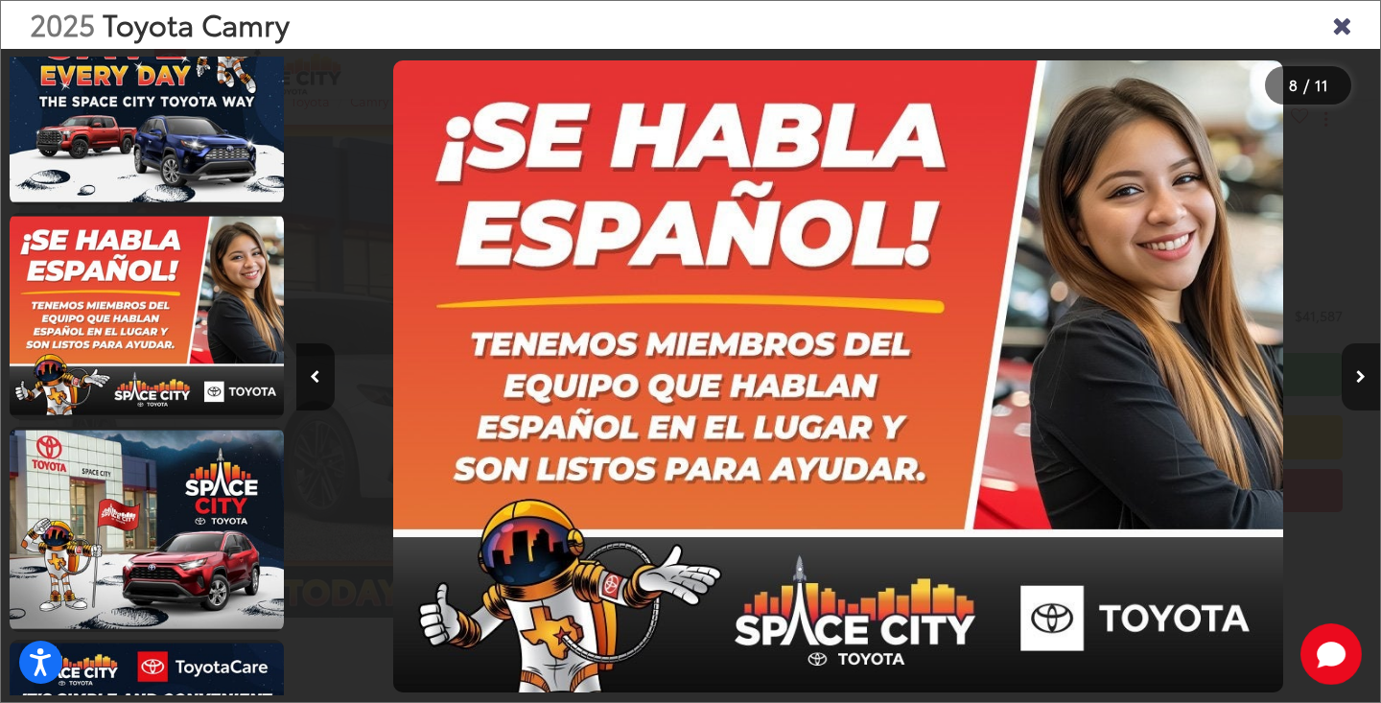
scroll to position [1549, 0]
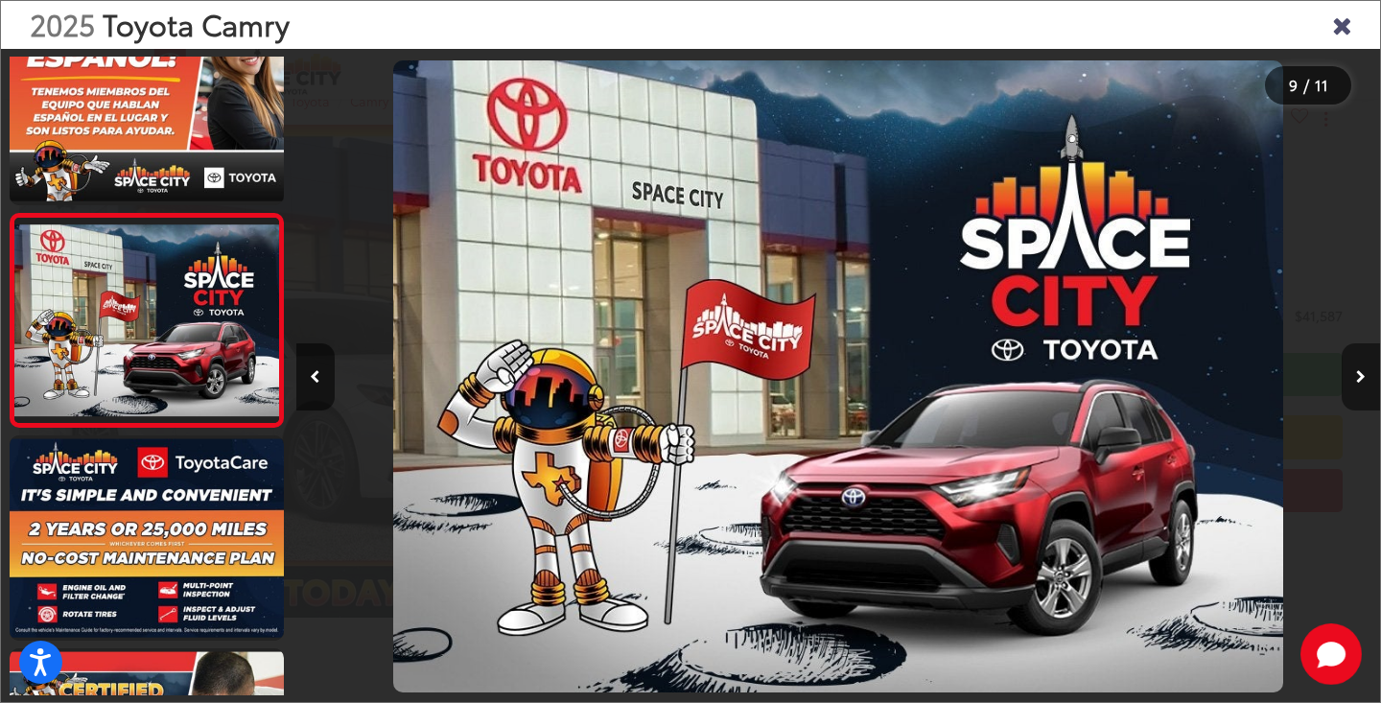
click at [1361, 374] on icon "Next image" at bounding box center [1361, 376] width 10 height 13
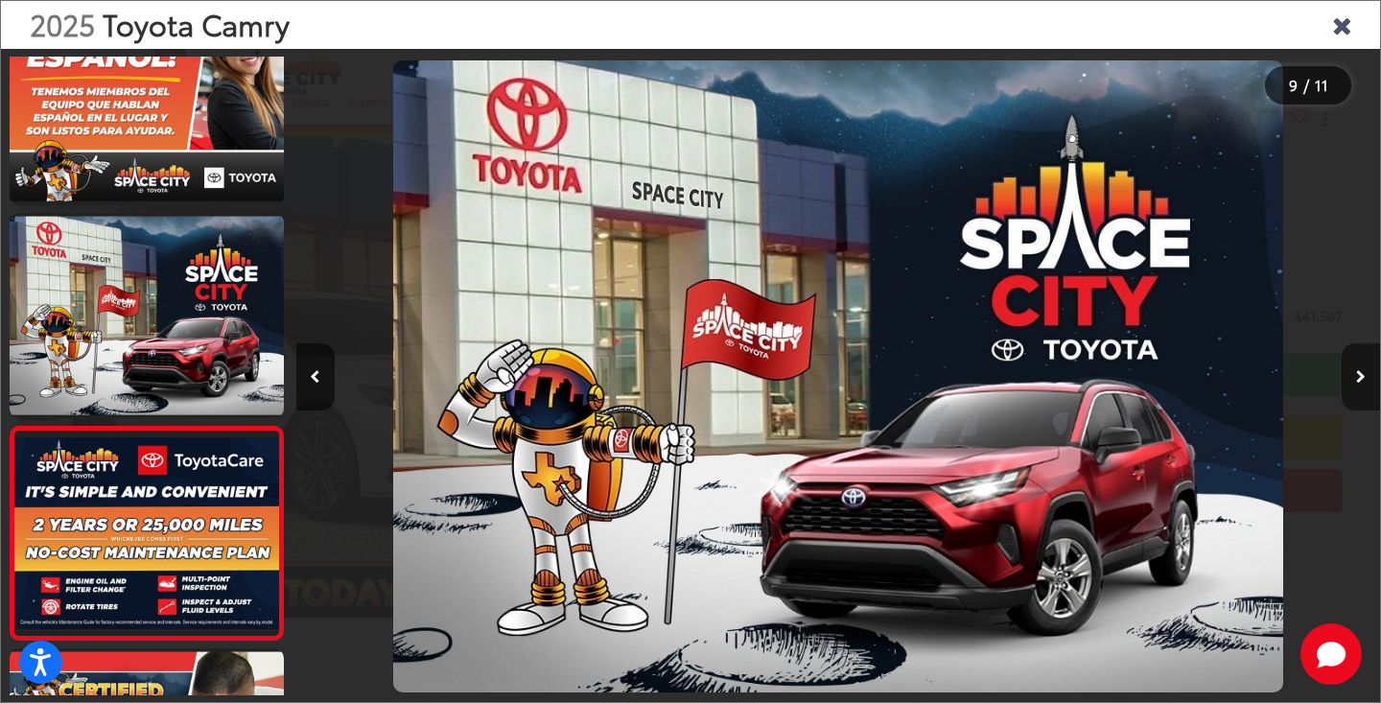
scroll to position [0, 9754]
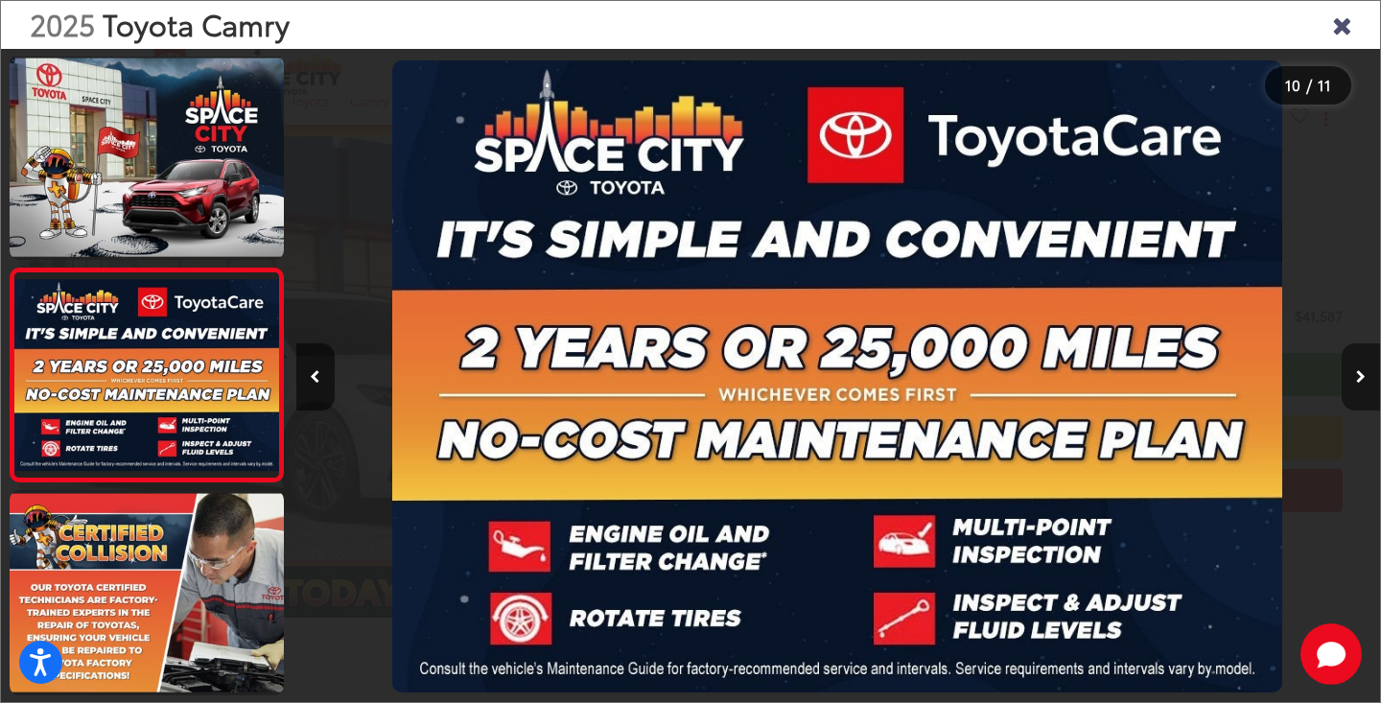
click at [1361, 374] on icon "Next image" at bounding box center [1361, 376] width 10 height 13
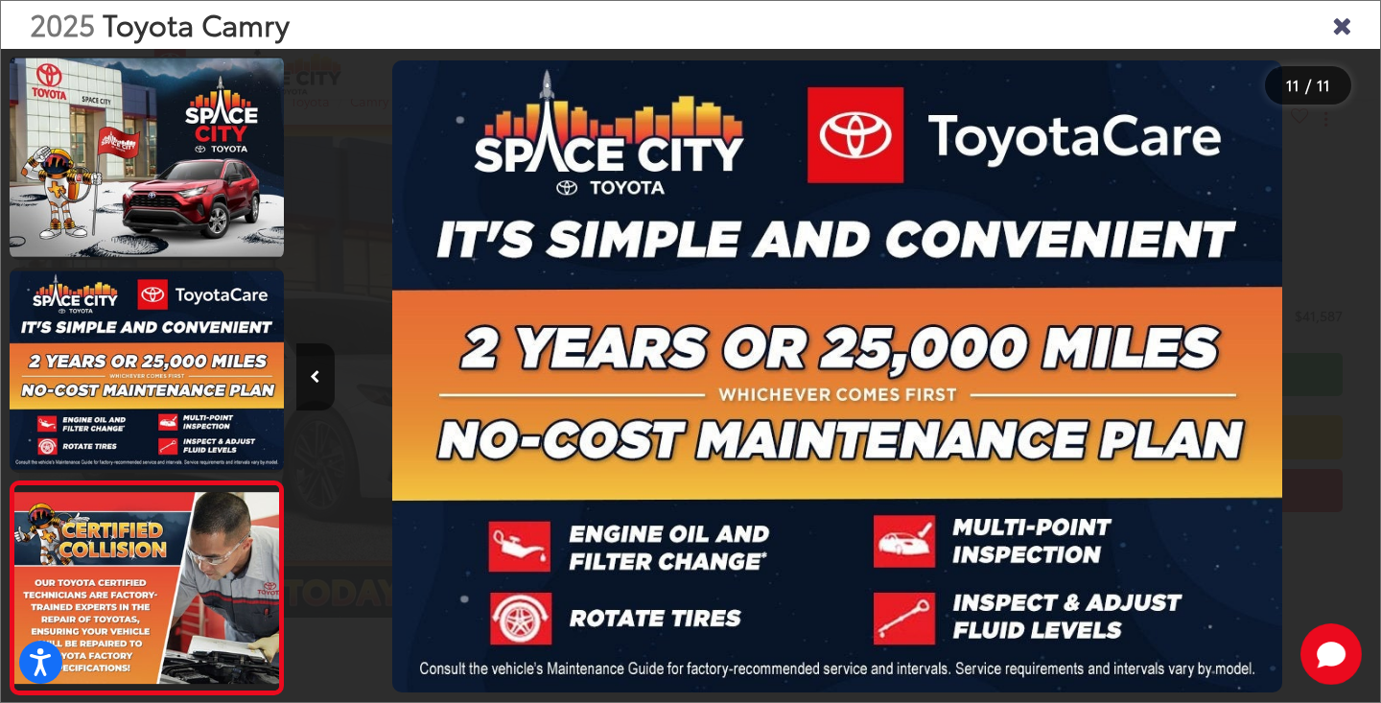
scroll to position [0, 0]
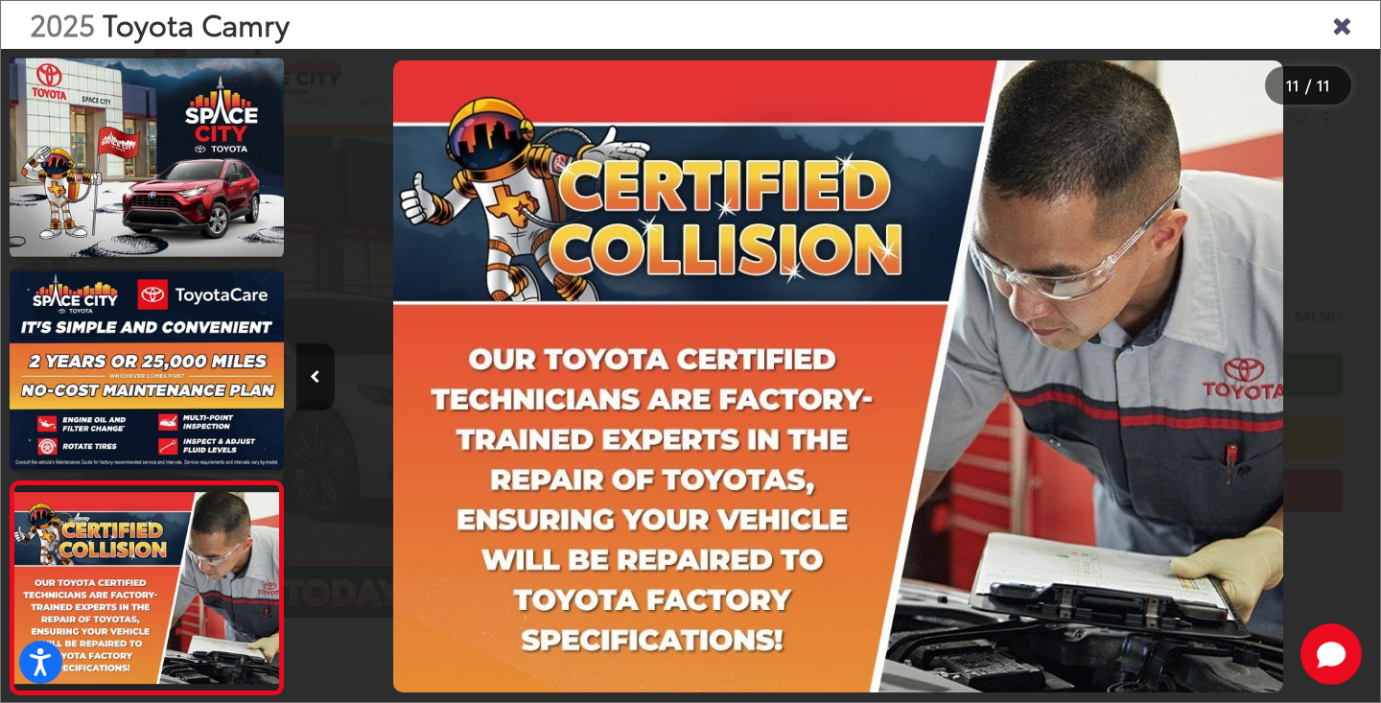
click at [1342, 36] on icon "Close gallery" at bounding box center [1341, 24] width 19 height 25
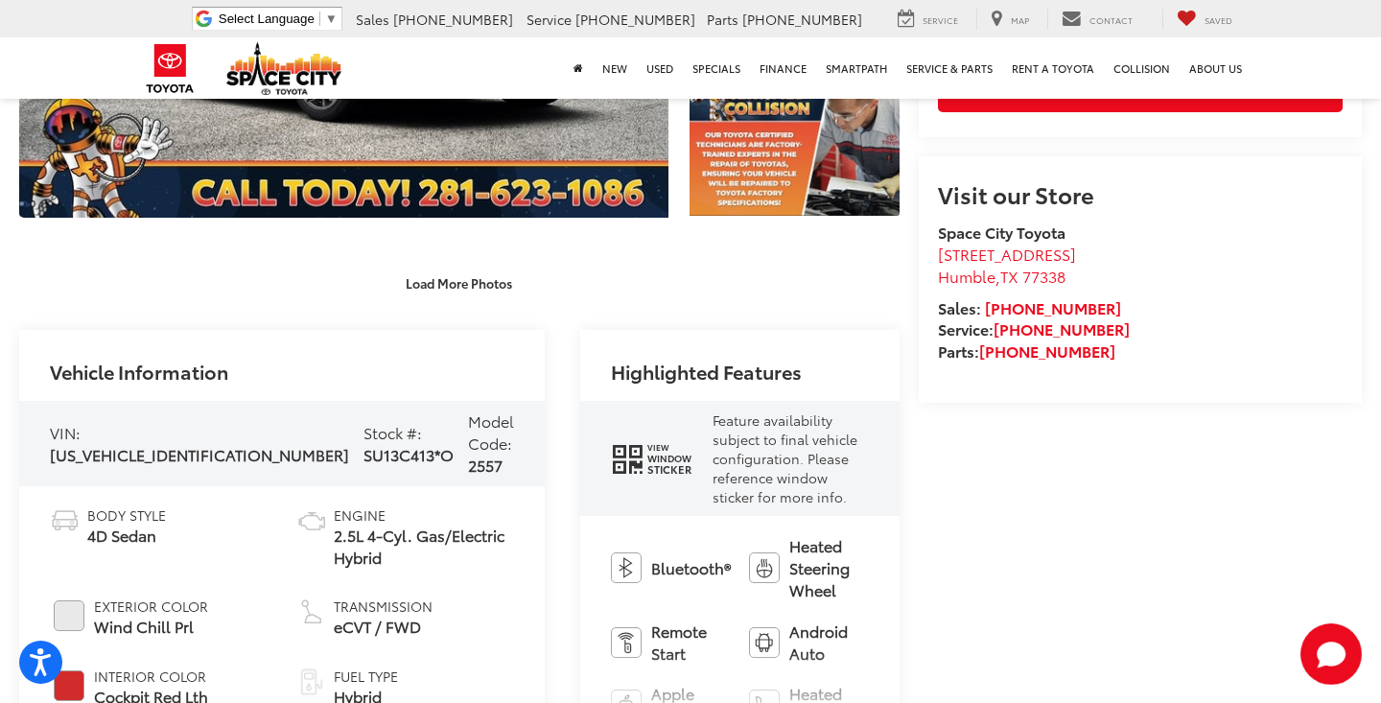
click at [647, 464] on span "Sticker" at bounding box center [669, 469] width 44 height 11
